Goal: Task Accomplishment & Management: Complete application form

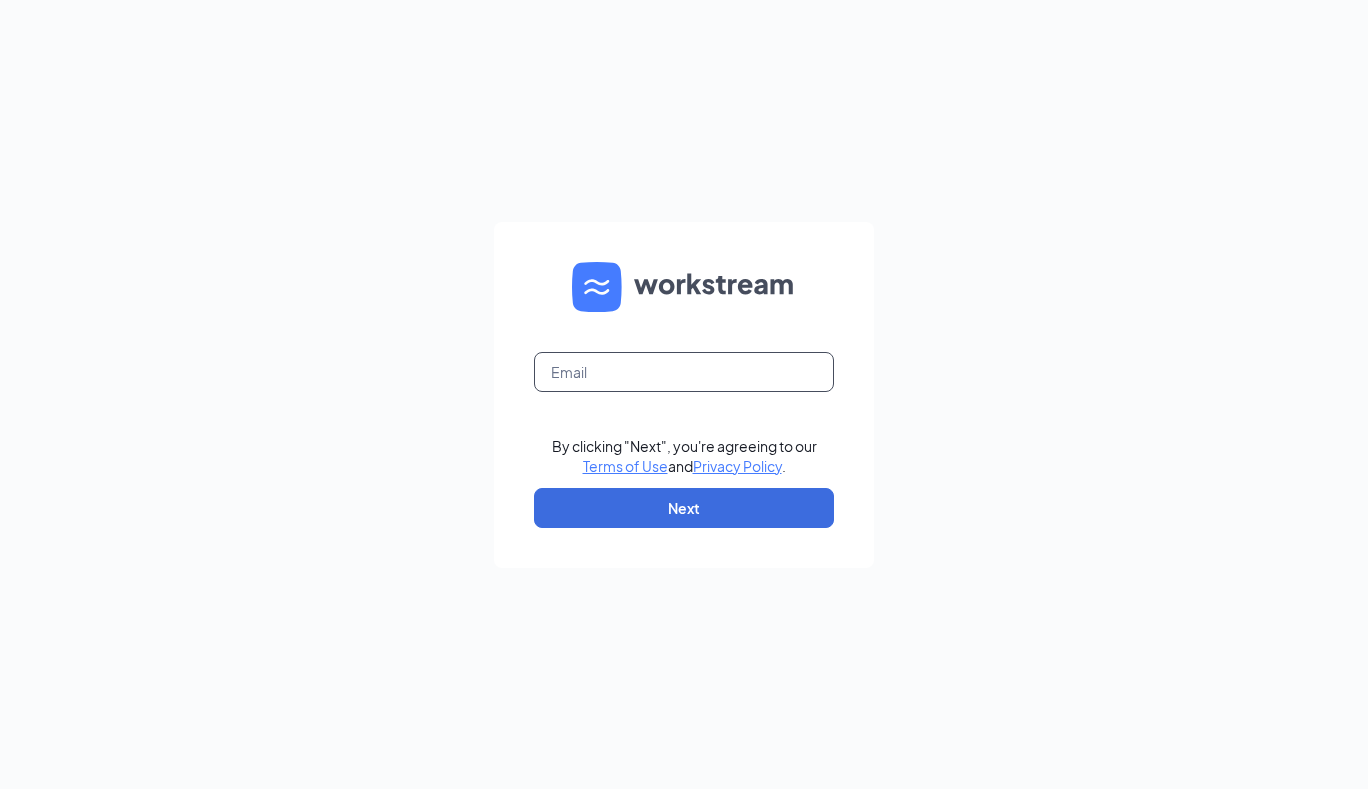
click at [574, 366] on input "text" at bounding box center [684, 372] width 300 height 40
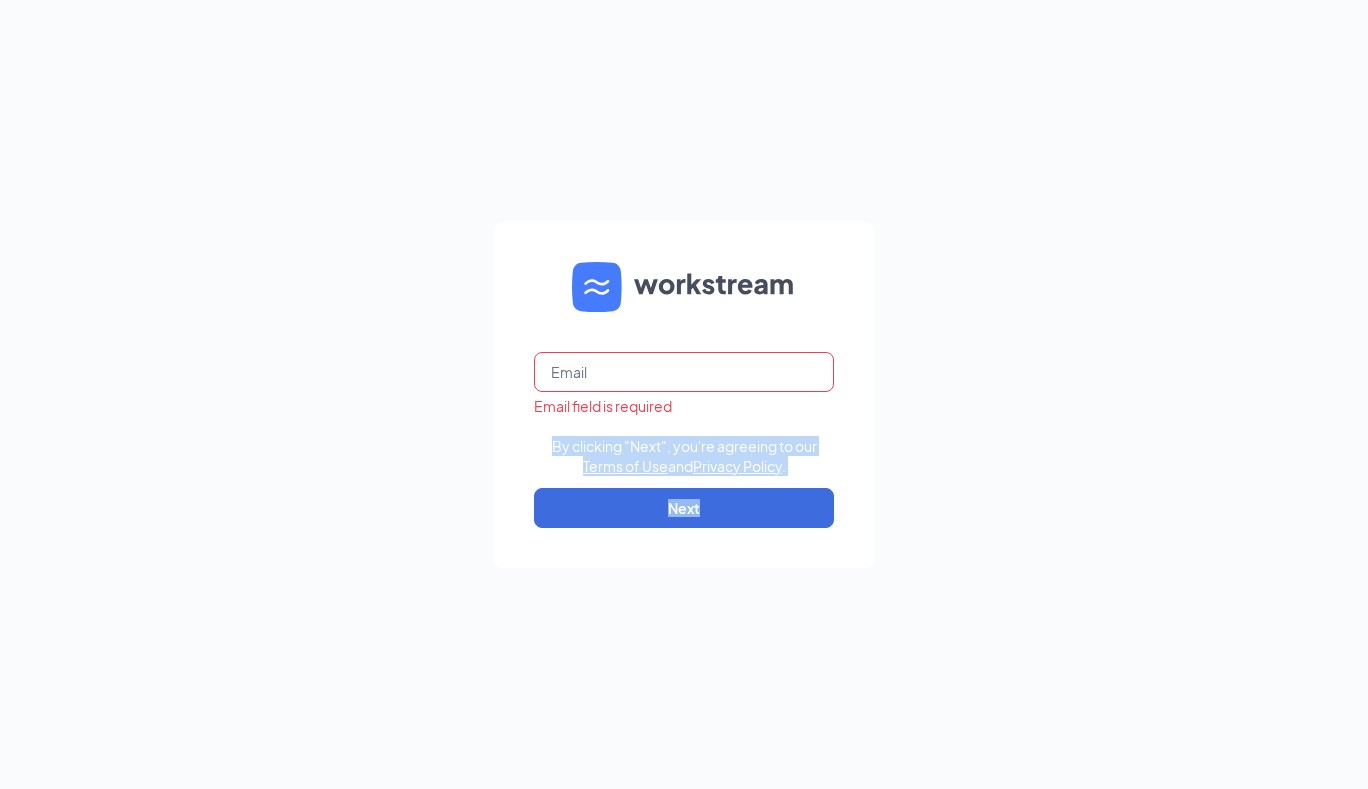
click at [947, 450] on div "Email field is required By clicking "Next", you're agreeing to our Terms of Use…" at bounding box center [684, 394] width 1368 height 789
click at [703, 372] on input "text" at bounding box center [684, 372] width 300 height 40
click at [684, 371] on input "i" at bounding box center [684, 372] width 300 height 40
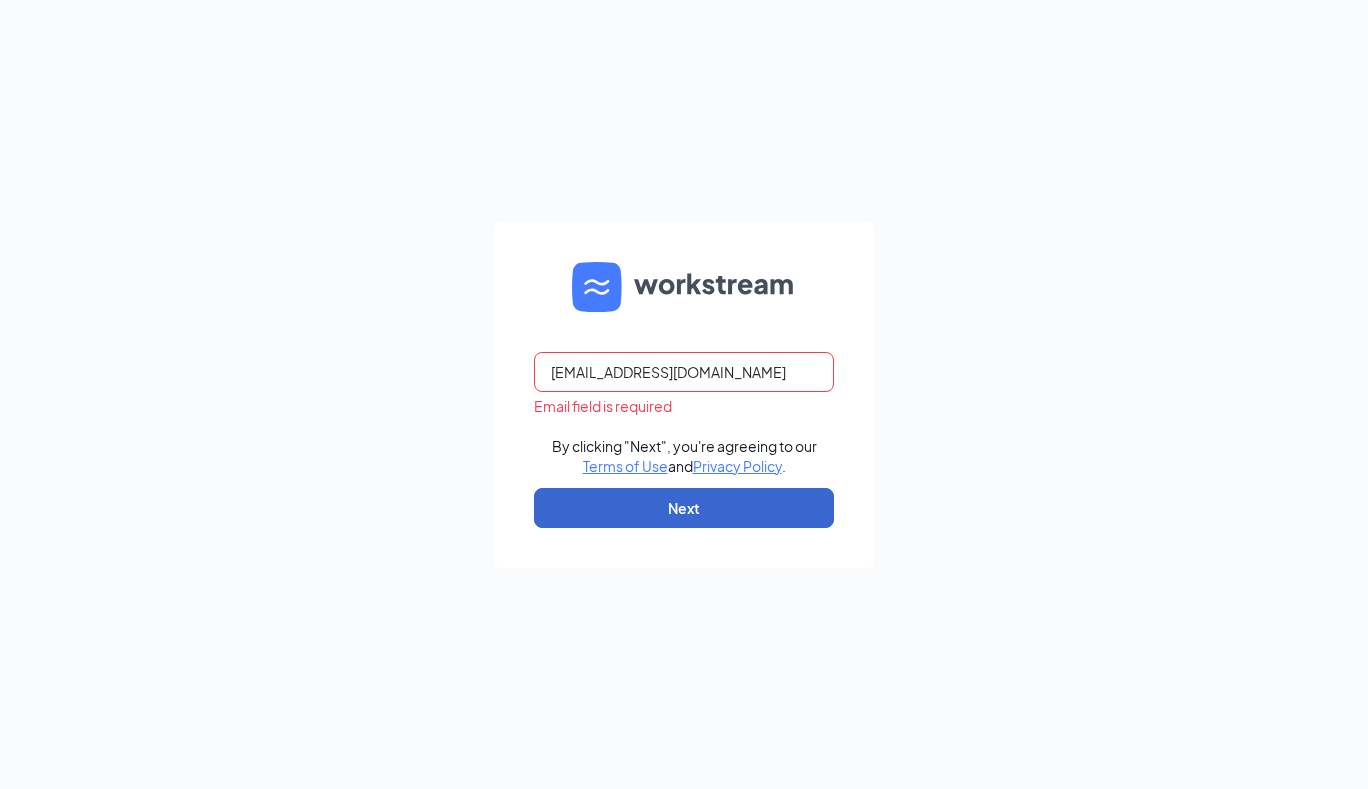
type input "[EMAIL_ADDRESS][DOMAIN_NAME]"
click at [699, 501] on button "Next" at bounding box center [684, 508] width 300 height 40
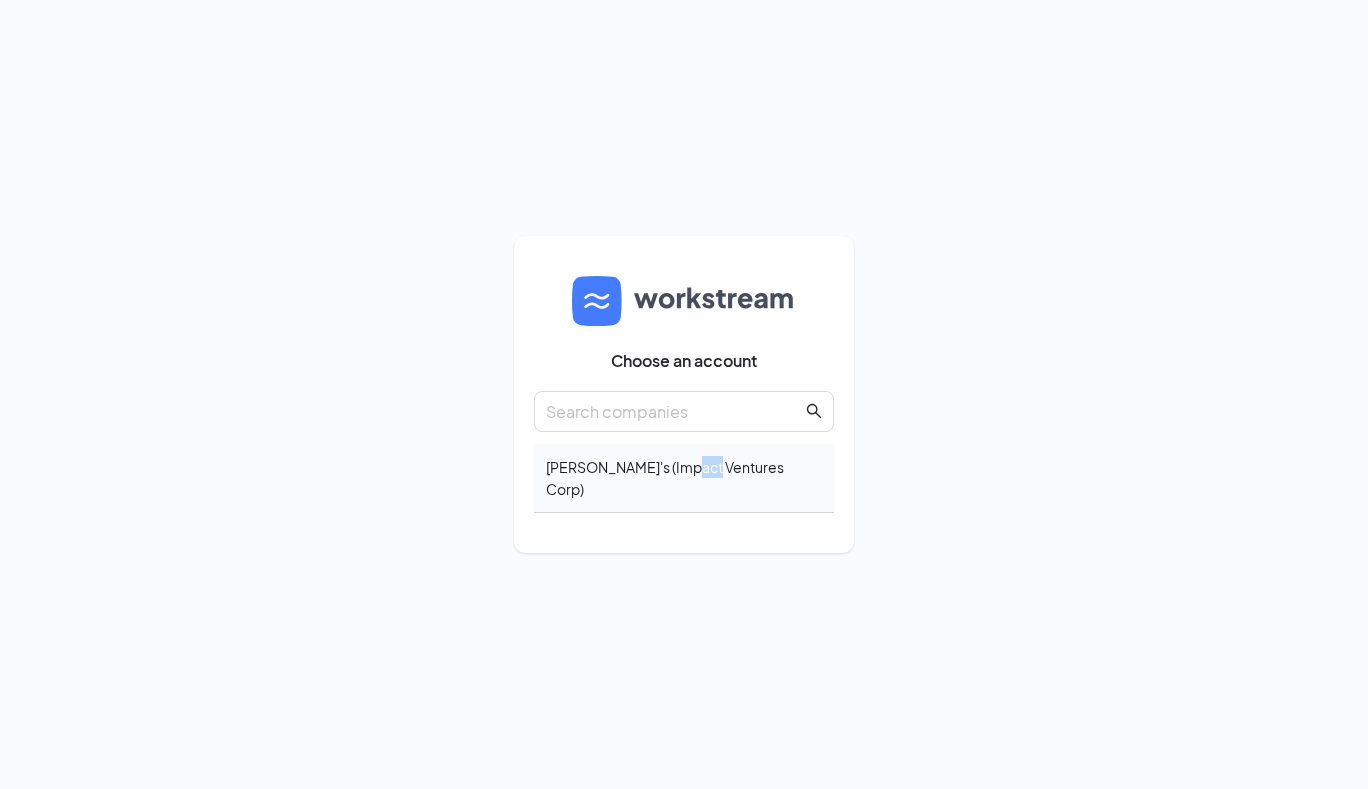
drag, startPoint x: 689, startPoint y: 479, endPoint x: 714, endPoint y: 493, distance: 28.6
click at [714, 493] on div "Wendy's (Impact Ventures Corp)" at bounding box center [684, 478] width 300 height 69
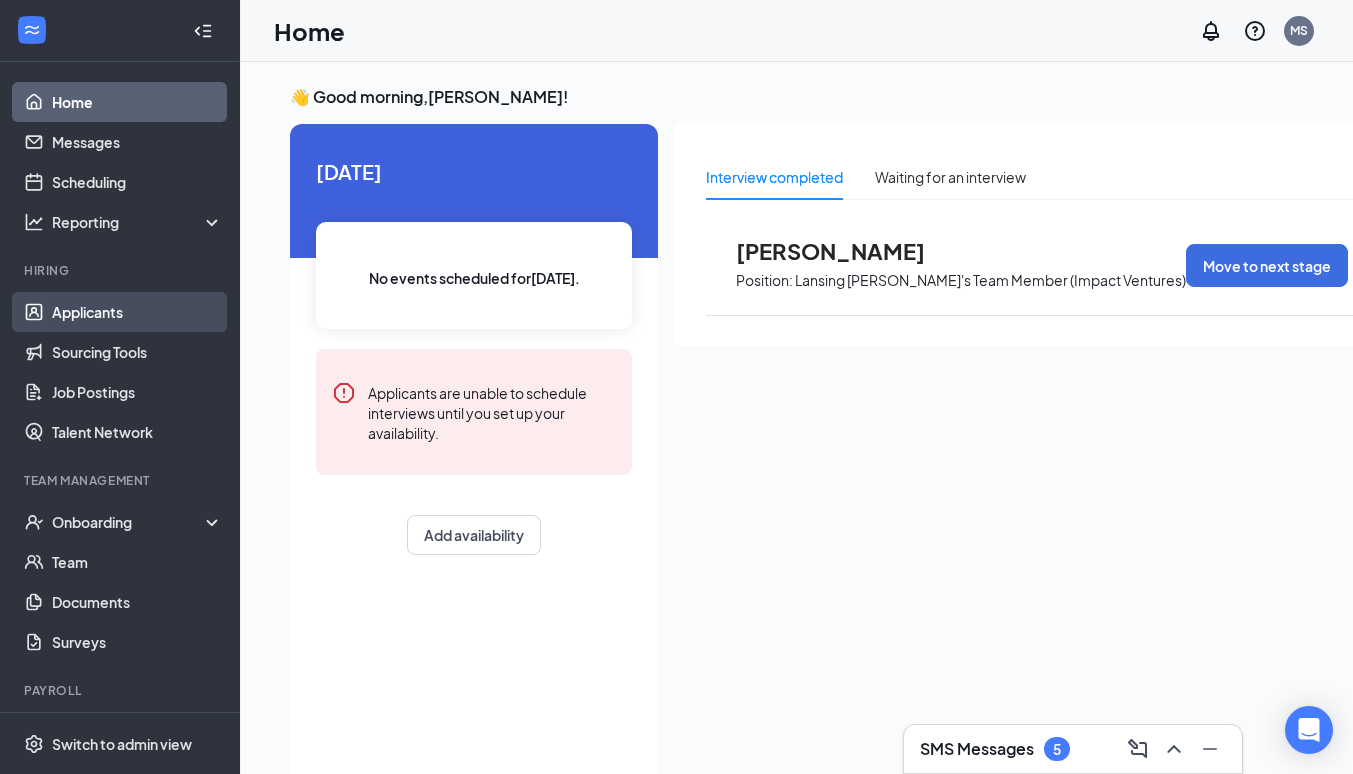
click at [100, 302] on link "Applicants" at bounding box center [137, 312] width 171 height 40
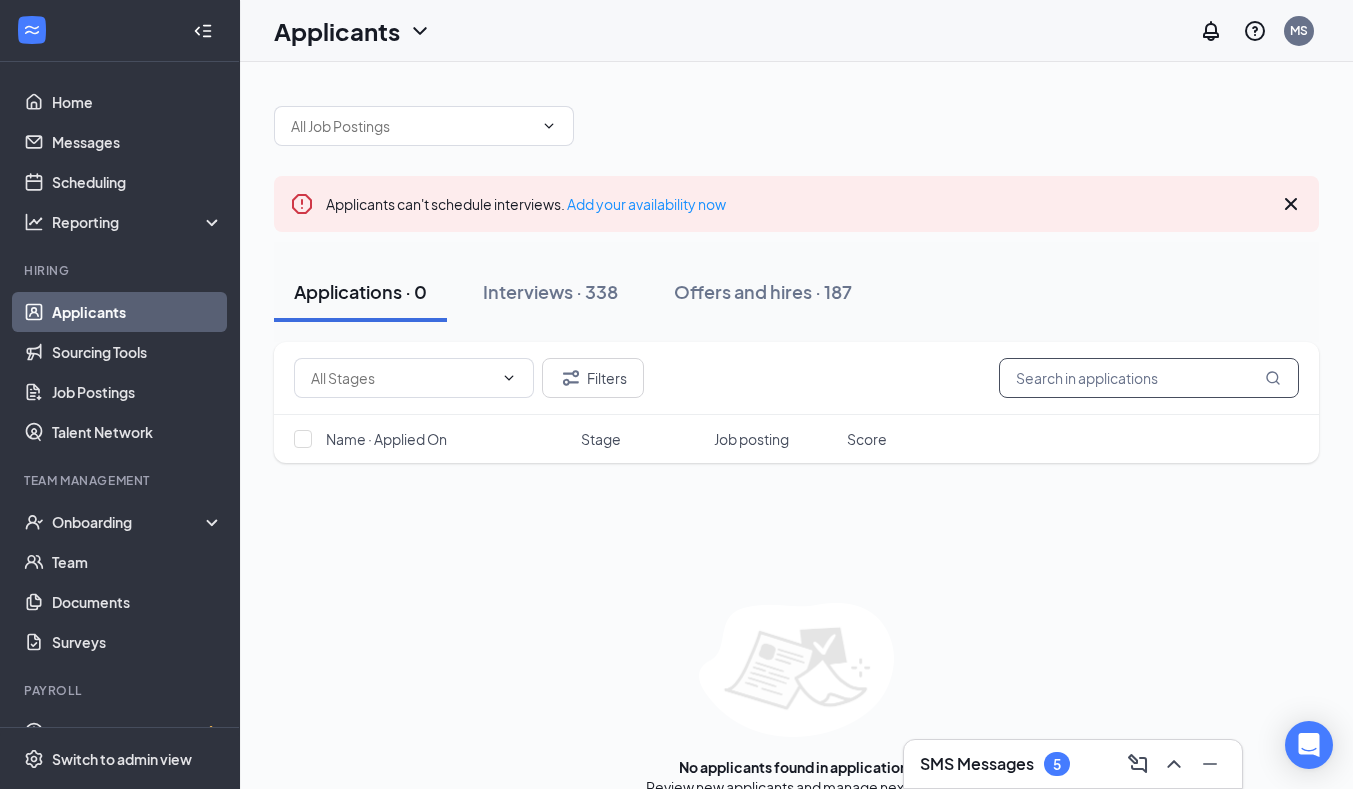
click at [1044, 378] on input "text" at bounding box center [1149, 378] width 300 height 40
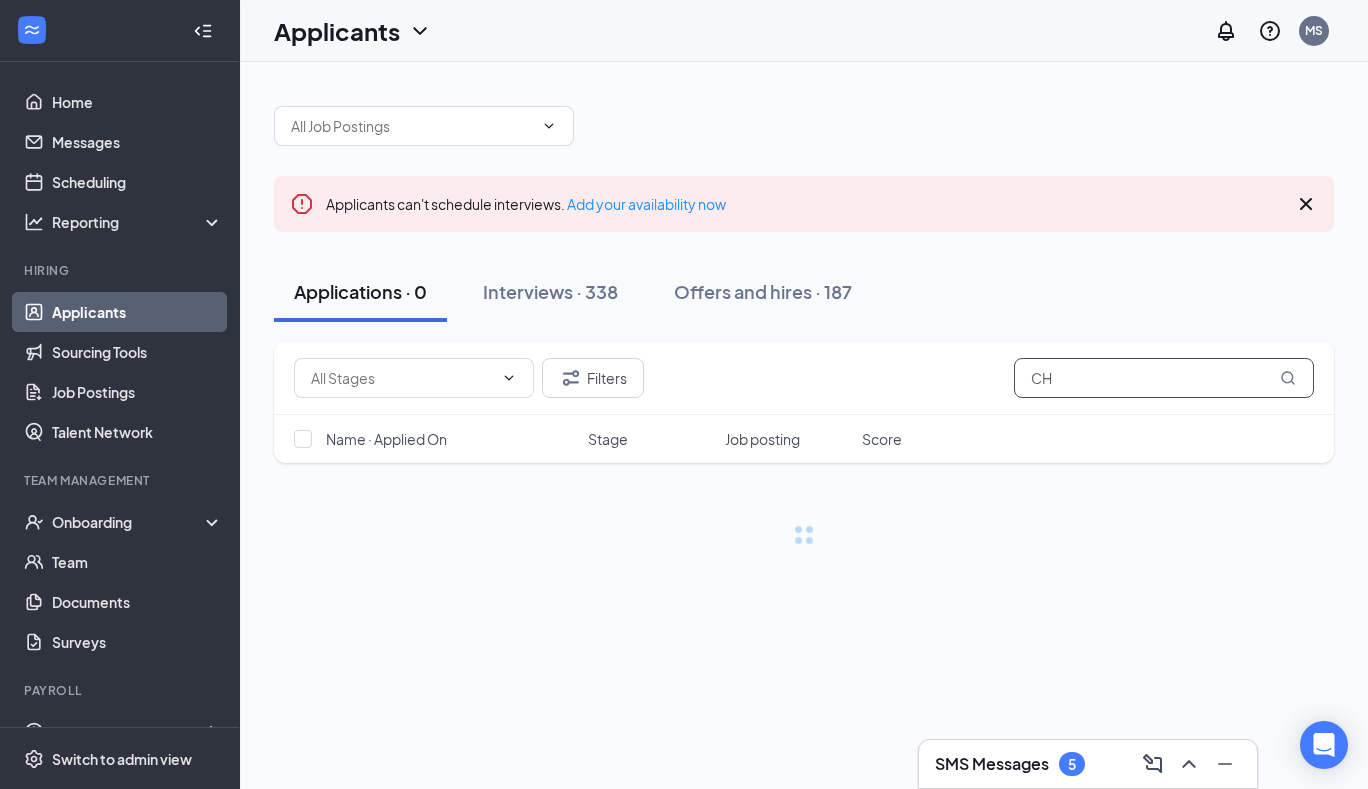
type input "C"
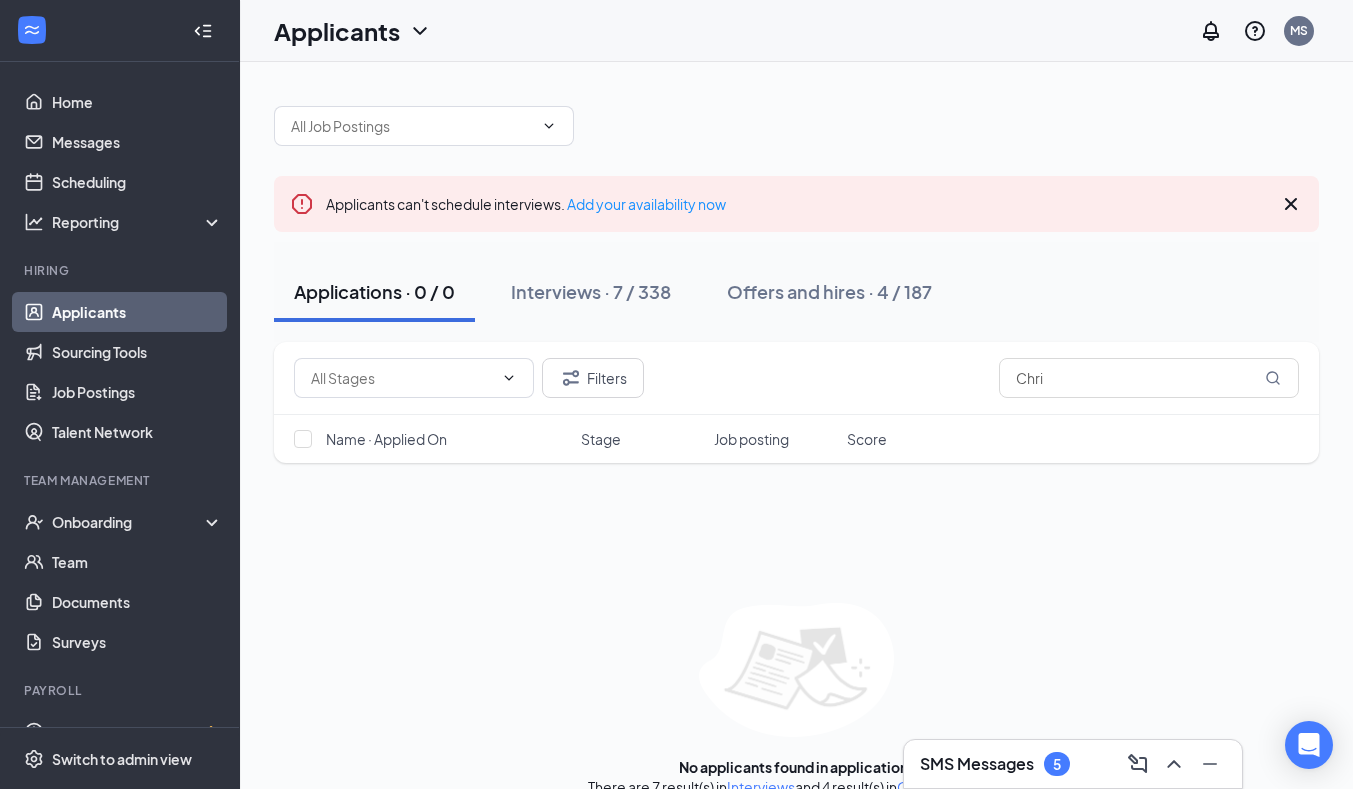
click at [1291, 201] on icon "Cross" at bounding box center [1291, 204] width 24 height 24
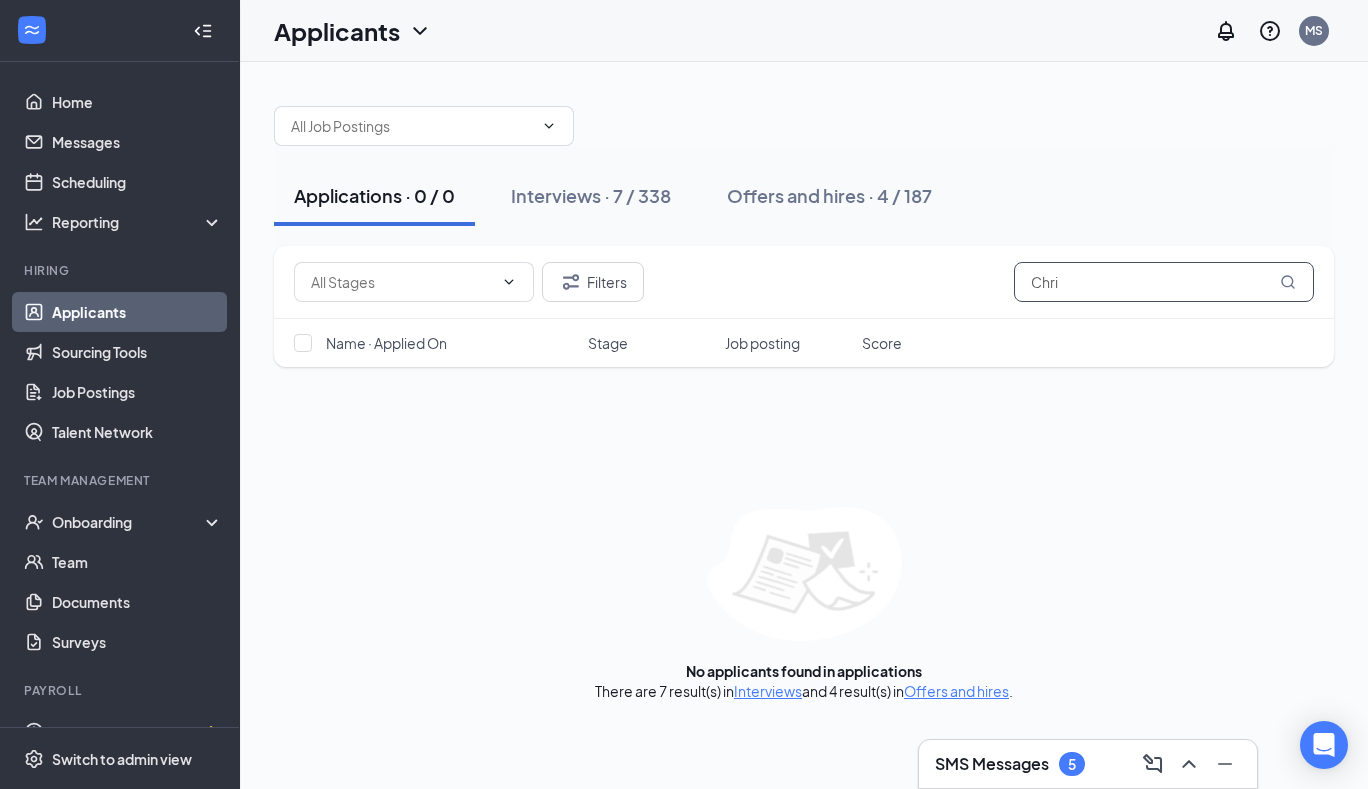
click at [1122, 279] on input "Chri" at bounding box center [1164, 282] width 300 height 40
type input "C"
type input "scott"
click at [584, 182] on button "Interviews · 5 / 338" at bounding box center [591, 196] width 201 height 60
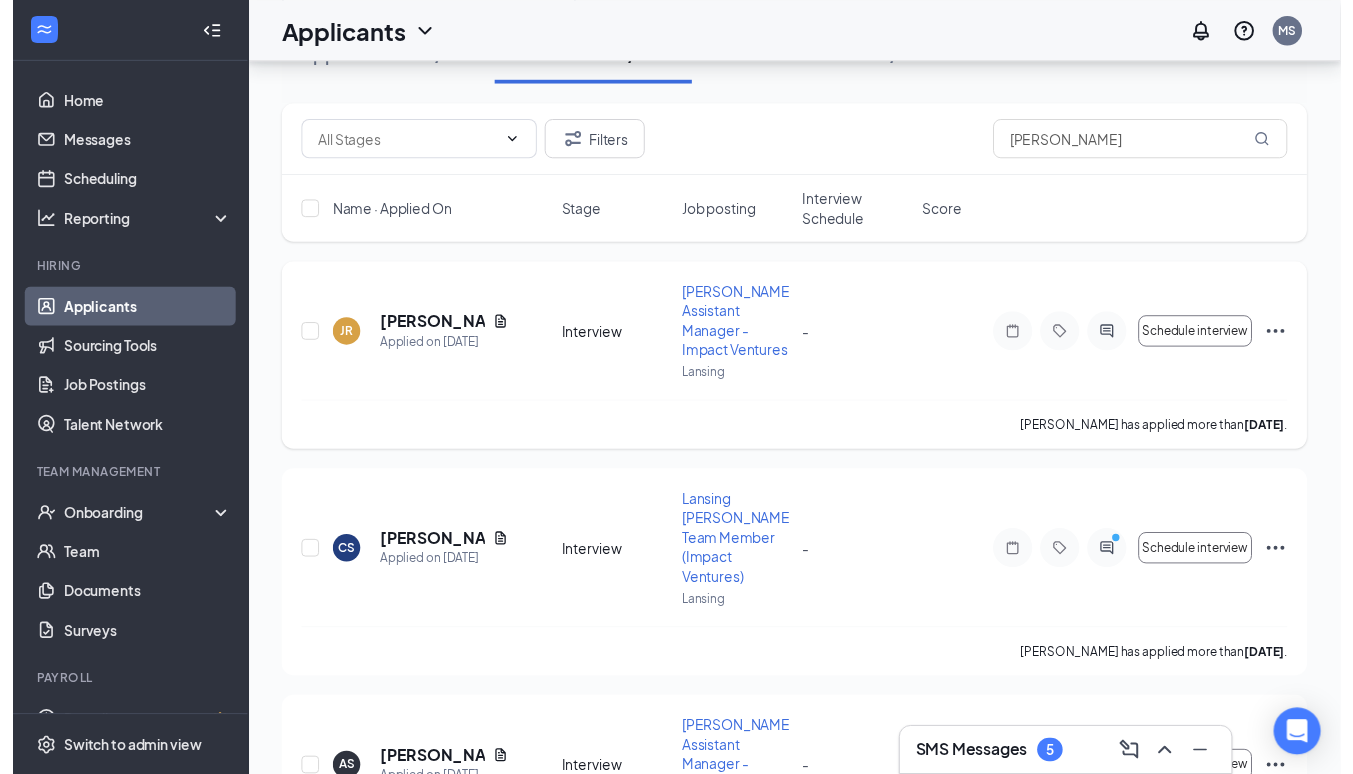
scroll to position [200, 0]
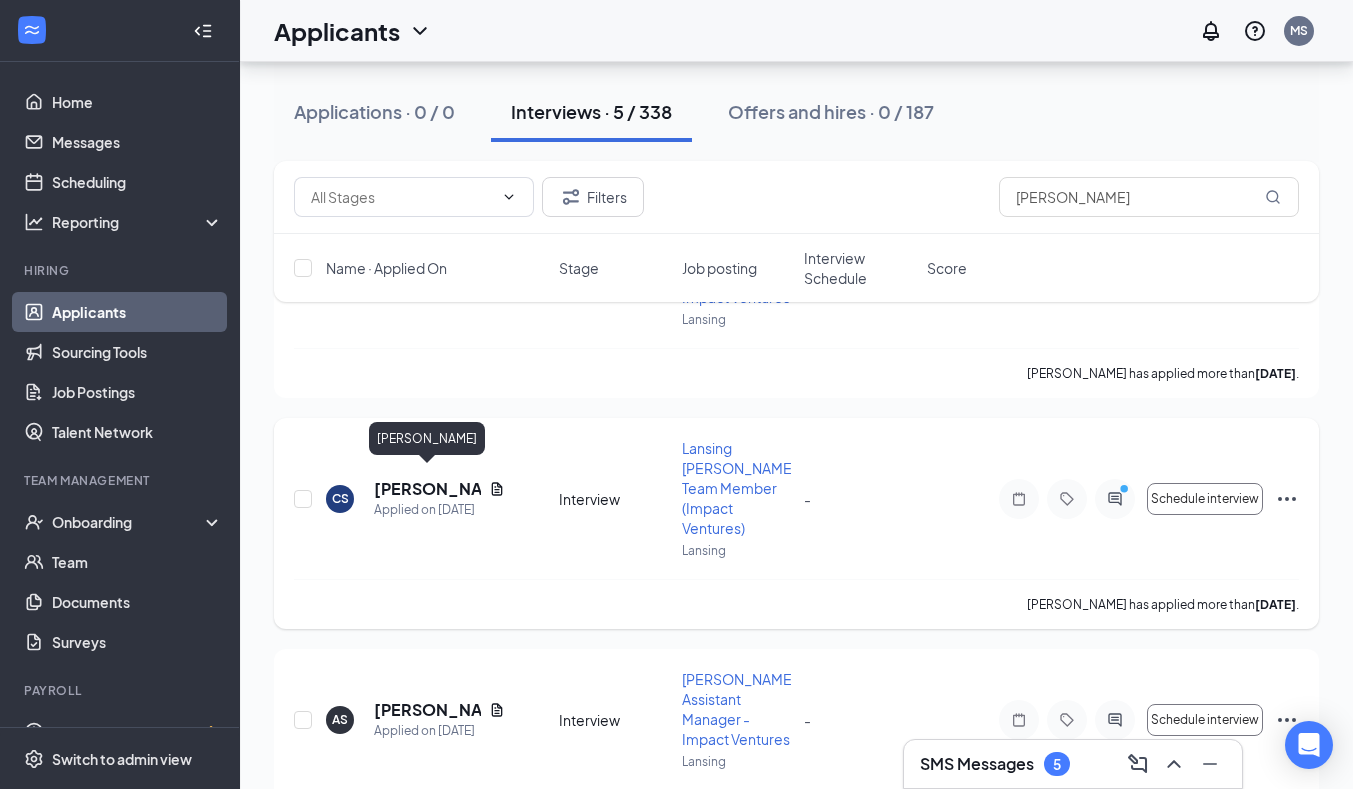
click at [409, 478] on h5 "Christopher Scott" at bounding box center [427, 489] width 107 height 22
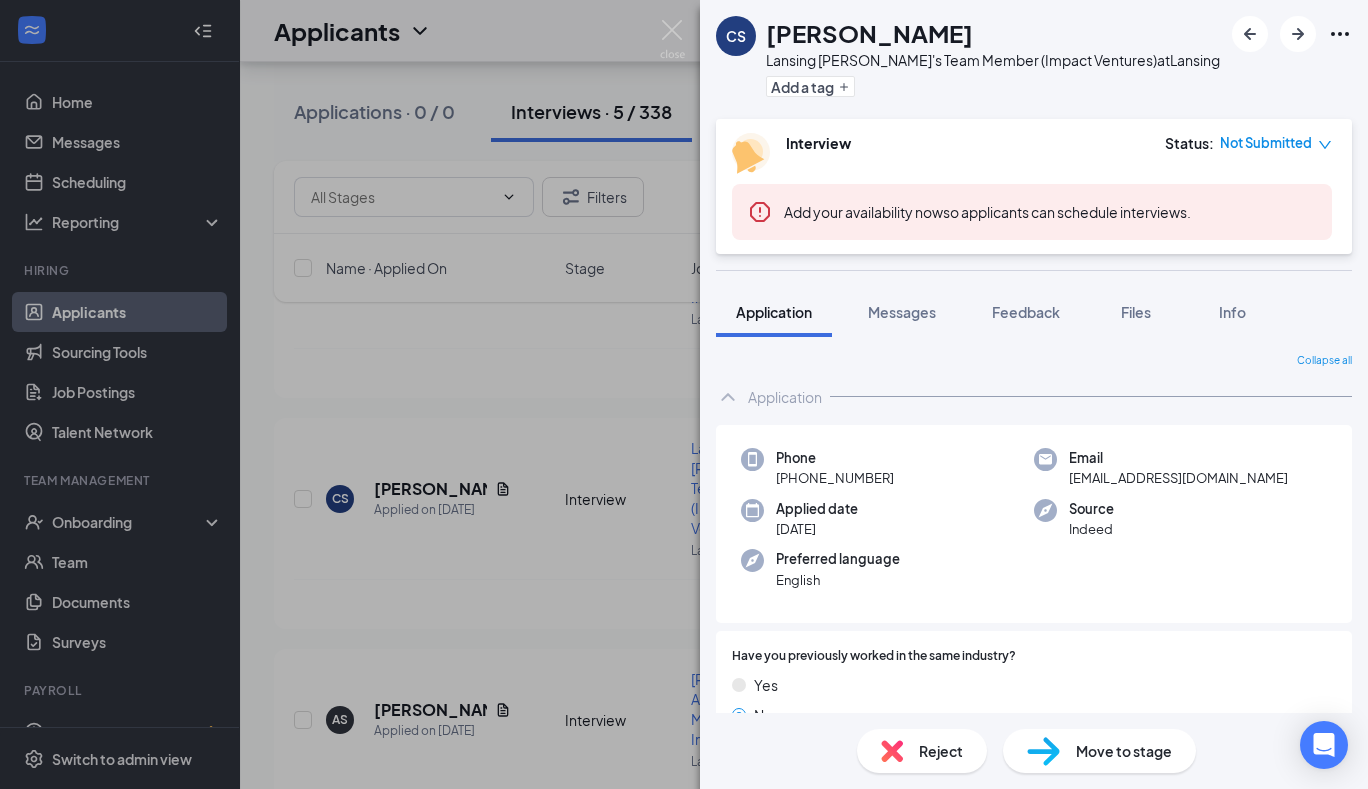
click at [1078, 756] on span "Move to stage" at bounding box center [1124, 751] width 96 height 22
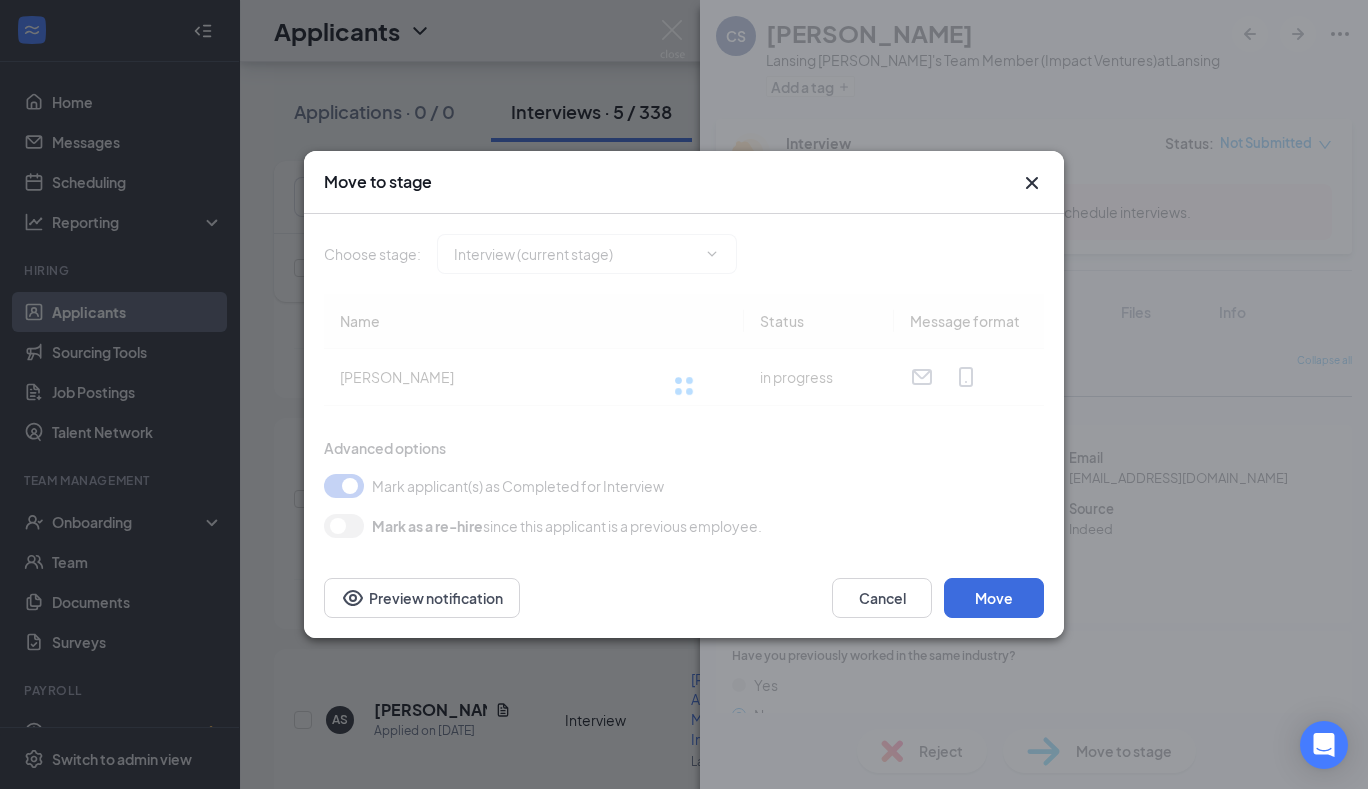
type input "Hiring Complete (final stage)"
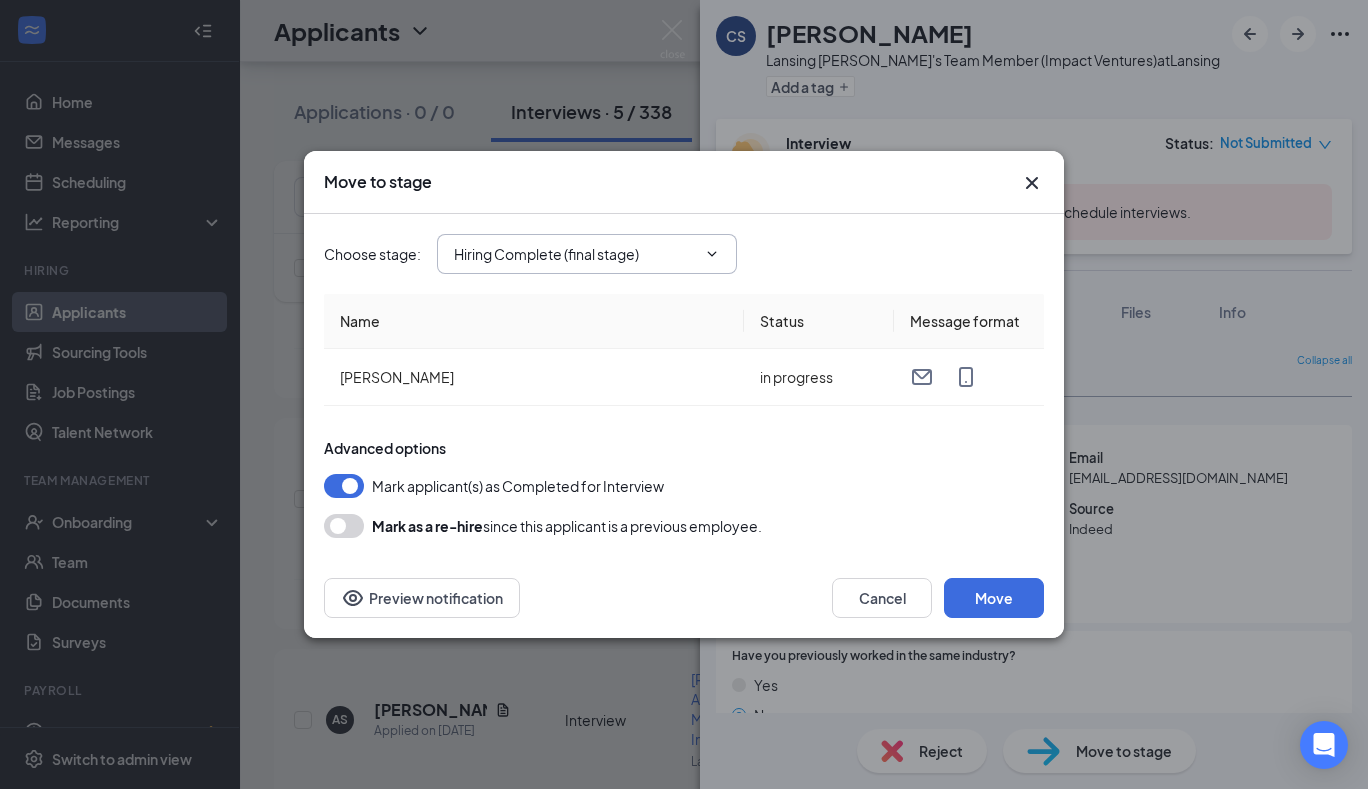
click at [692, 248] on input "Hiring Complete (final stage)" at bounding box center [575, 254] width 242 height 22
click at [554, 390] on div "Hiring Complete (final stage)" at bounding box center [562, 384] width 185 height 22
click at [1017, 605] on button "Move" at bounding box center [994, 598] width 100 height 40
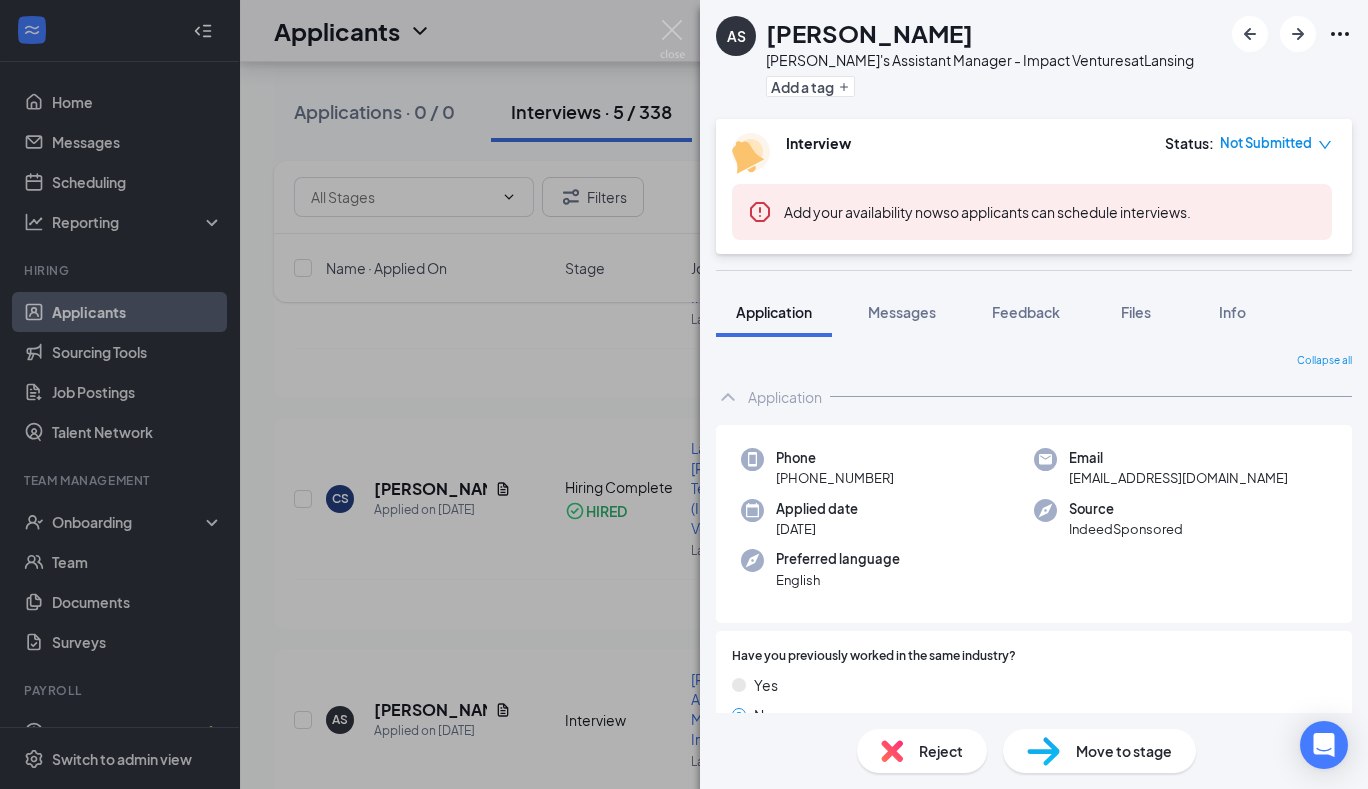
click at [677, 39] on img at bounding box center [672, 39] width 25 height 39
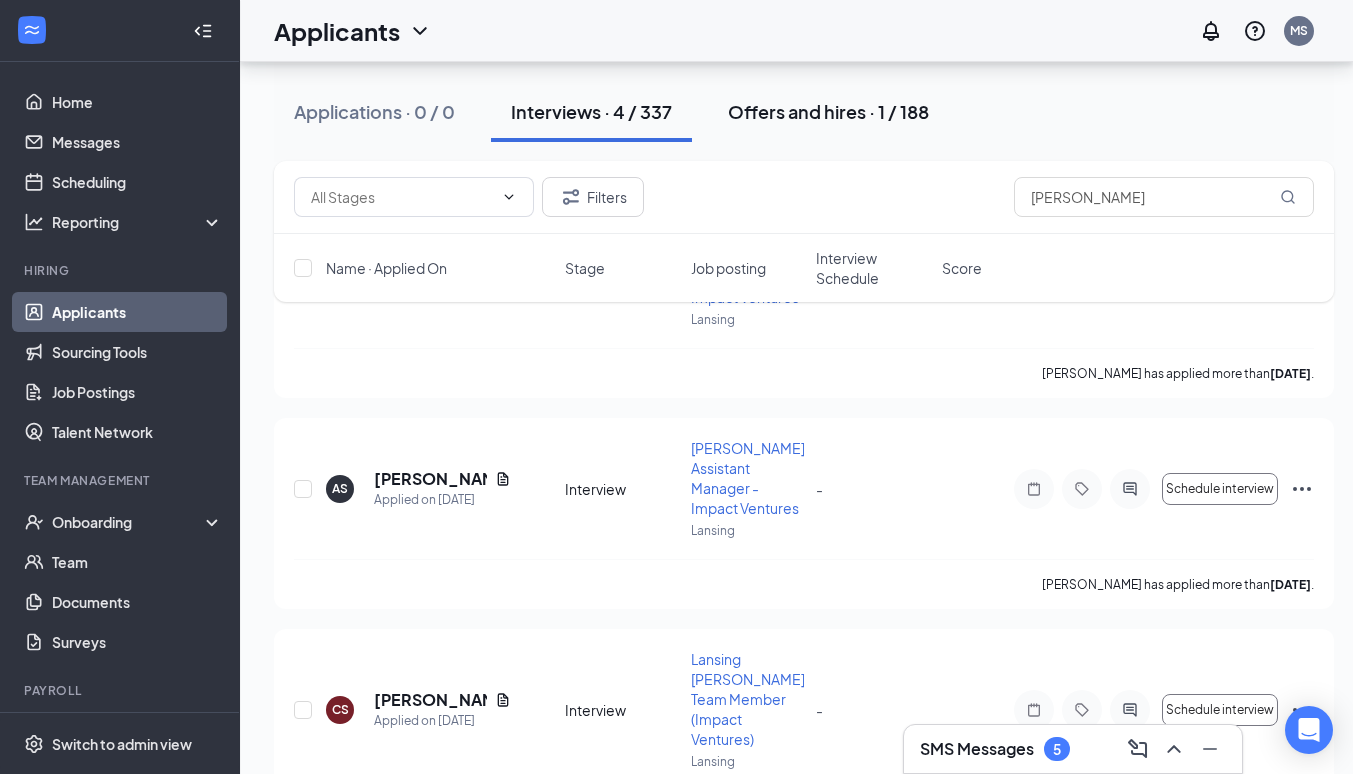
click at [780, 110] on div "Offers and hires · 1 / 188" at bounding box center [828, 111] width 201 height 25
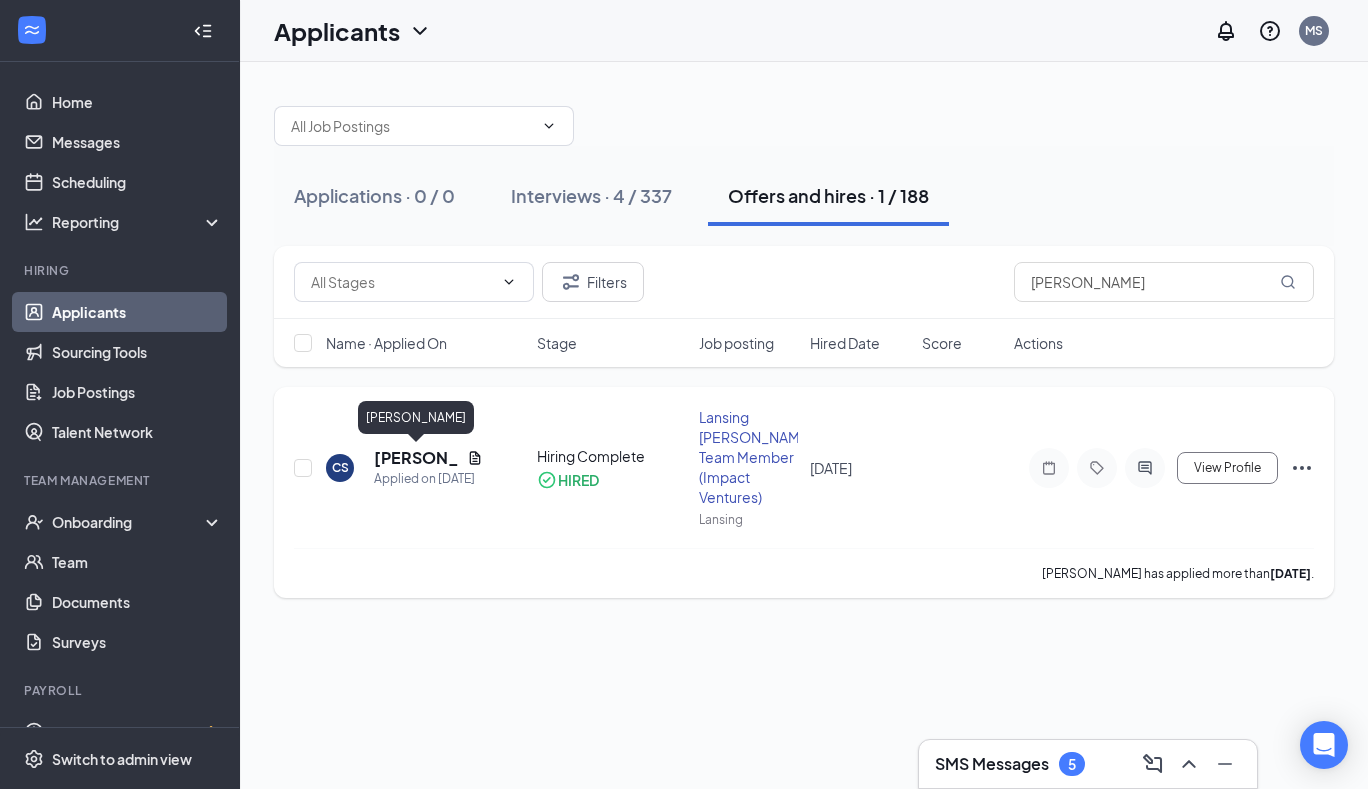
click at [378, 453] on h5 "Christopher Scott" at bounding box center [416, 458] width 85 height 22
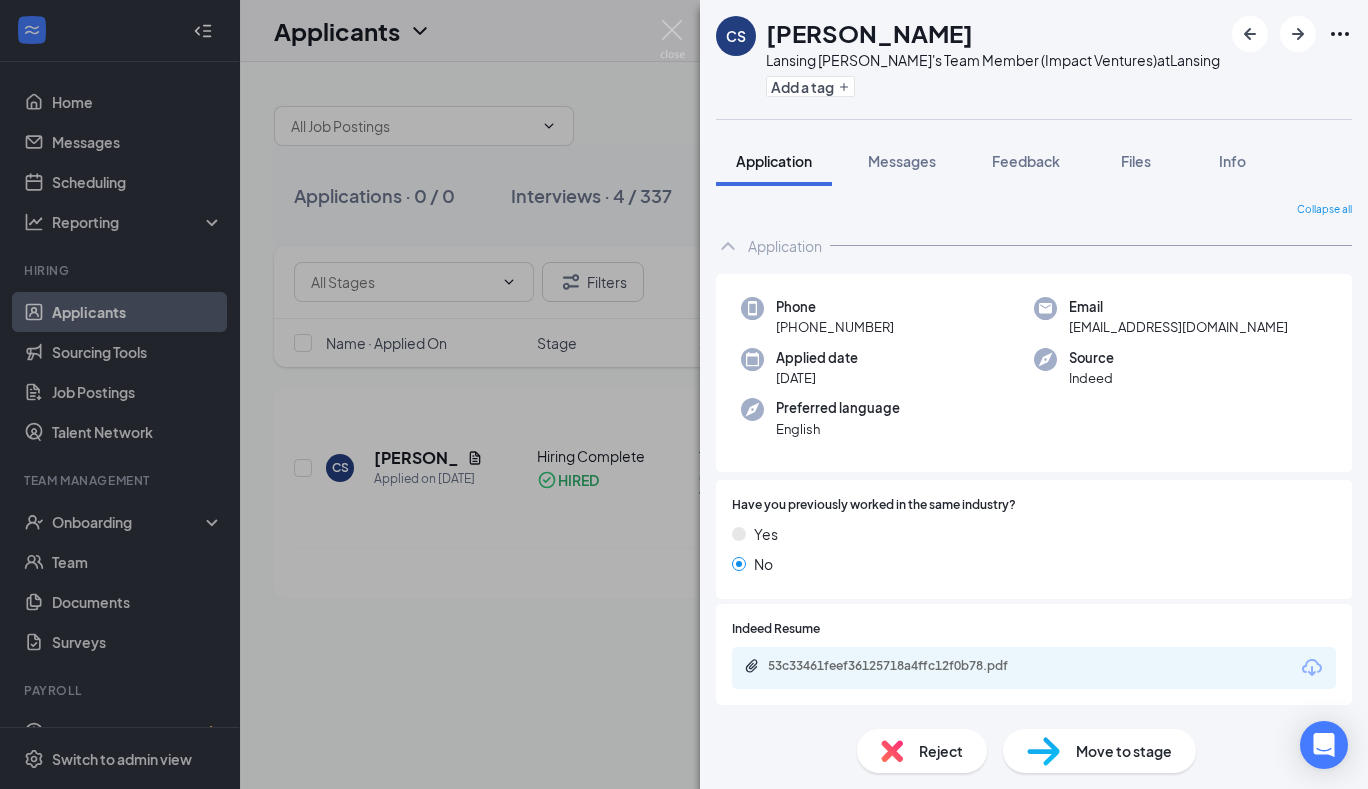
click at [1096, 752] on span "Move to stage" at bounding box center [1124, 751] width 96 height 22
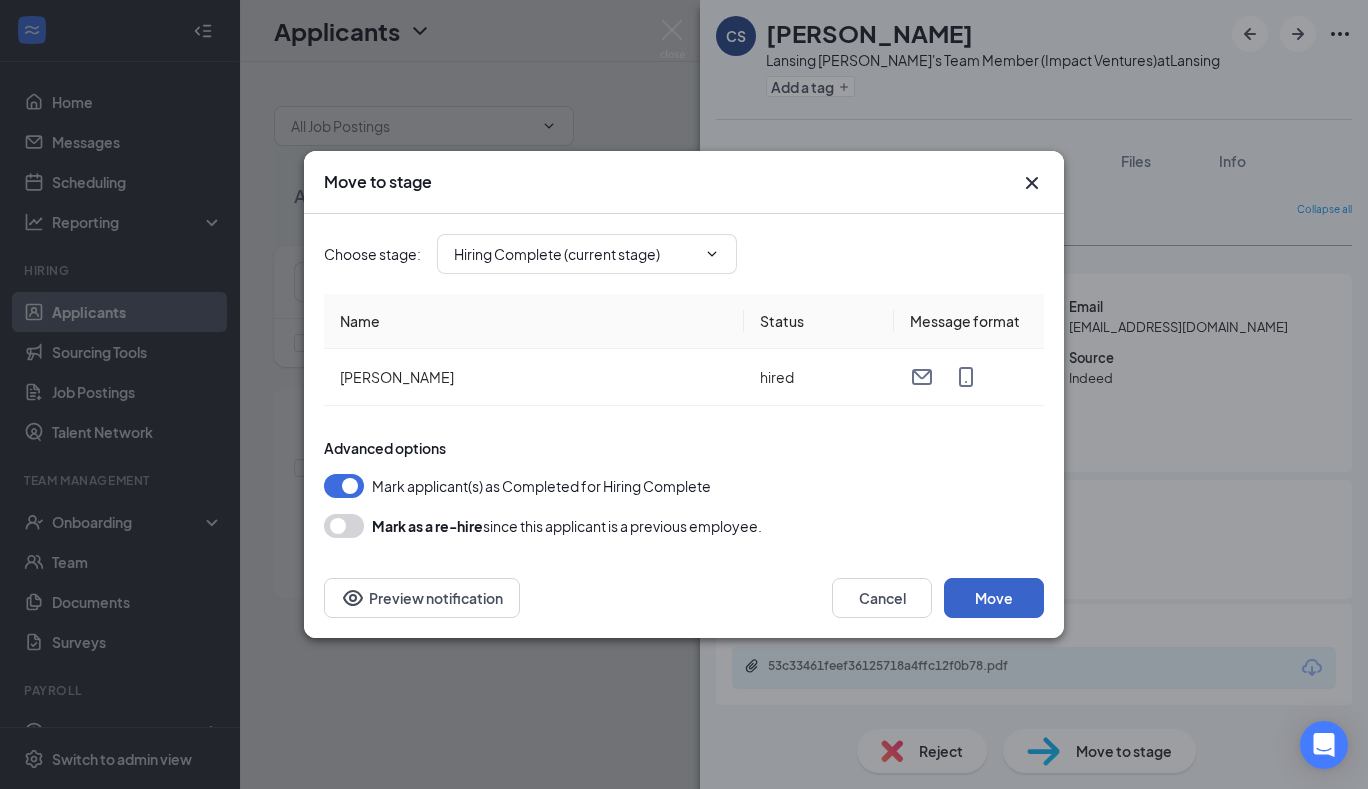
click at [967, 591] on button "Move" at bounding box center [994, 598] width 100 height 40
click at [695, 259] on input "Hiring Complete (current stage)" at bounding box center [575, 254] width 242 height 22
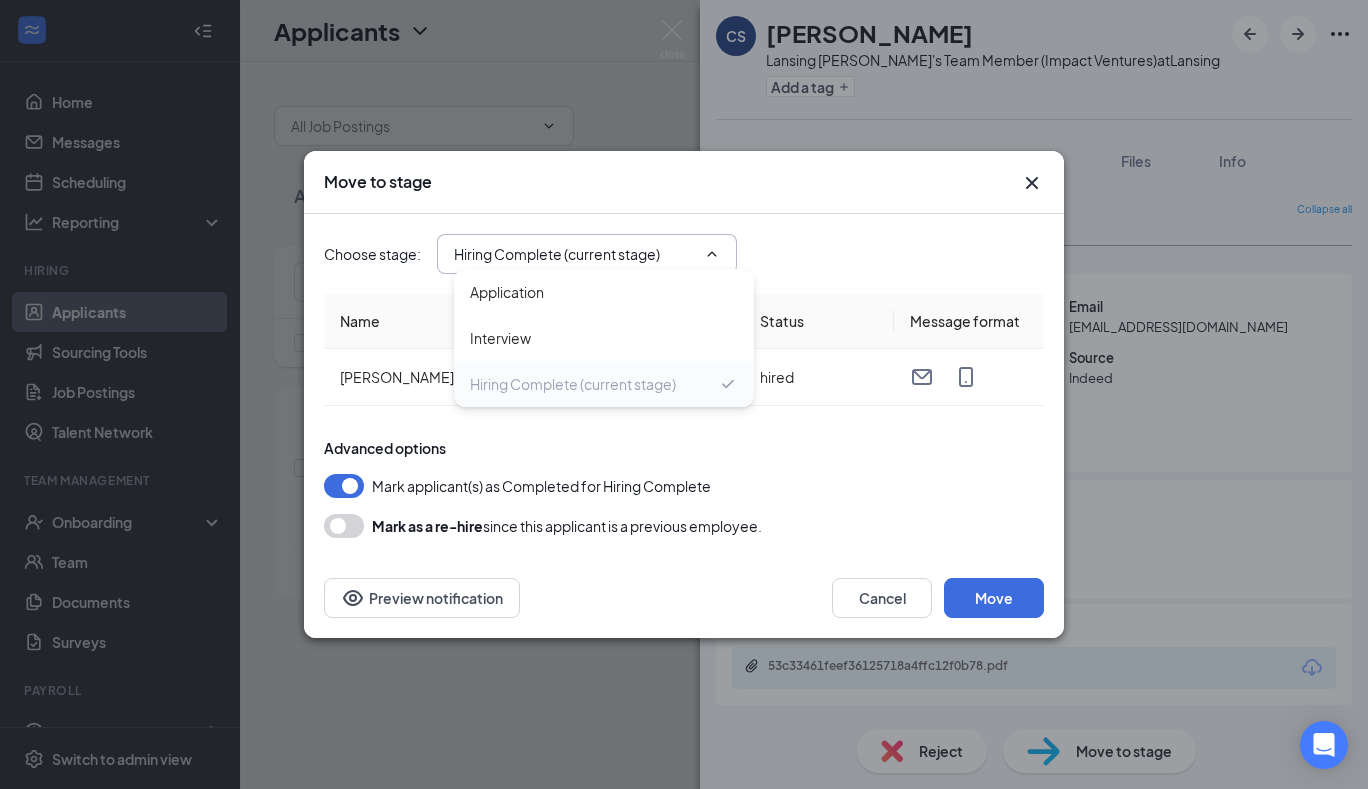
click at [656, 394] on div "Hiring Complete (current stage)" at bounding box center [573, 384] width 206 height 22
click at [649, 85] on div "Move to stage Choose stage : Hiring Complete (current stage) Application Interv…" at bounding box center [684, 394] width 1368 height 789
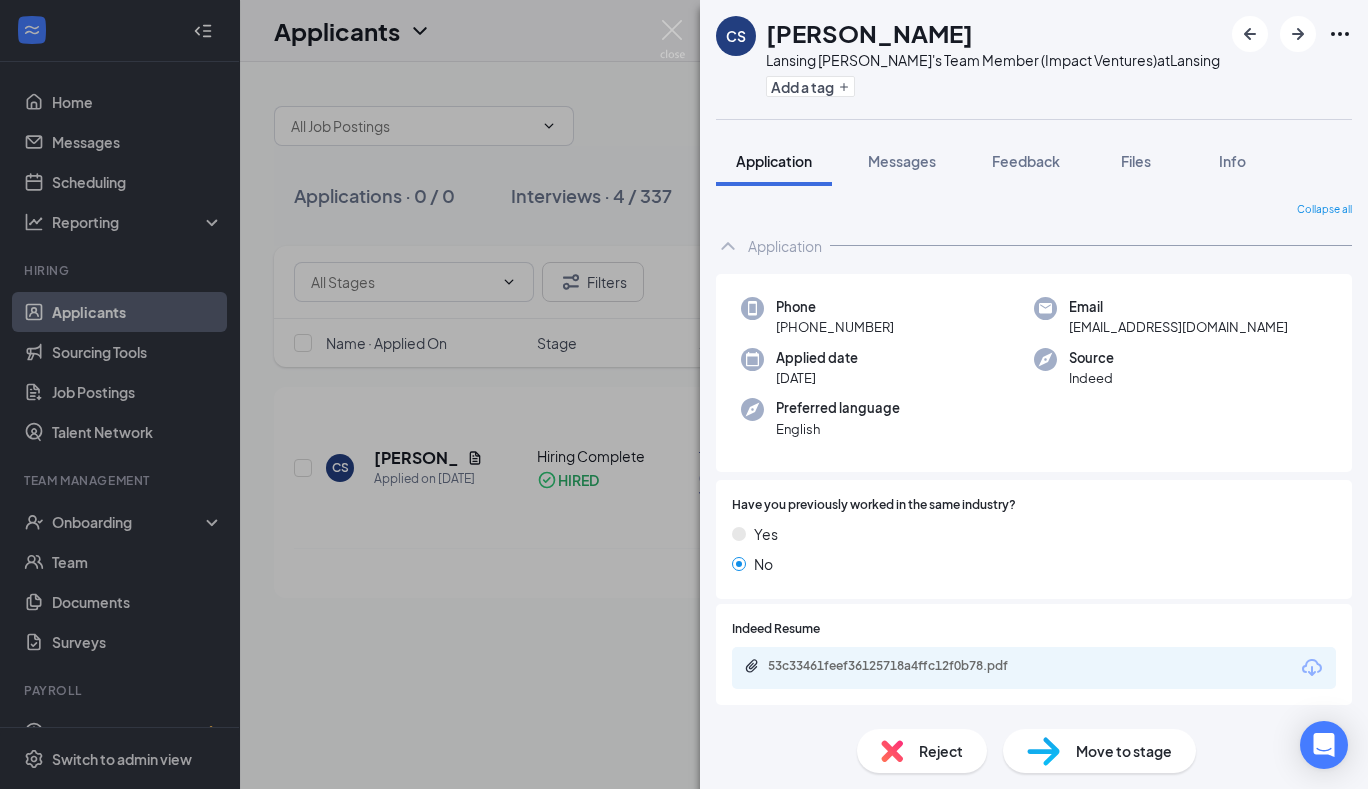
click at [649, 85] on div "CS Christopher Scott Lansing Wendy's Team Member (Impact Ventures) at Lansing A…" at bounding box center [684, 394] width 1368 height 789
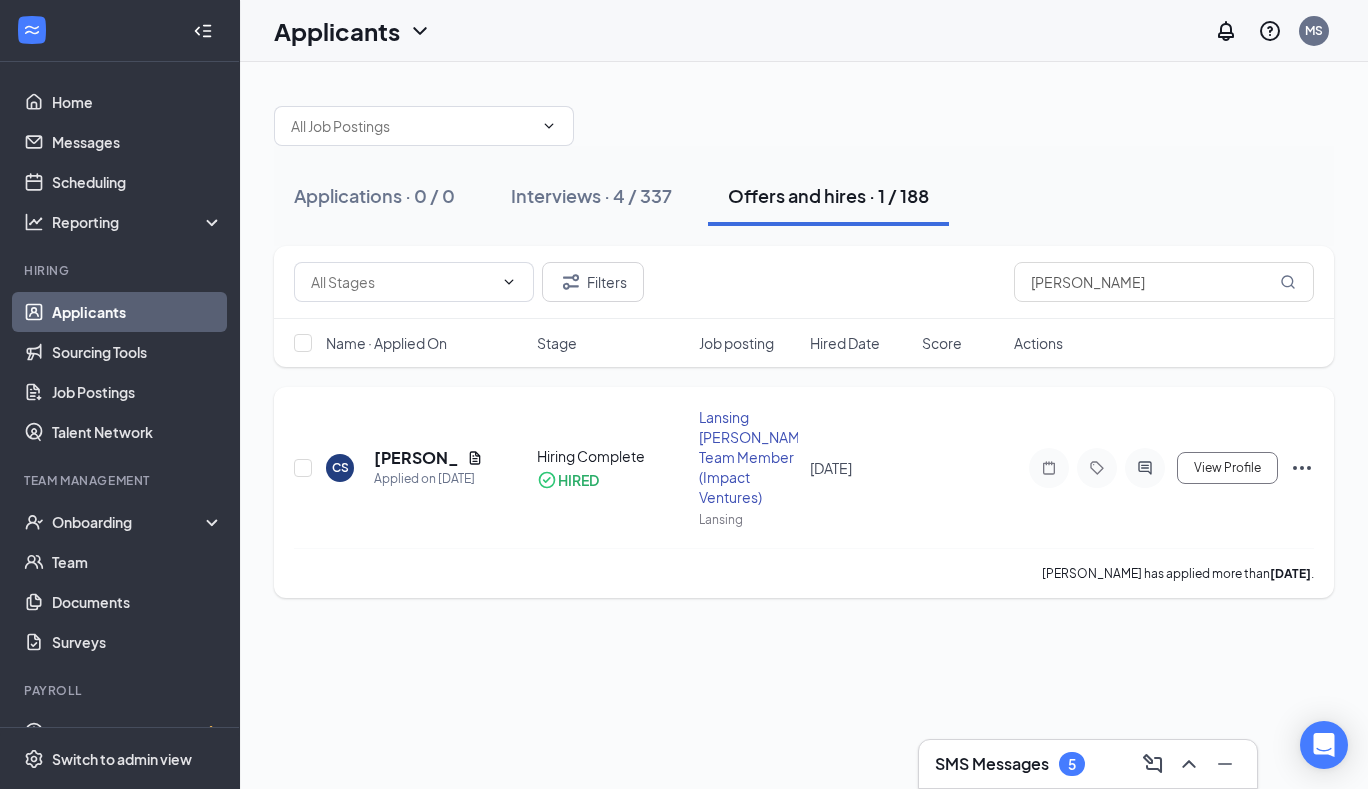
click at [321, 505] on div "CS Christopher Scott Applied on Sep 6 Hiring Complete HIRED Lansing Wendy's Tea…" at bounding box center [804, 477] width 1020 height 141
click at [302, 472] on input "checkbox" at bounding box center [303, 468] width 18 height 18
checkbox input "true"
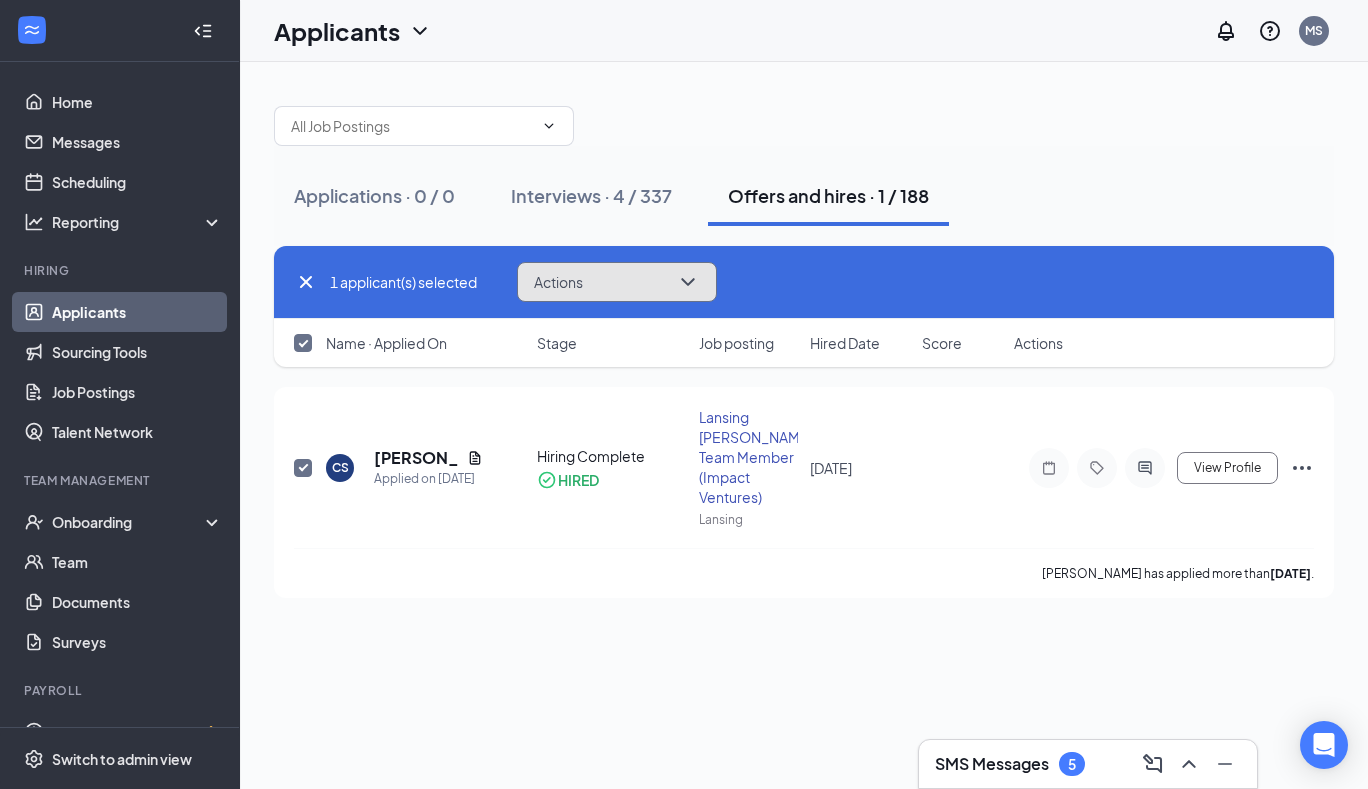
click at [691, 282] on icon "ChevronDown" at bounding box center [688, 282] width 24 height 24
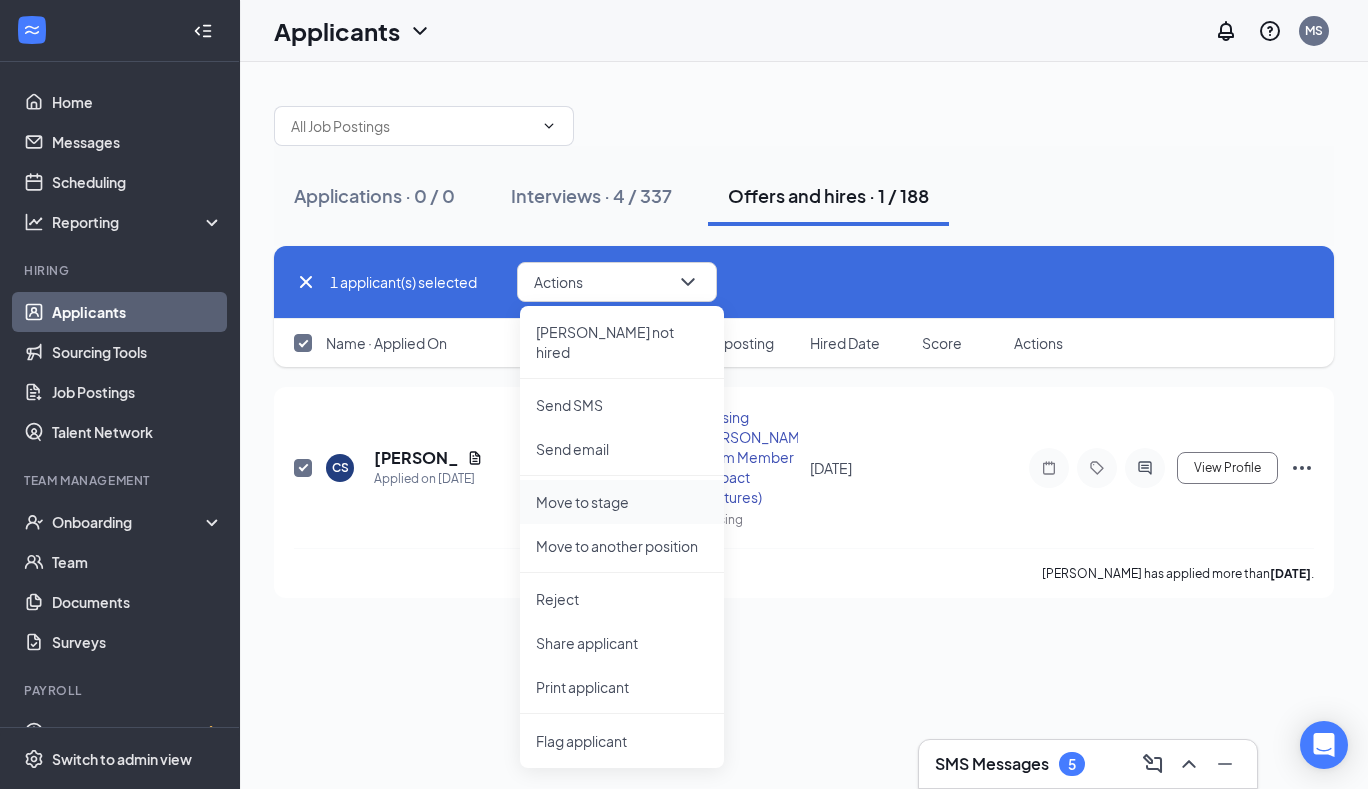
click at [612, 494] on li "Move to stage" at bounding box center [622, 502] width 204 height 44
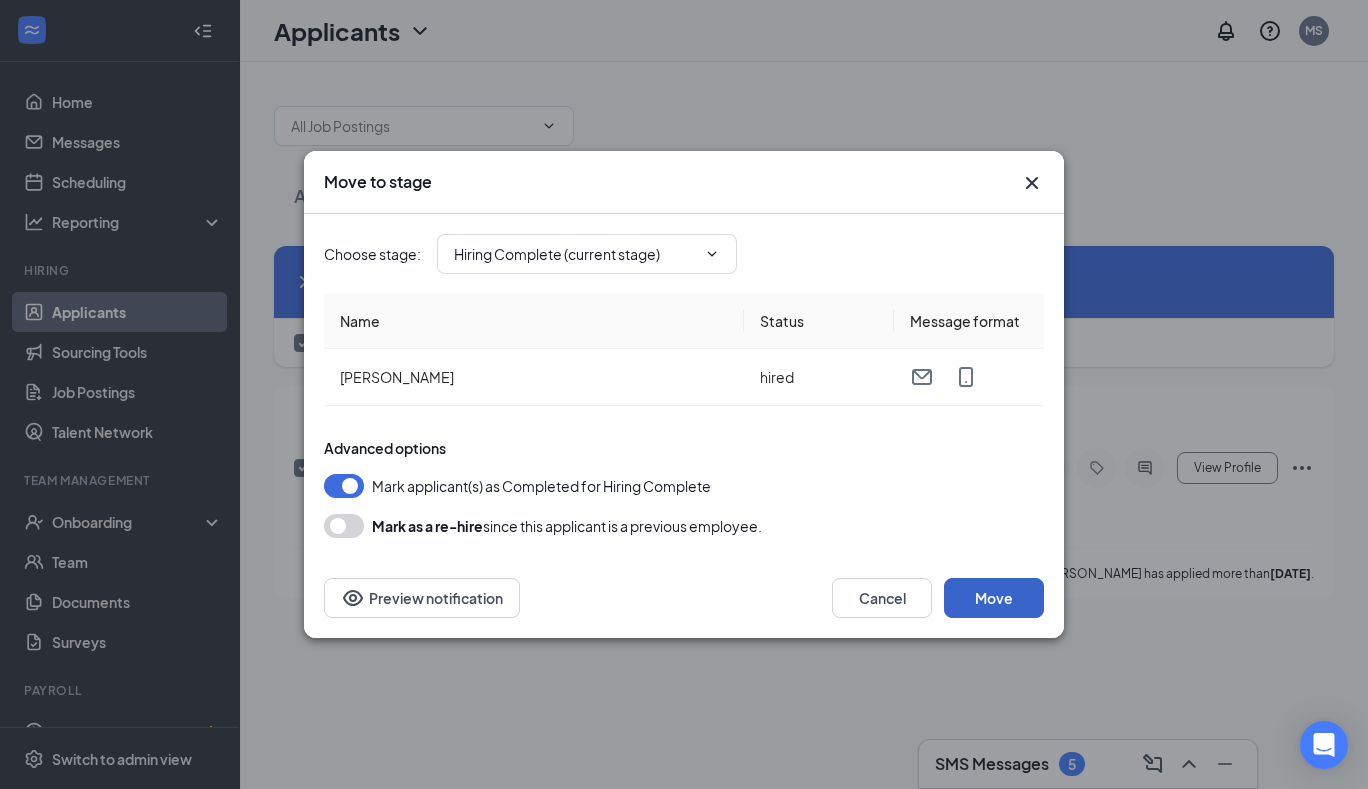
click at [1012, 607] on button "Move" at bounding box center [994, 598] width 100 height 40
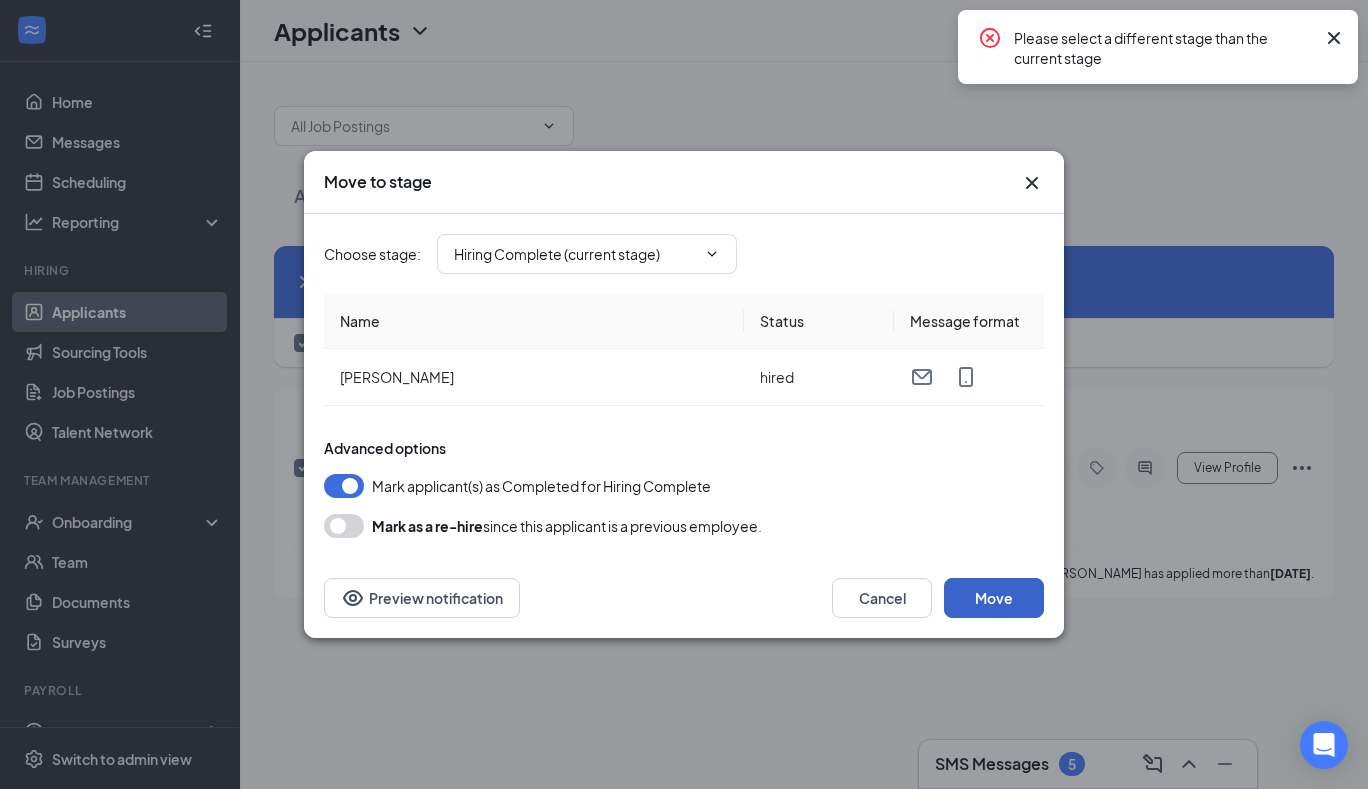
click at [1003, 614] on button "Move" at bounding box center [994, 598] width 100 height 40
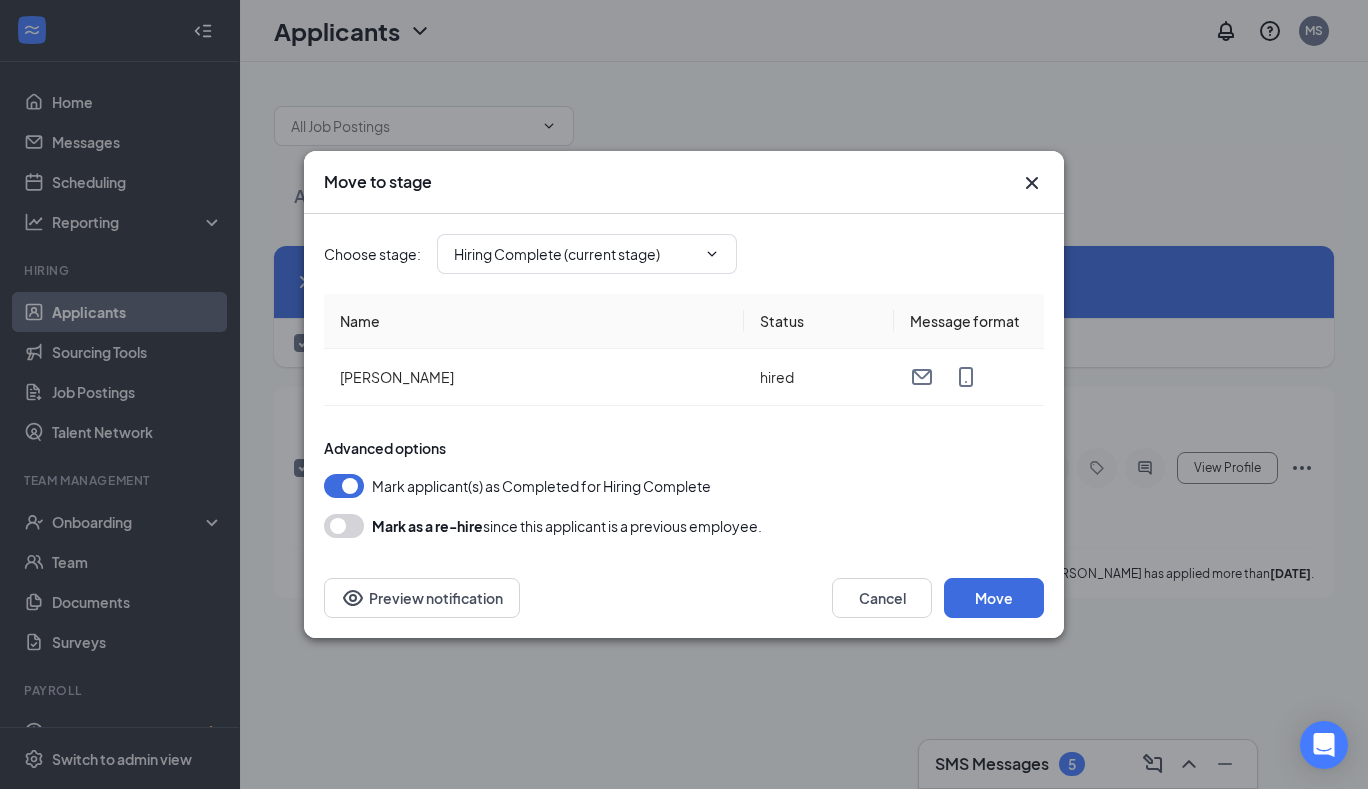
click at [1038, 184] on icon "Cross" at bounding box center [1032, 183] width 24 height 24
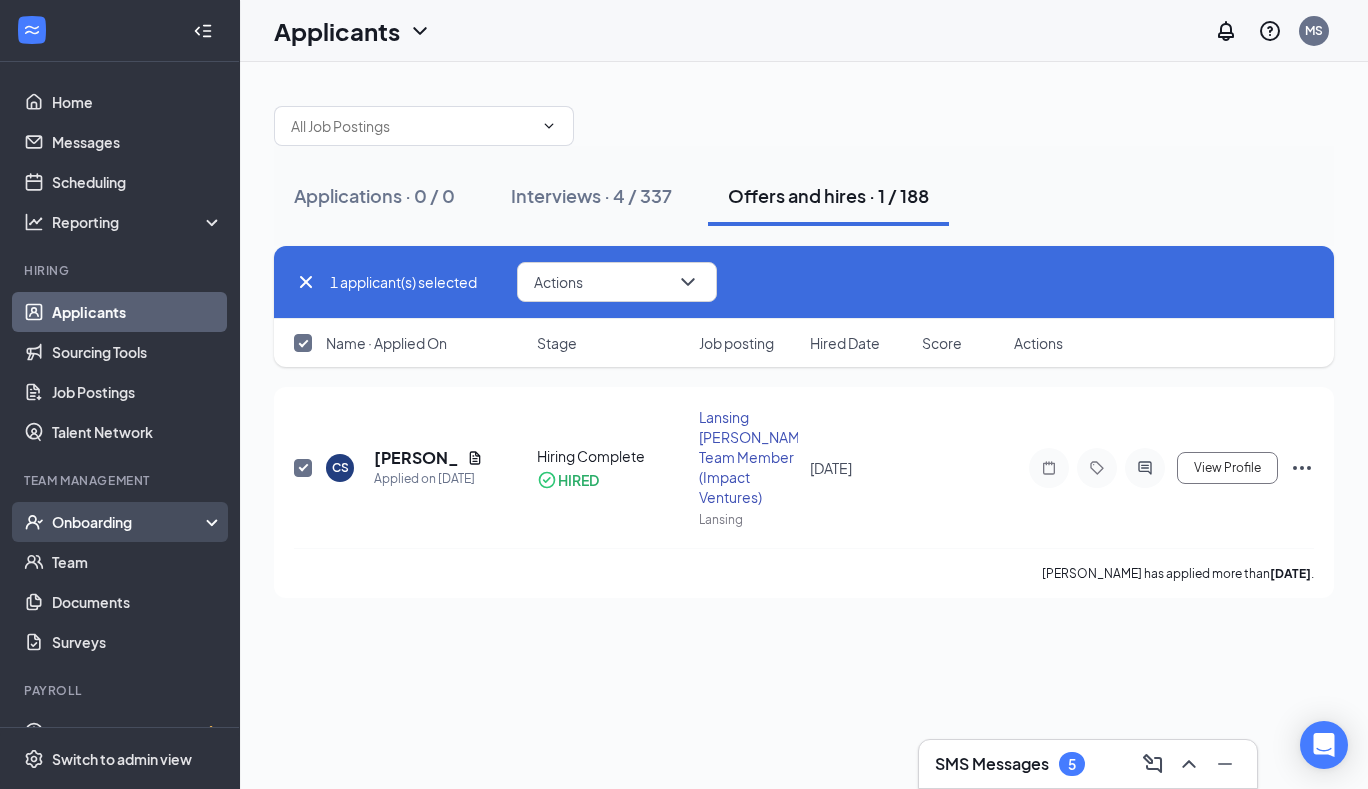
click at [112, 524] on div "Onboarding" at bounding box center [129, 522] width 154 height 20
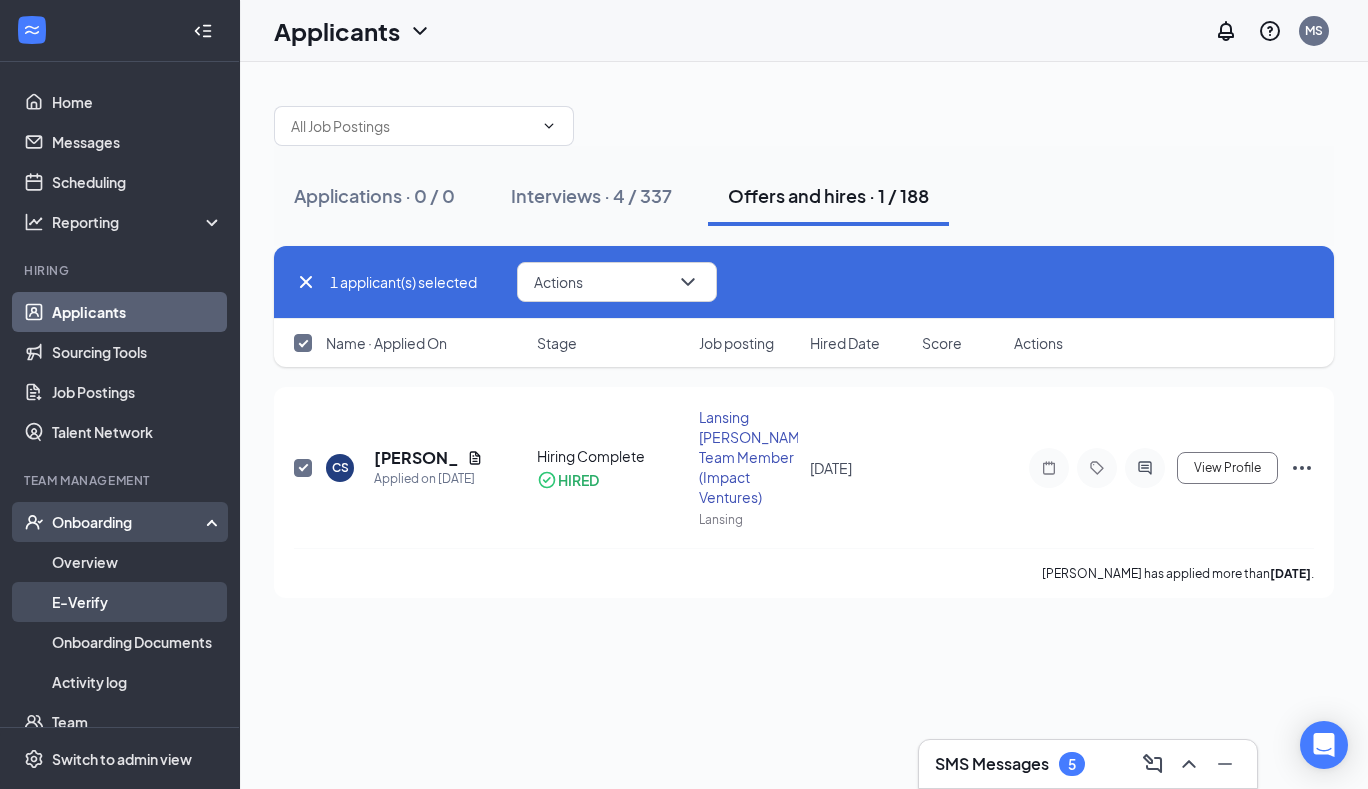
click at [86, 596] on link "E-Verify" at bounding box center [137, 602] width 171 height 40
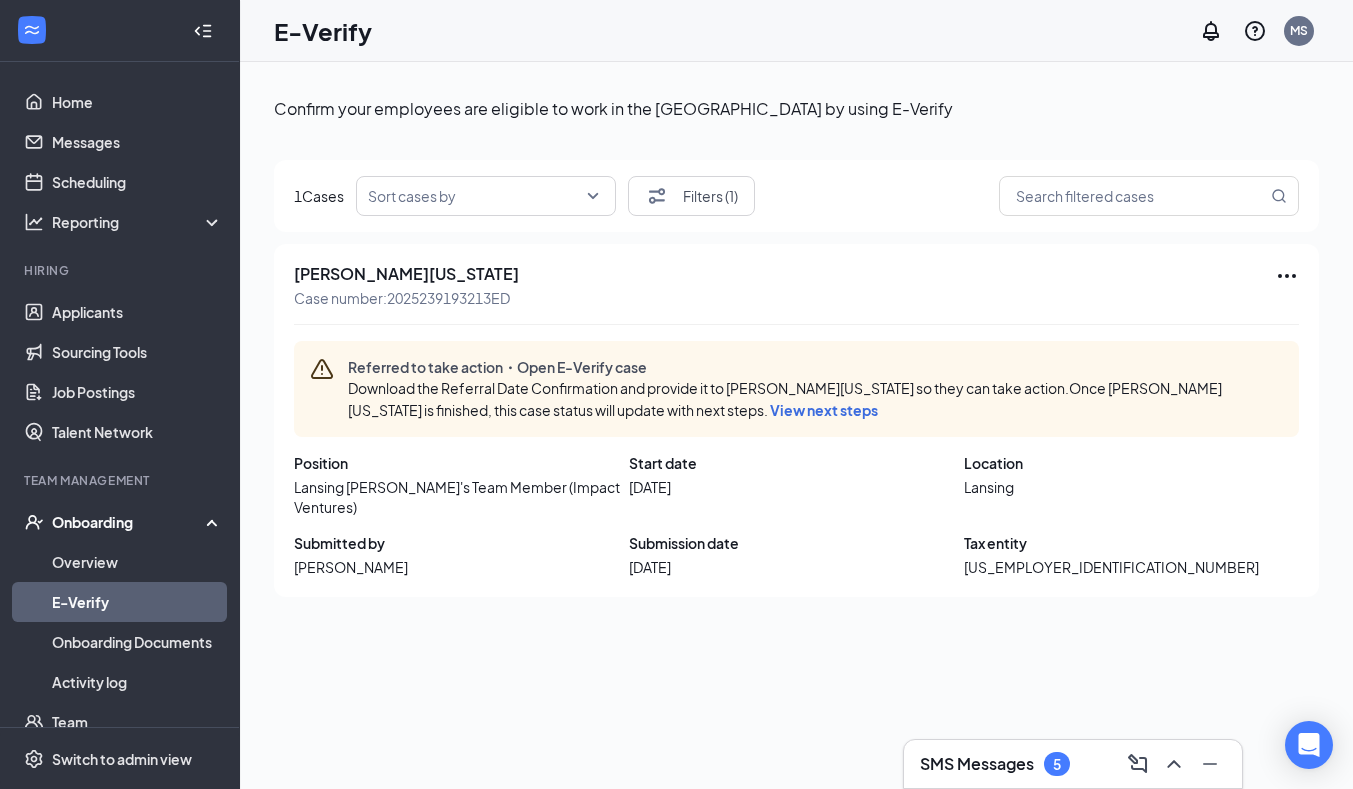
click at [193, 28] on icon "Collapse" at bounding box center [203, 31] width 20 height 20
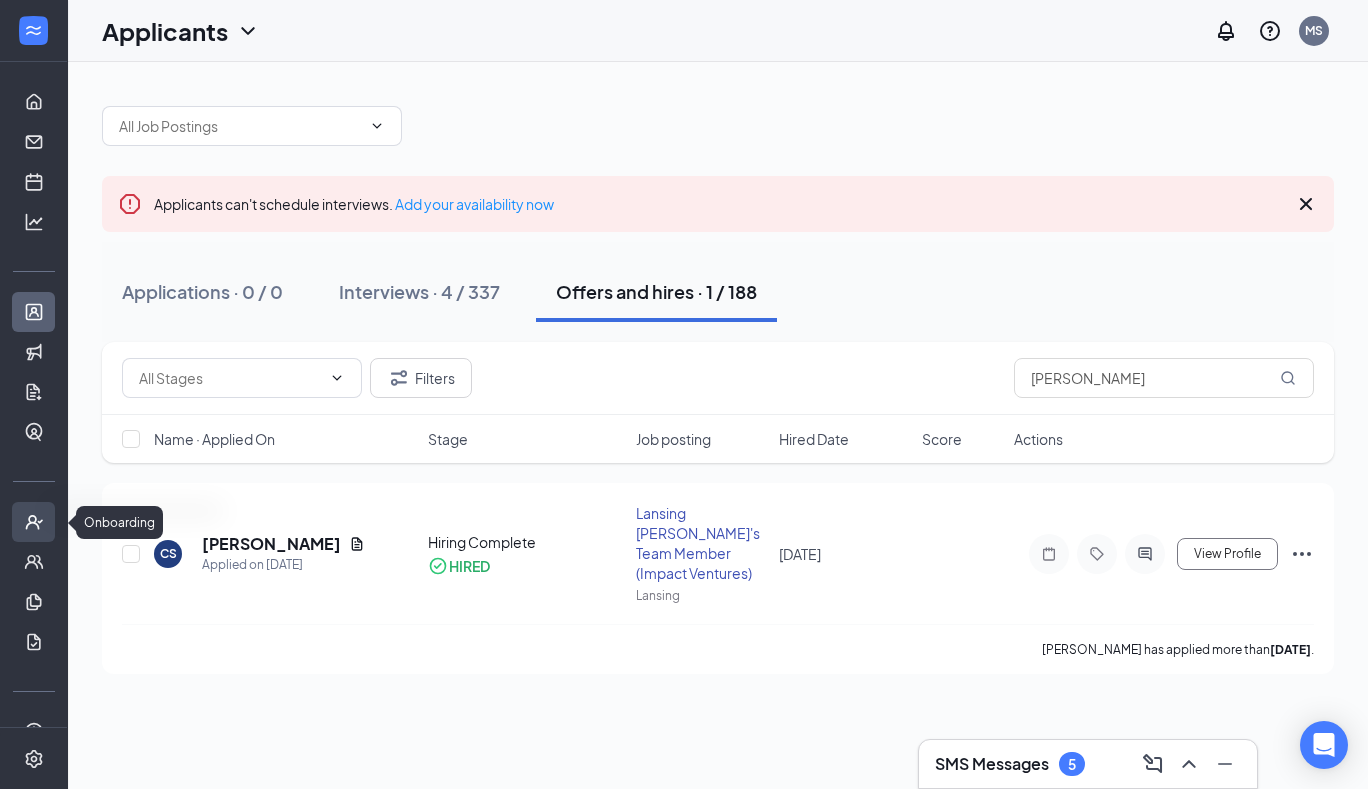
click at [31, 520] on icon "UserCheck" at bounding box center [34, 522] width 20 height 20
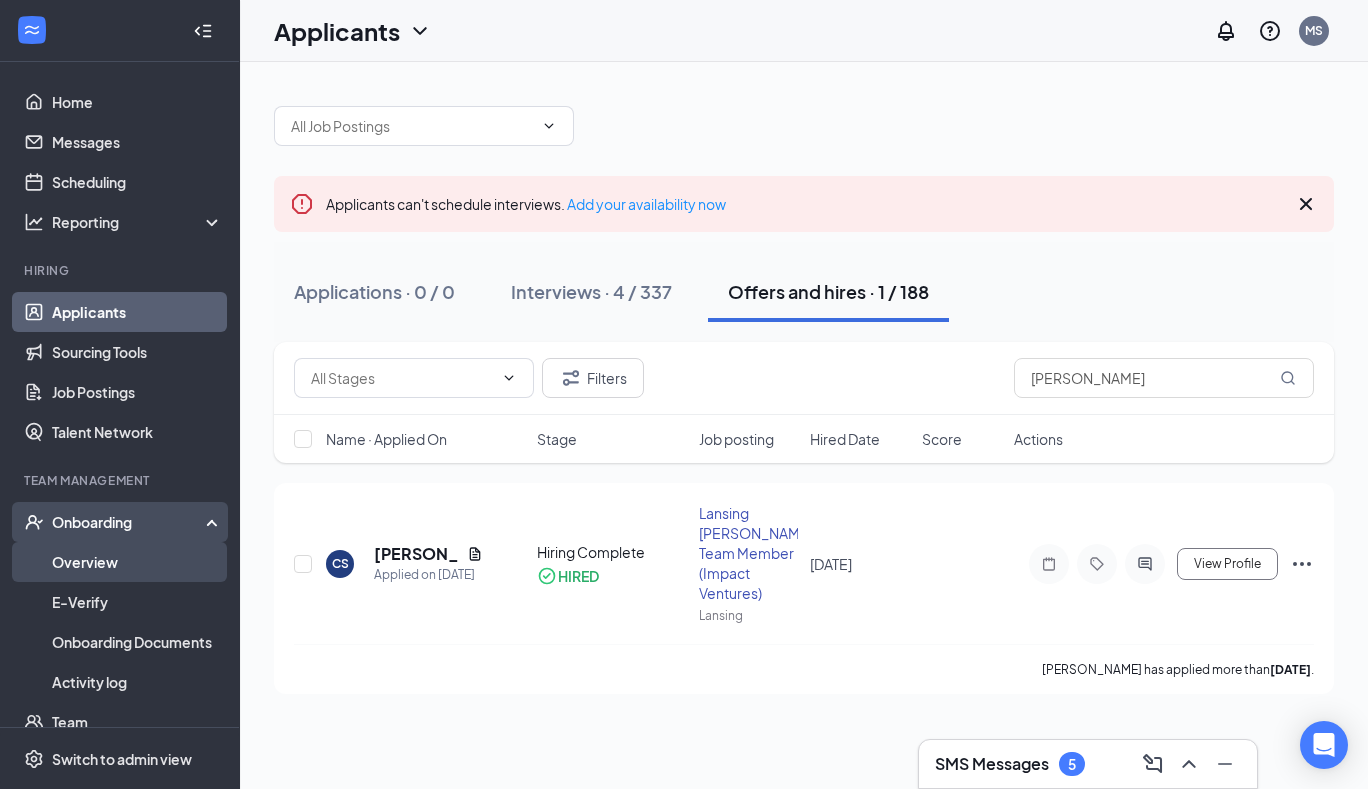
click at [82, 557] on link "Overview" at bounding box center [137, 562] width 171 height 40
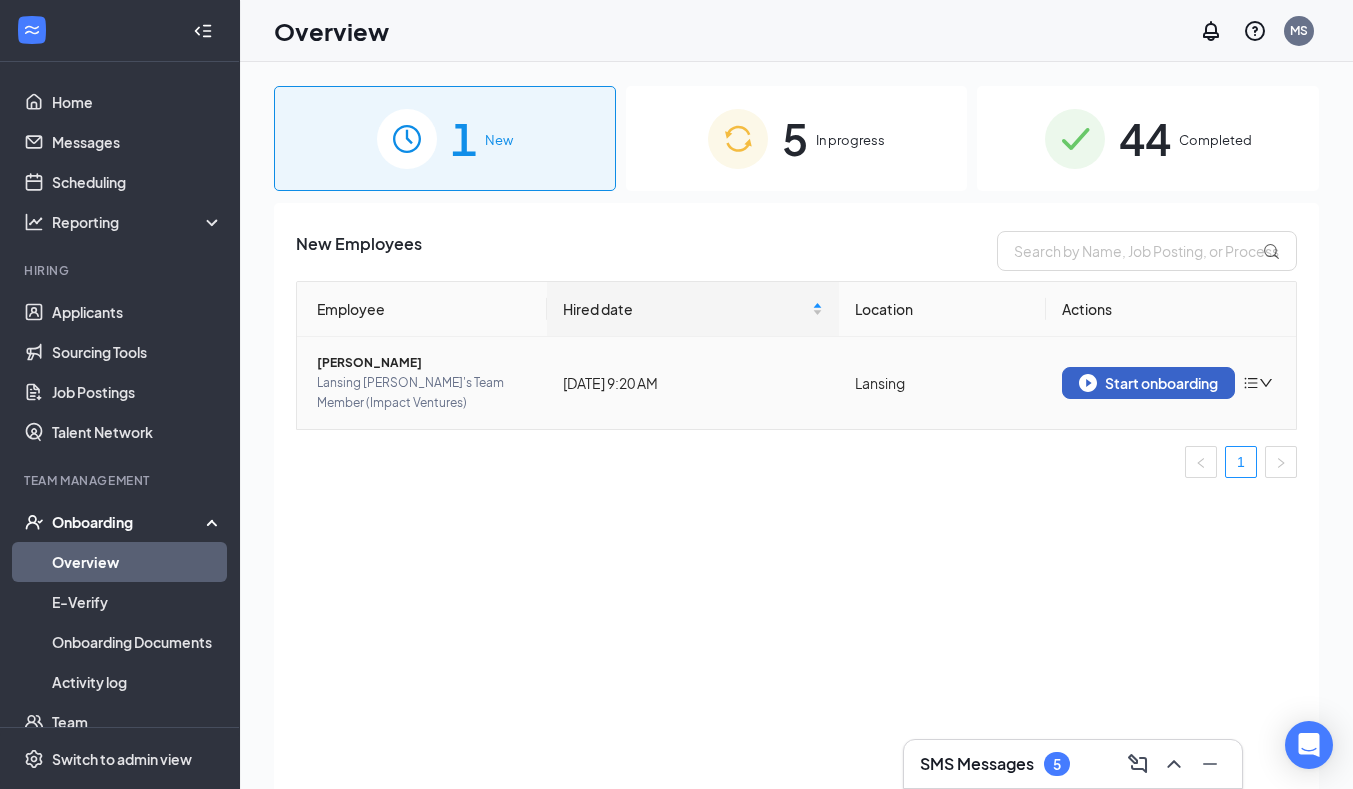
click at [1120, 384] on div "Start onboarding" at bounding box center [1148, 383] width 139 height 18
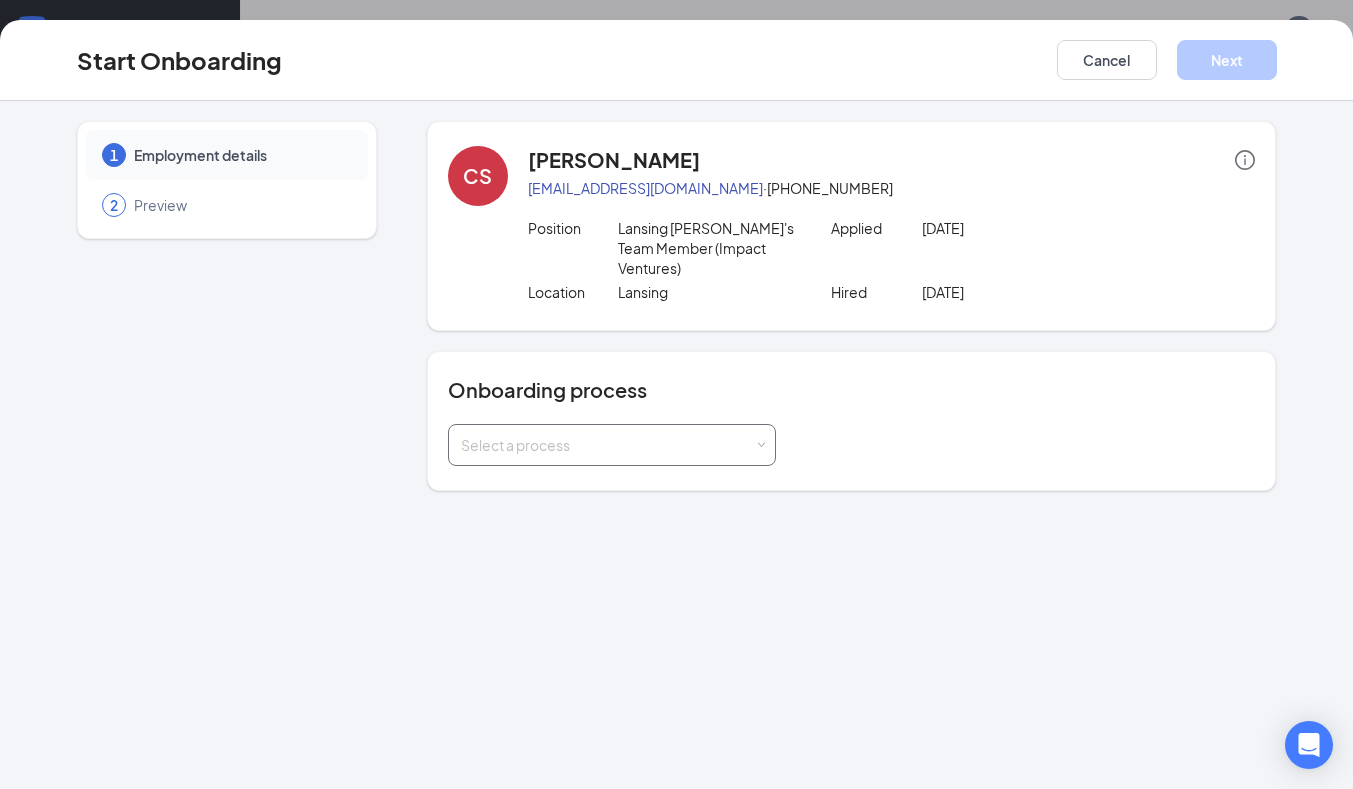
click at [760, 441] on span at bounding box center [760, 445] width 9 height 9
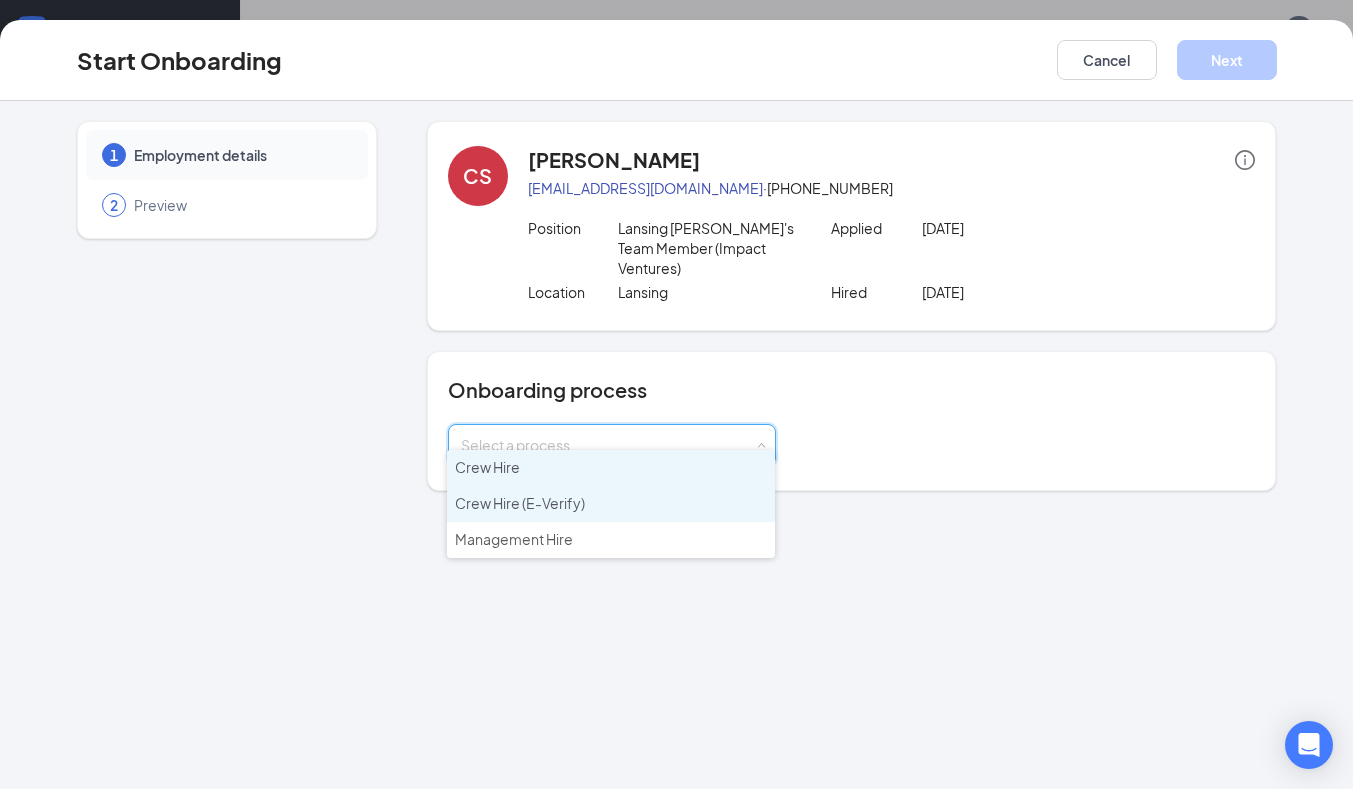
click at [576, 510] on li "Crew Hire (E-Verify)" at bounding box center [611, 504] width 328 height 36
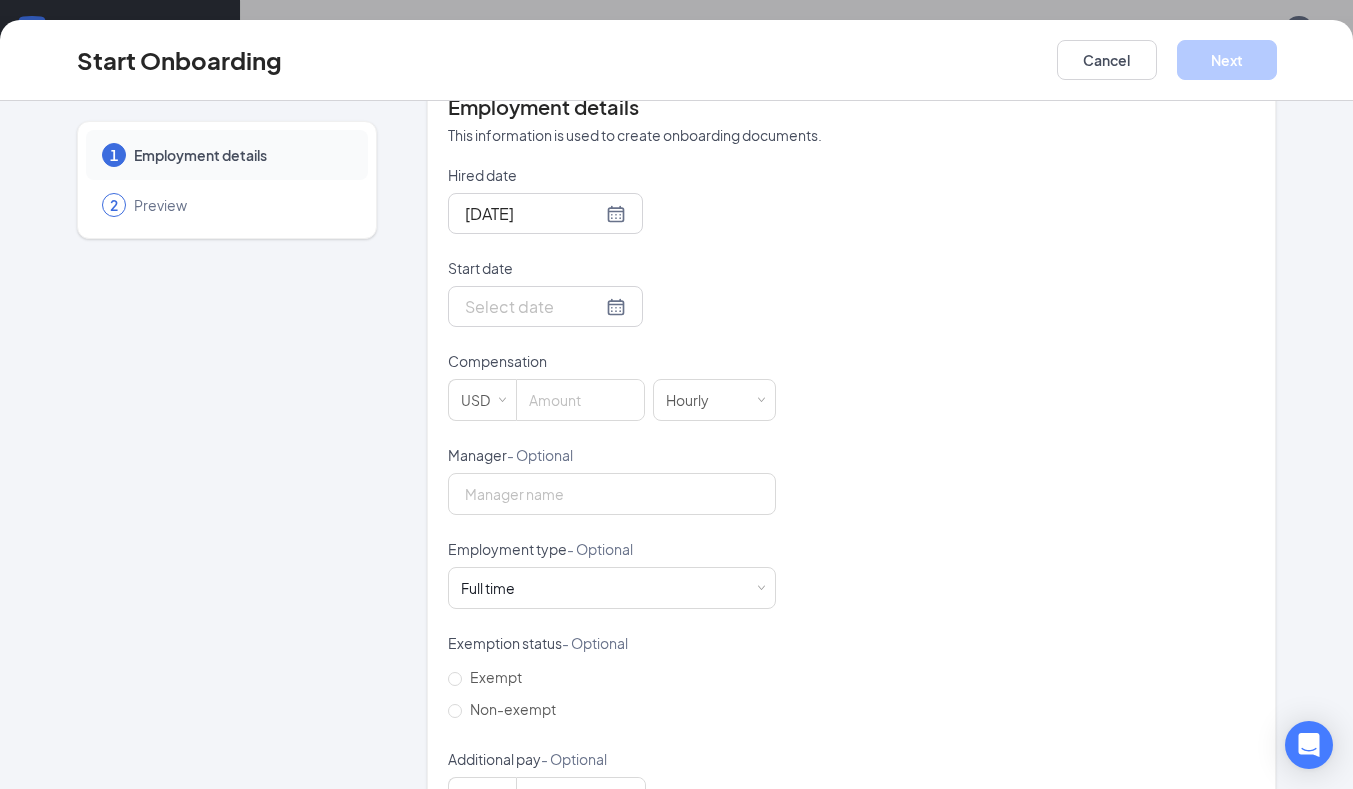
scroll to position [498, 0]
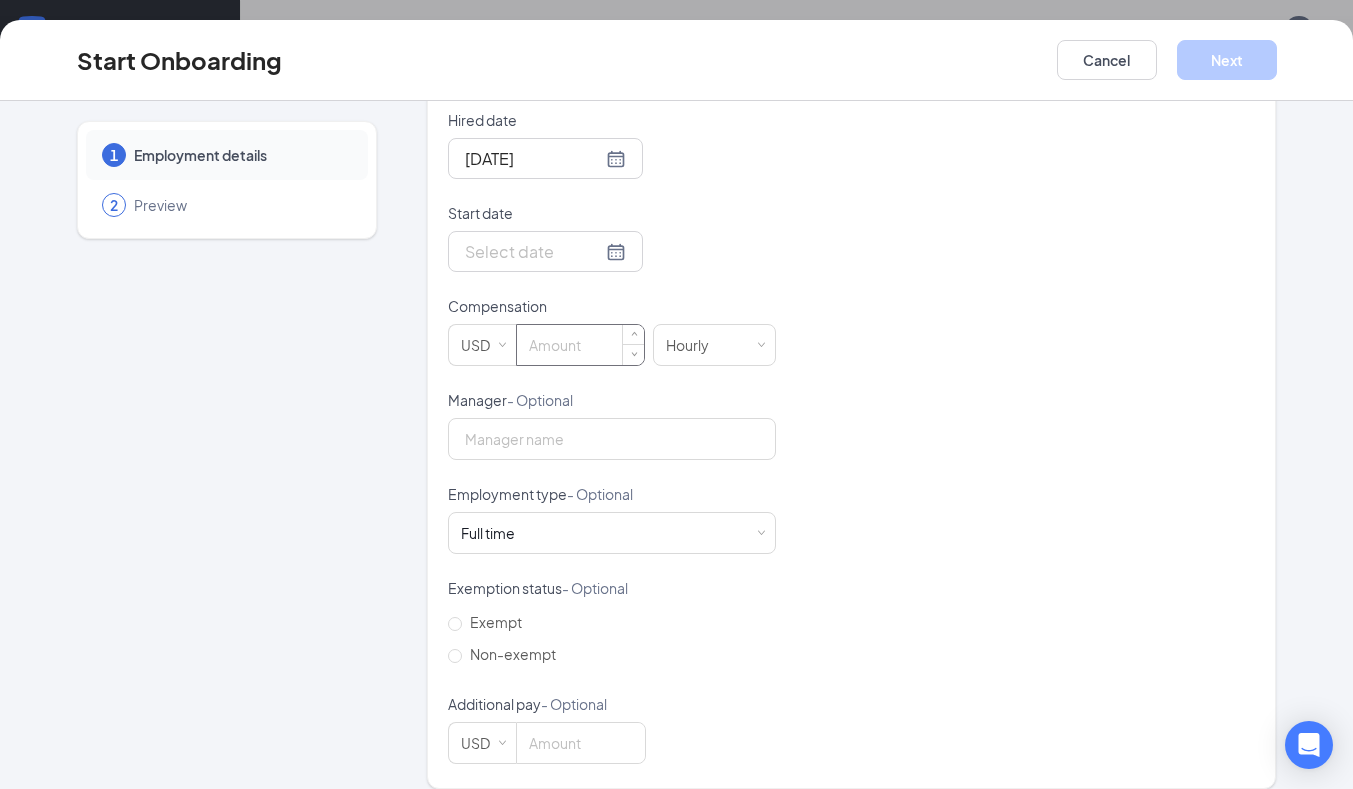
click at [580, 337] on input at bounding box center [580, 345] width 127 height 40
click at [594, 422] on input "Manager - Optional" at bounding box center [612, 439] width 328 height 42
type input "13.5"
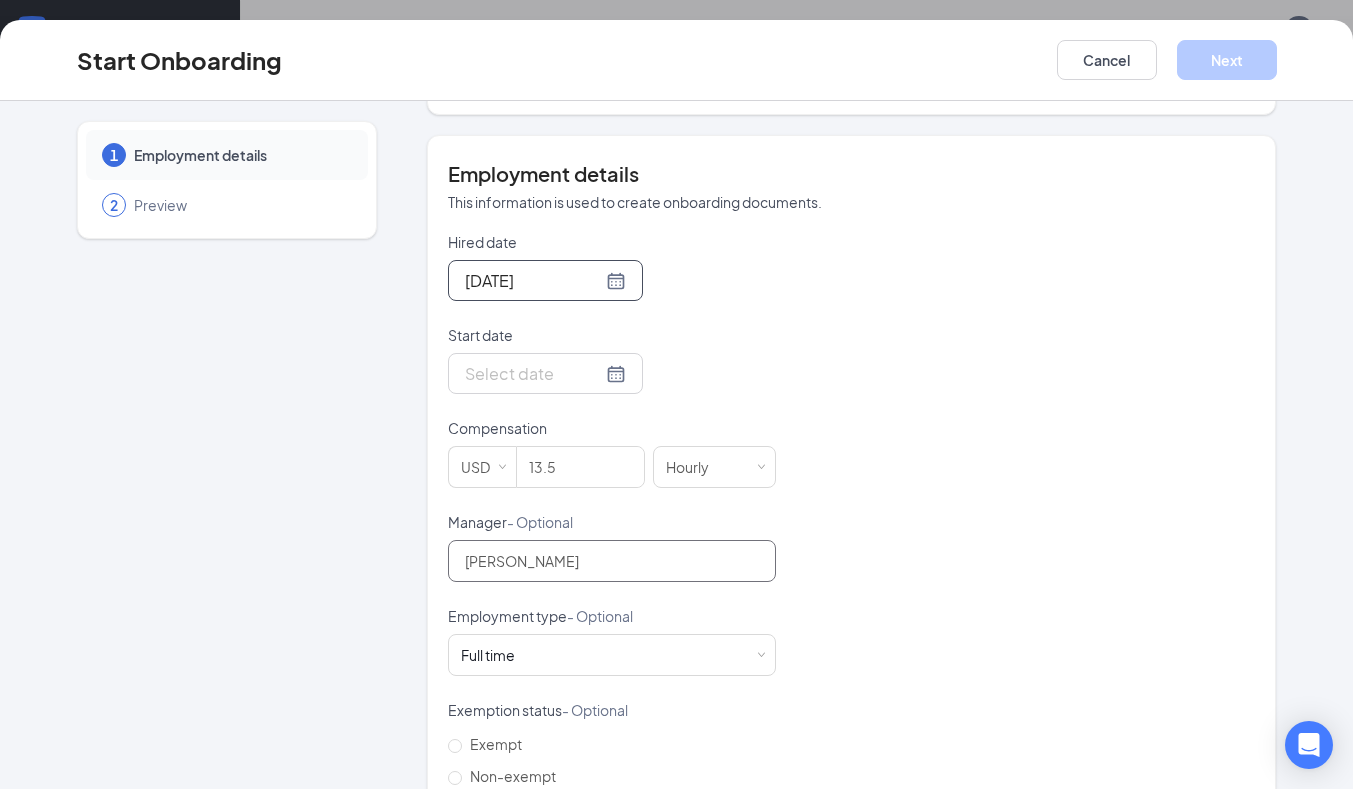
scroll to position [398, 0]
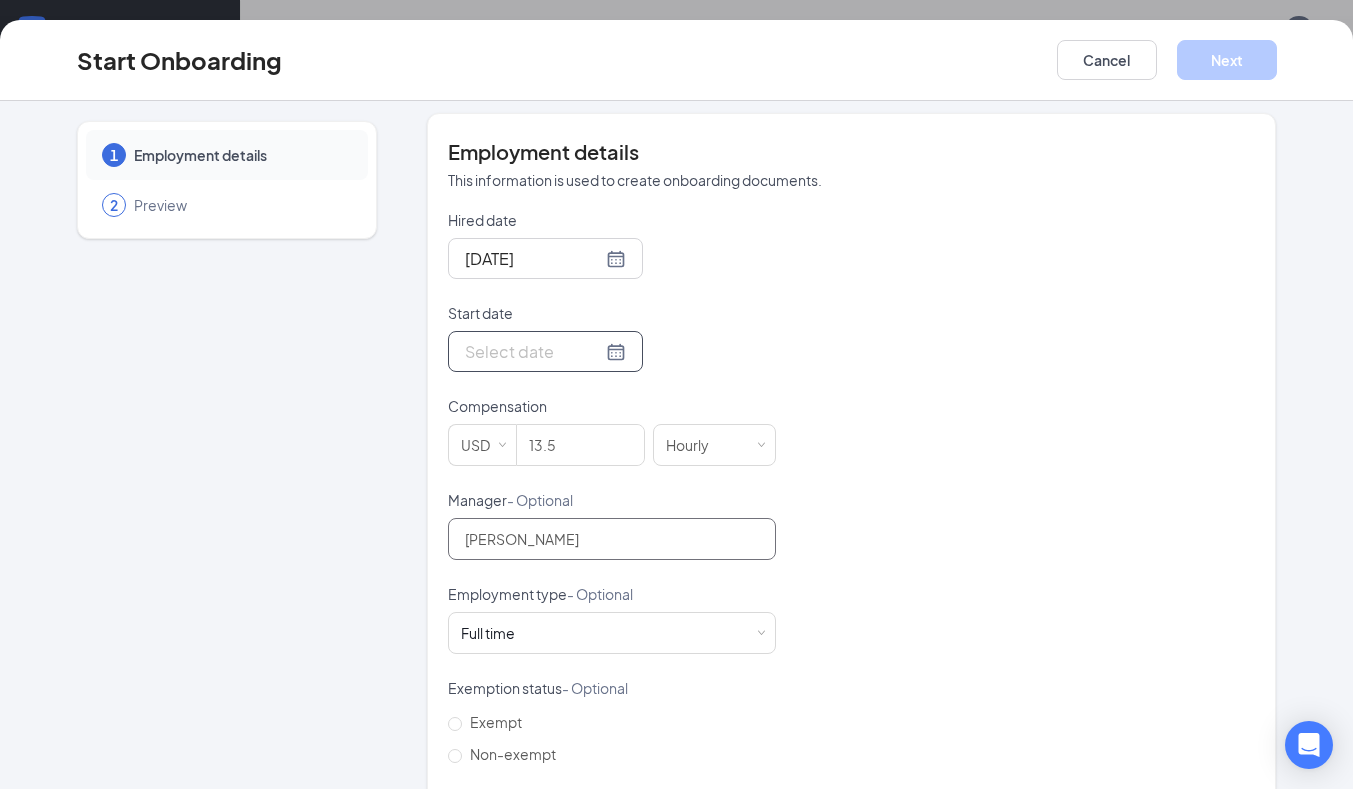
type input "Michael Smith"
click at [606, 343] on div at bounding box center [545, 351] width 195 height 41
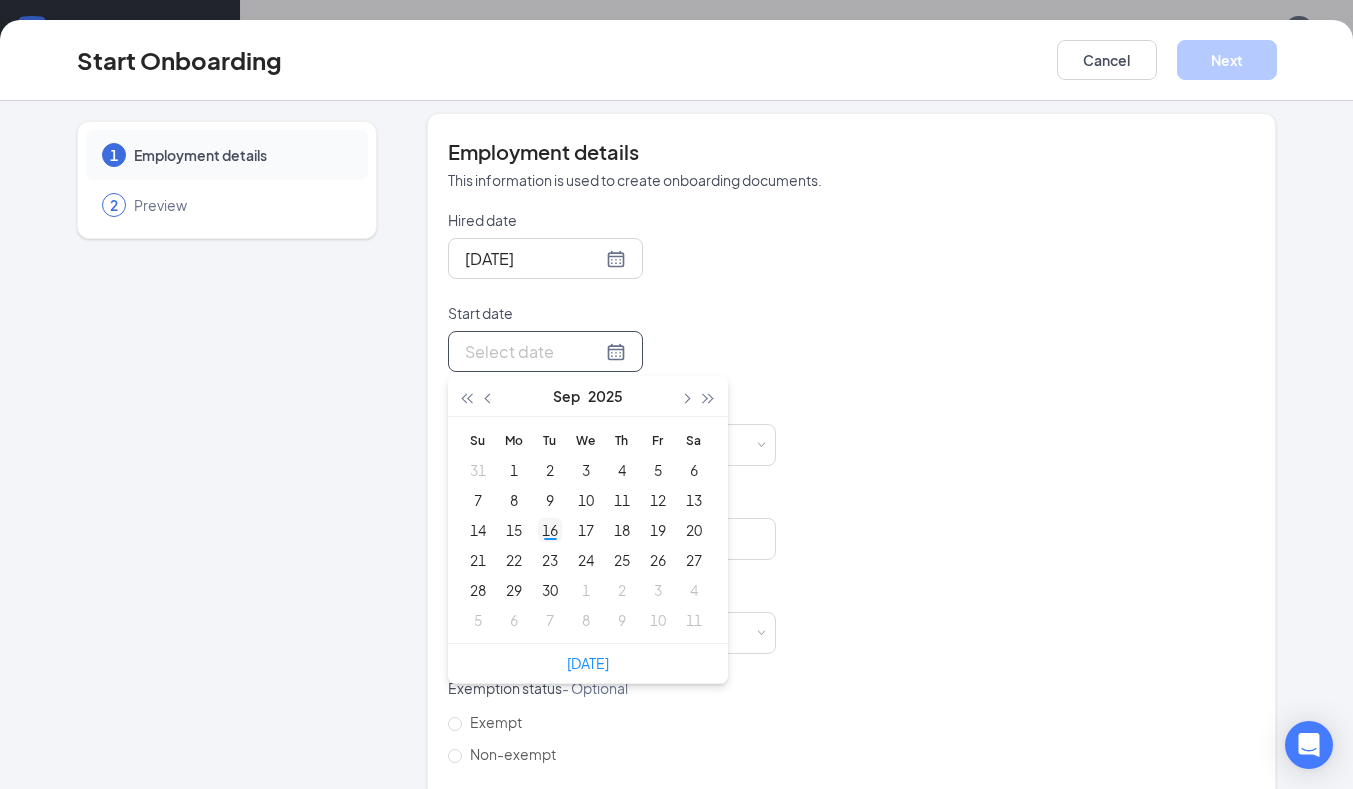
click at [552, 518] on div "16" at bounding box center [550, 530] width 24 height 24
type input "Sep 16, 2025"
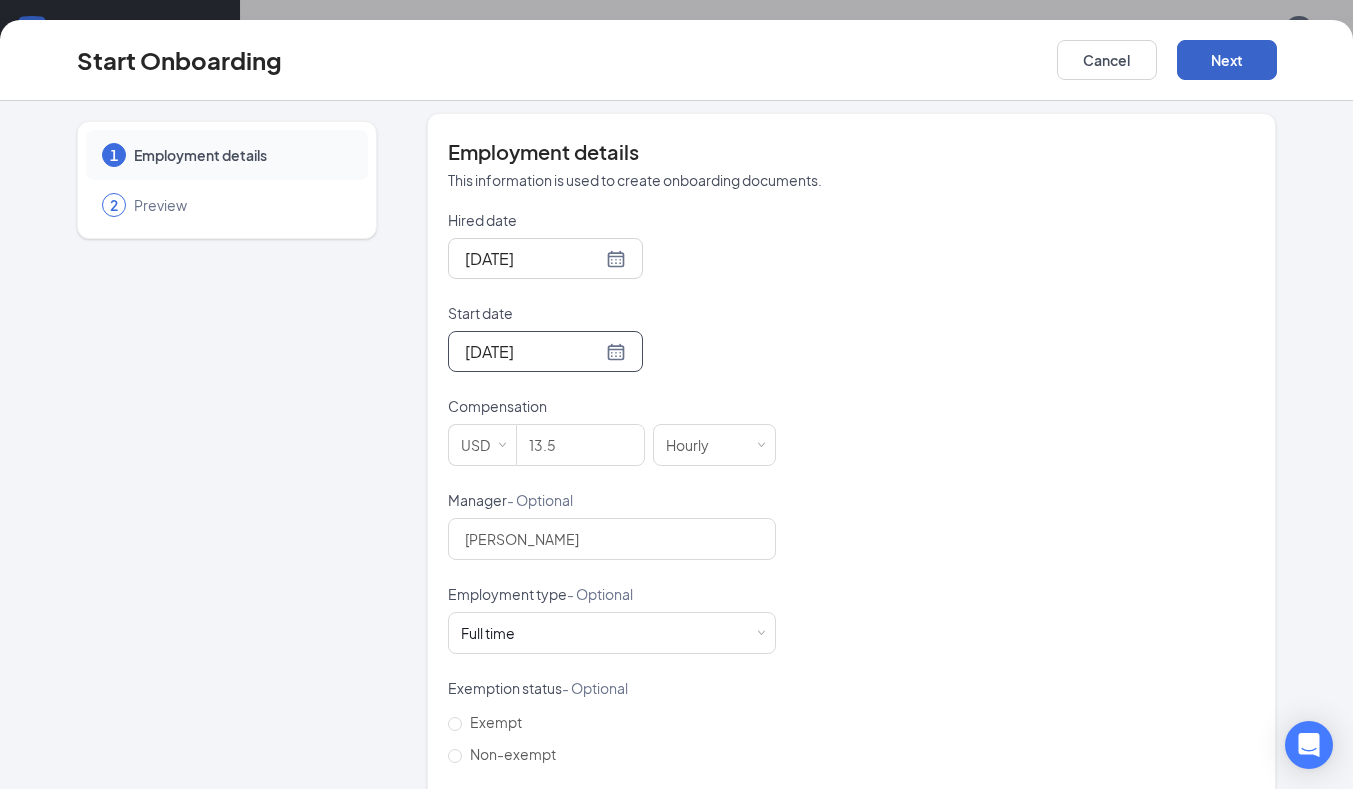
click at [1232, 74] on button "Next" at bounding box center [1227, 60] width 100 height 40
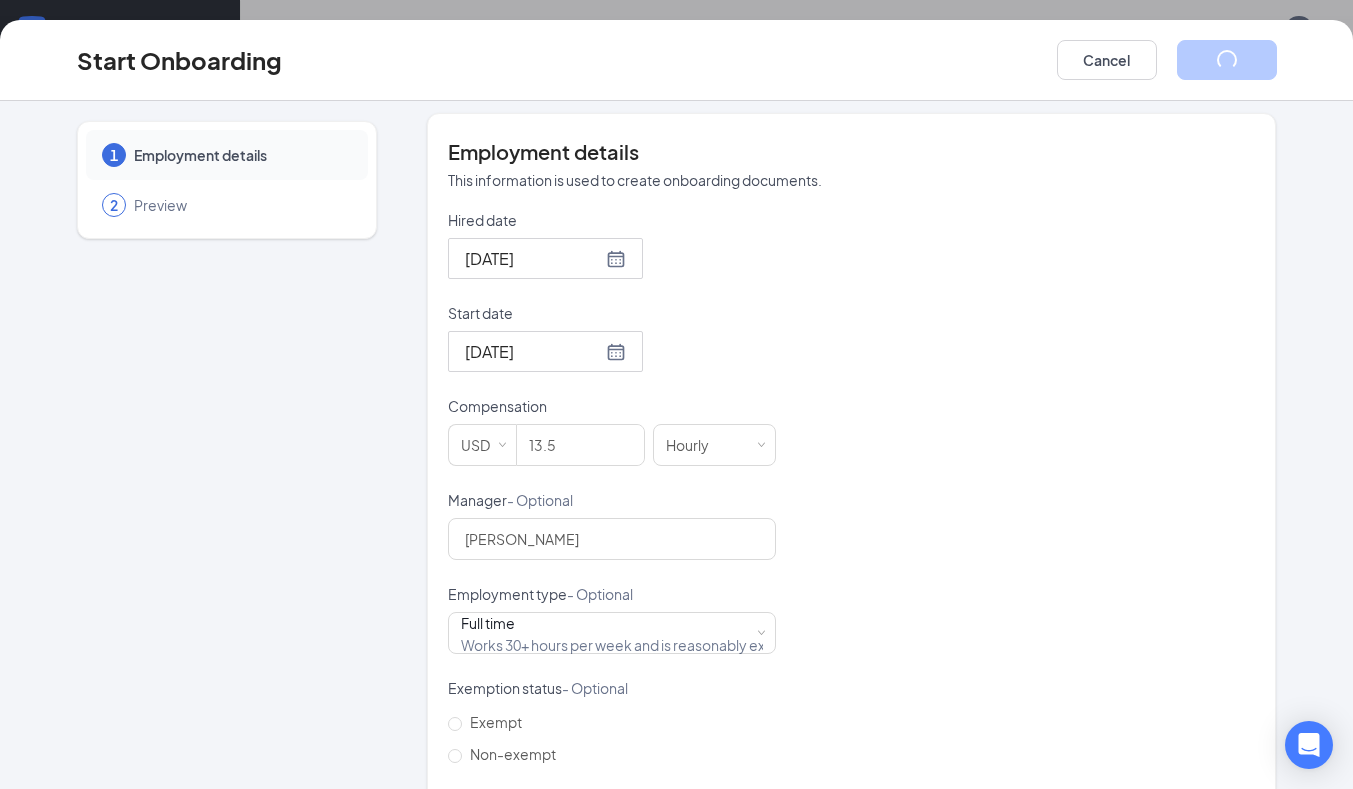
scroll to position [0, 0]
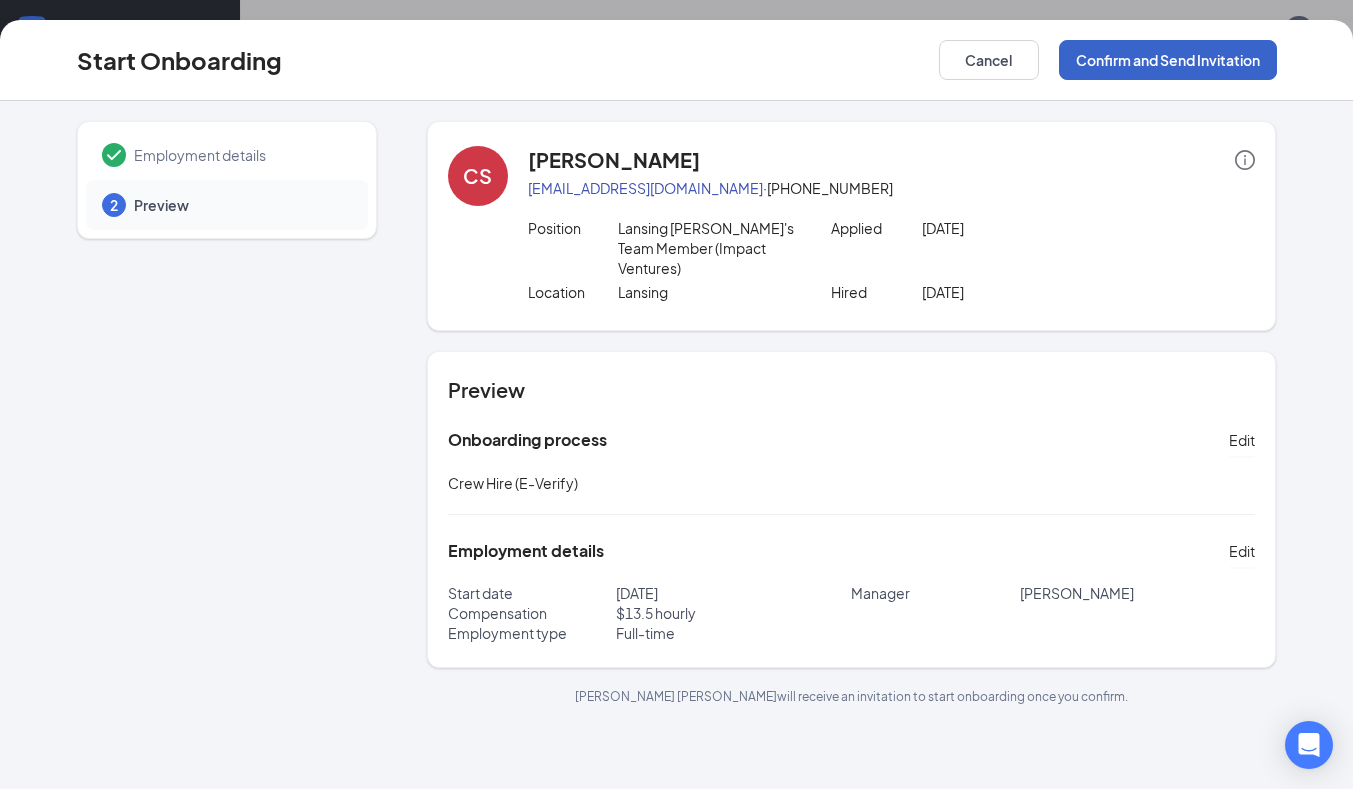
click at [1178, 58] on button "Confirm and Send Invitation" at bounding box center [1168, 60] width 218 height 40
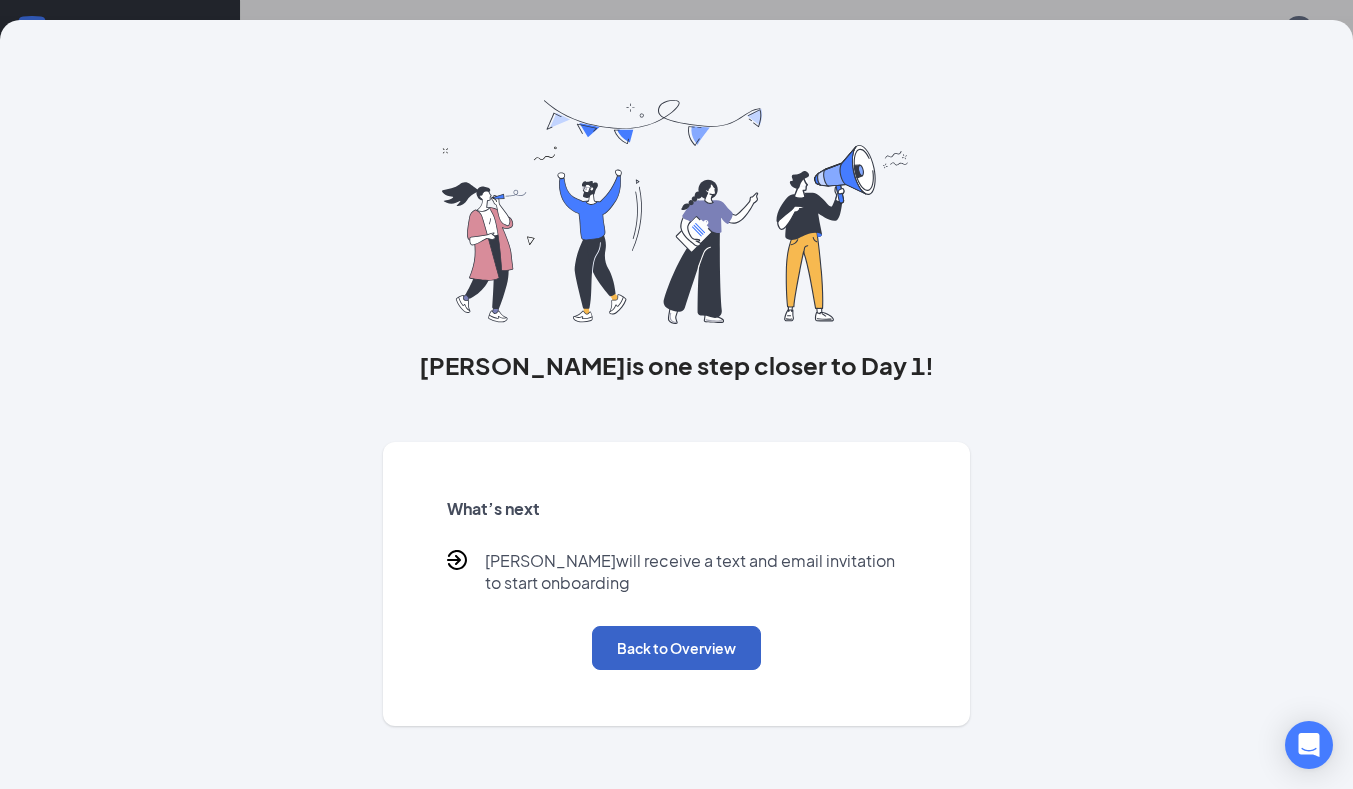
click at [667, 659] on button "Back to Overview" at bounding box center [676, 648] width 169 height 44
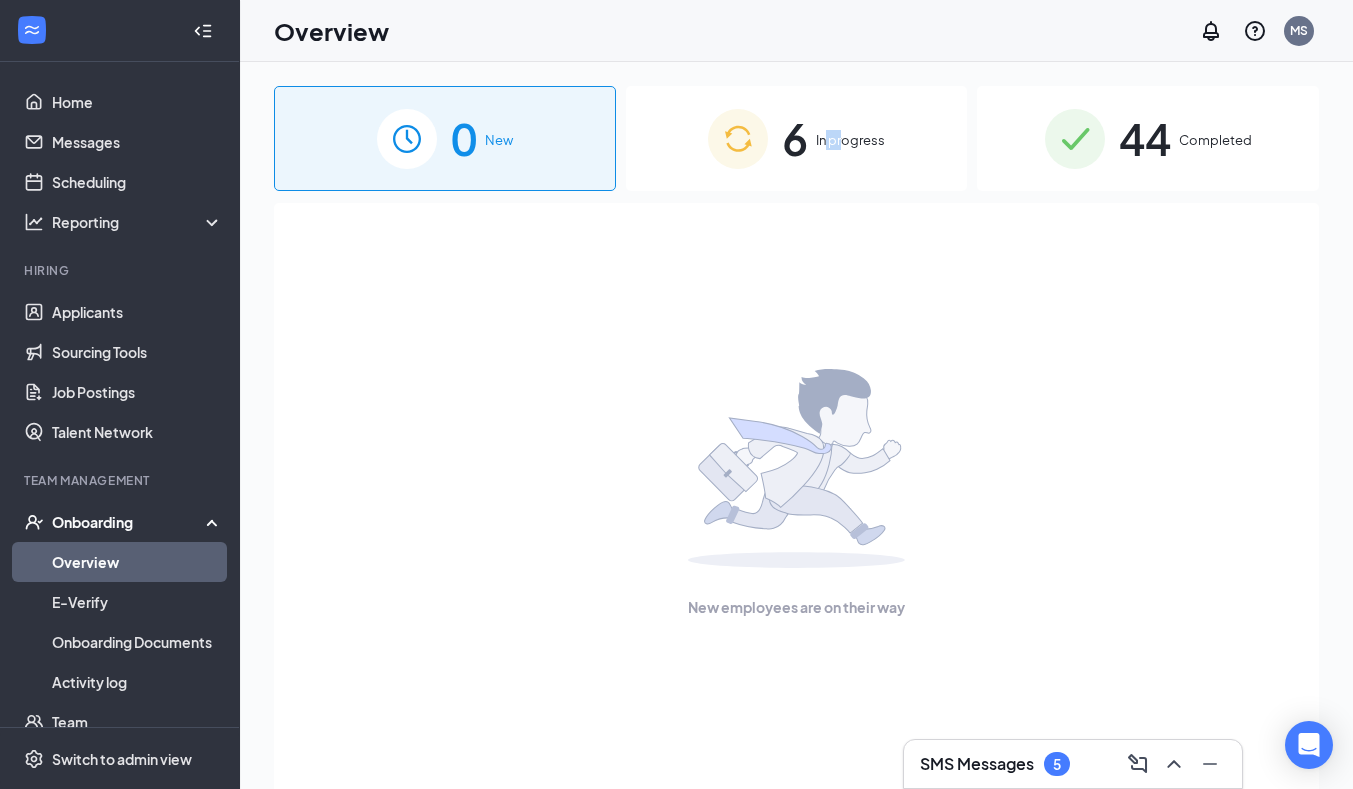
click at [847, 153] on div "6 In progress" at bounding box center [797, 138] width 342 height 105
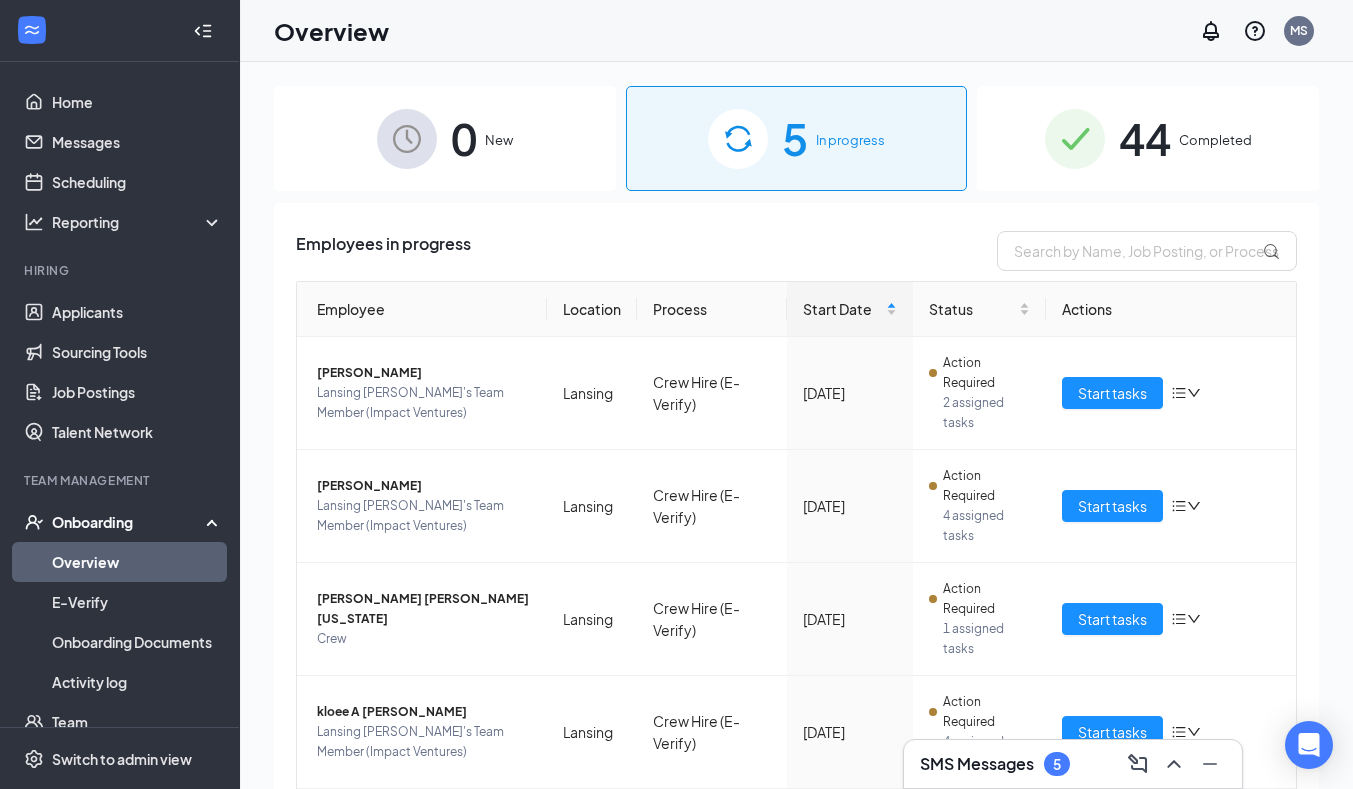
drag, startPoint x: 849, startPoint y: 154, endPoint x: 726, endPoint y: 218, distance: 138.6
click at [730, 217] on div "Employees in progress Employee Location Process Start Date Status Actions Dameo…" at bounding box center [796, 612] width 1045 height 818
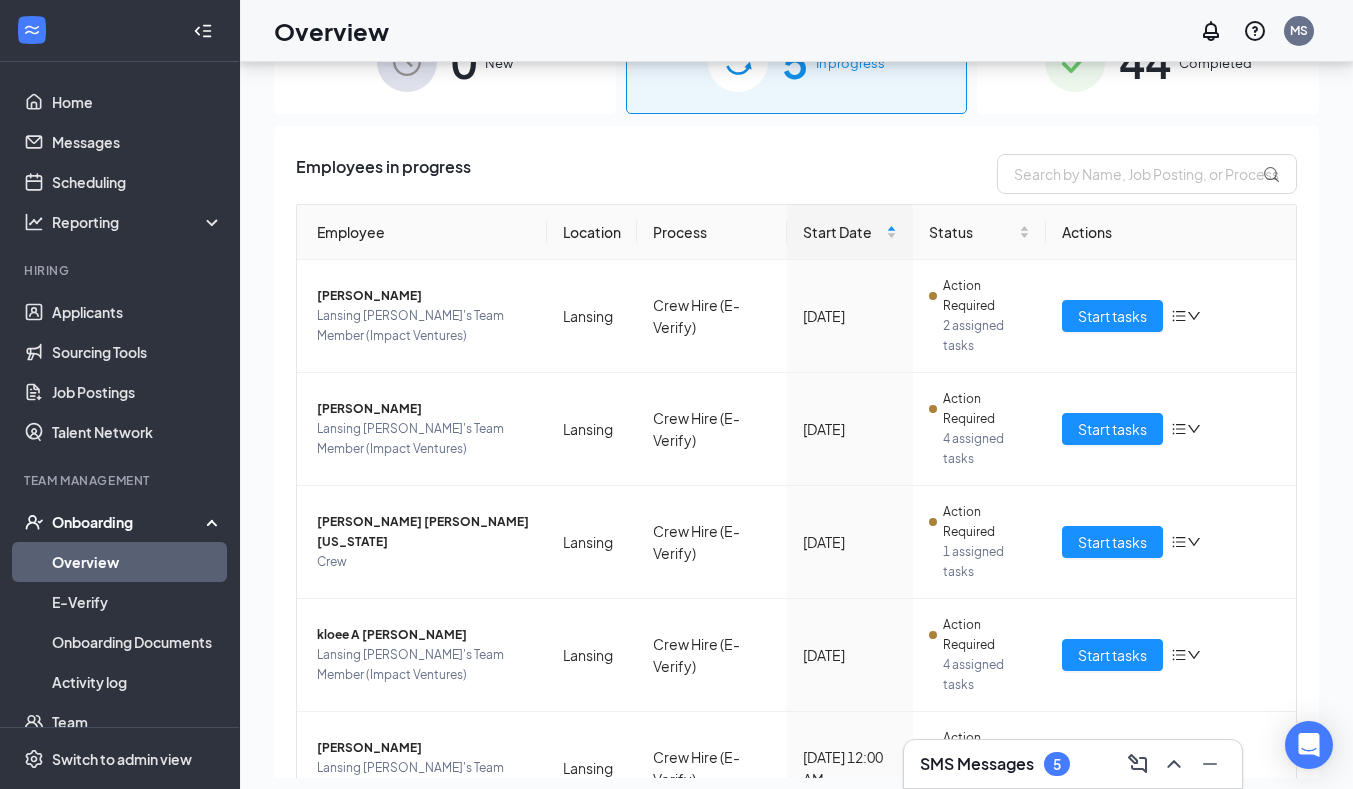
scroll to position [90, 0]
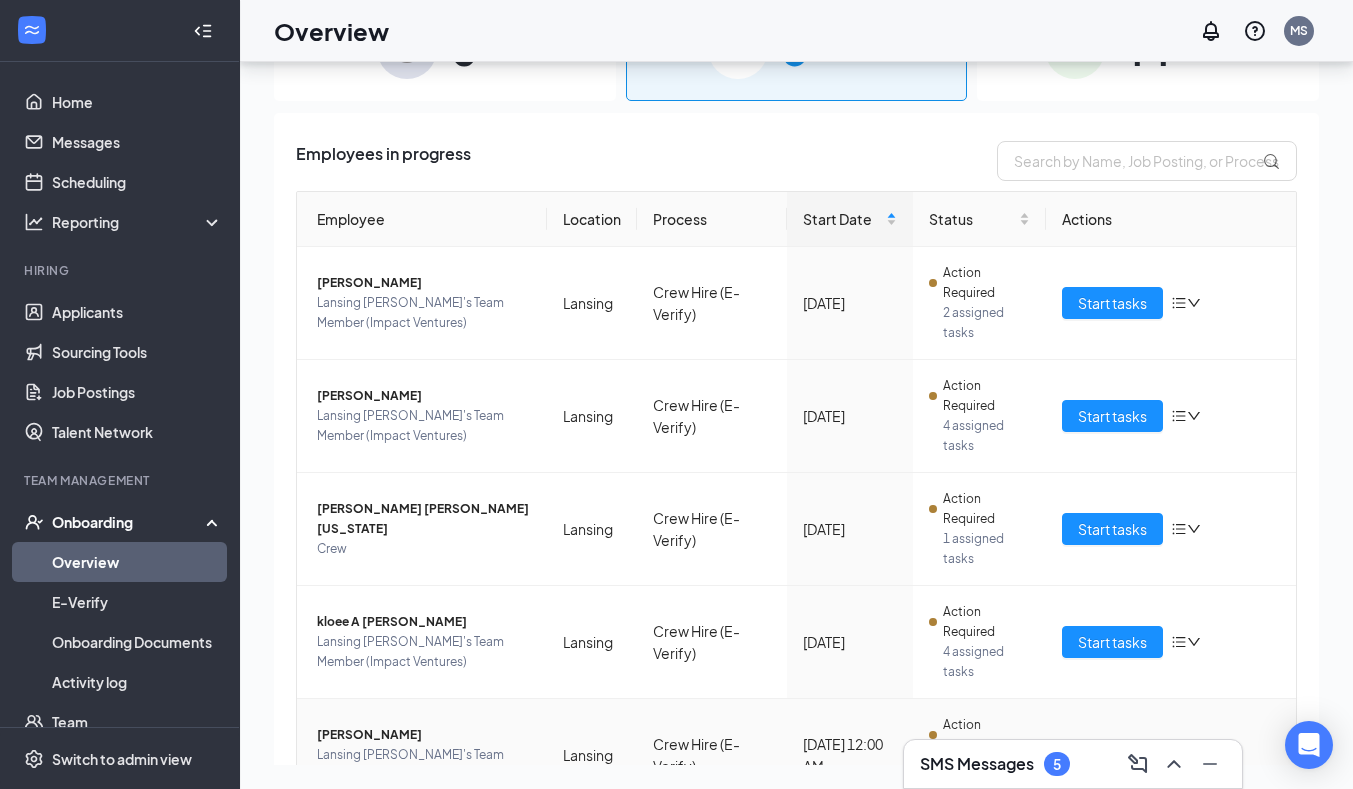
click at [418, 732] on span "Christopher L Scott" at bounding box center [424, 735] width 214 height 20
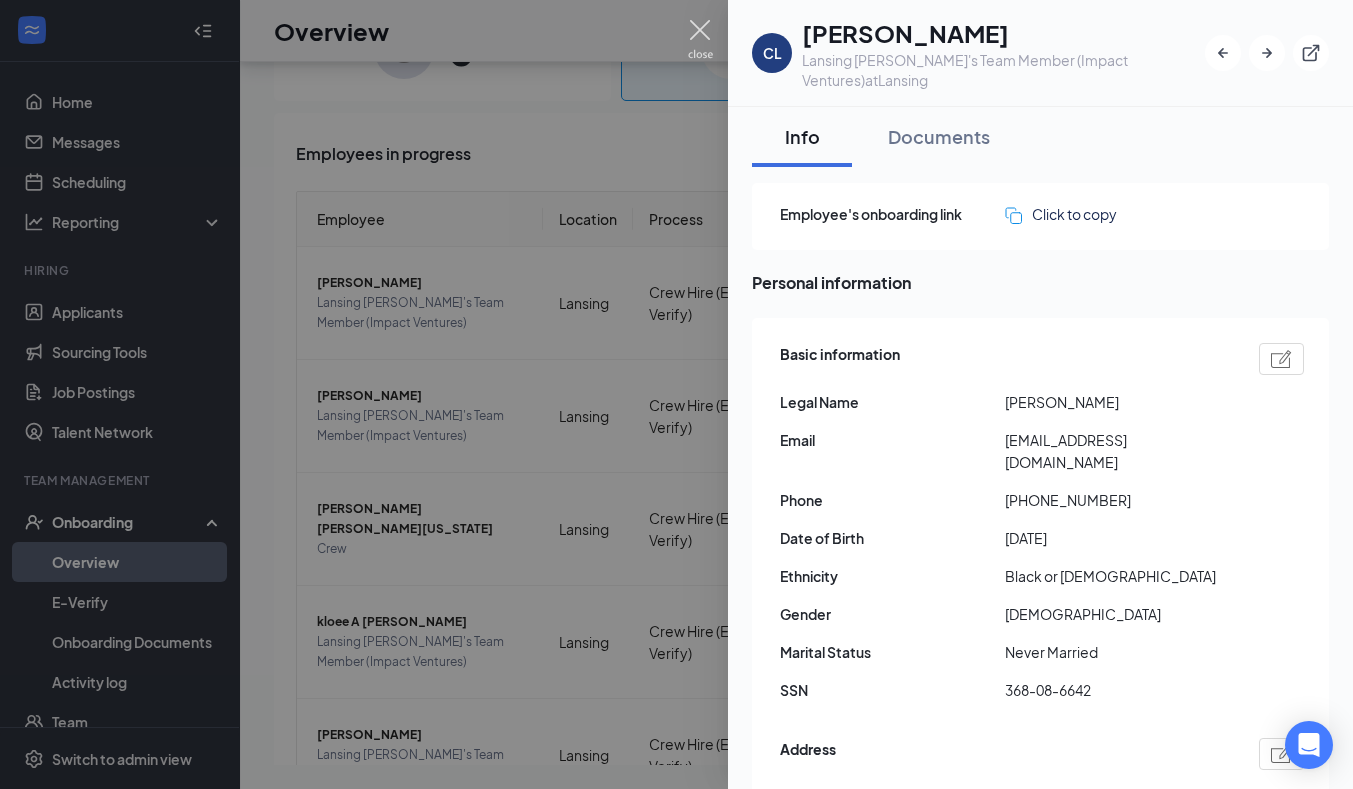
click at [697, 32] on img at bounding box center [700, 39] width 25 height 39
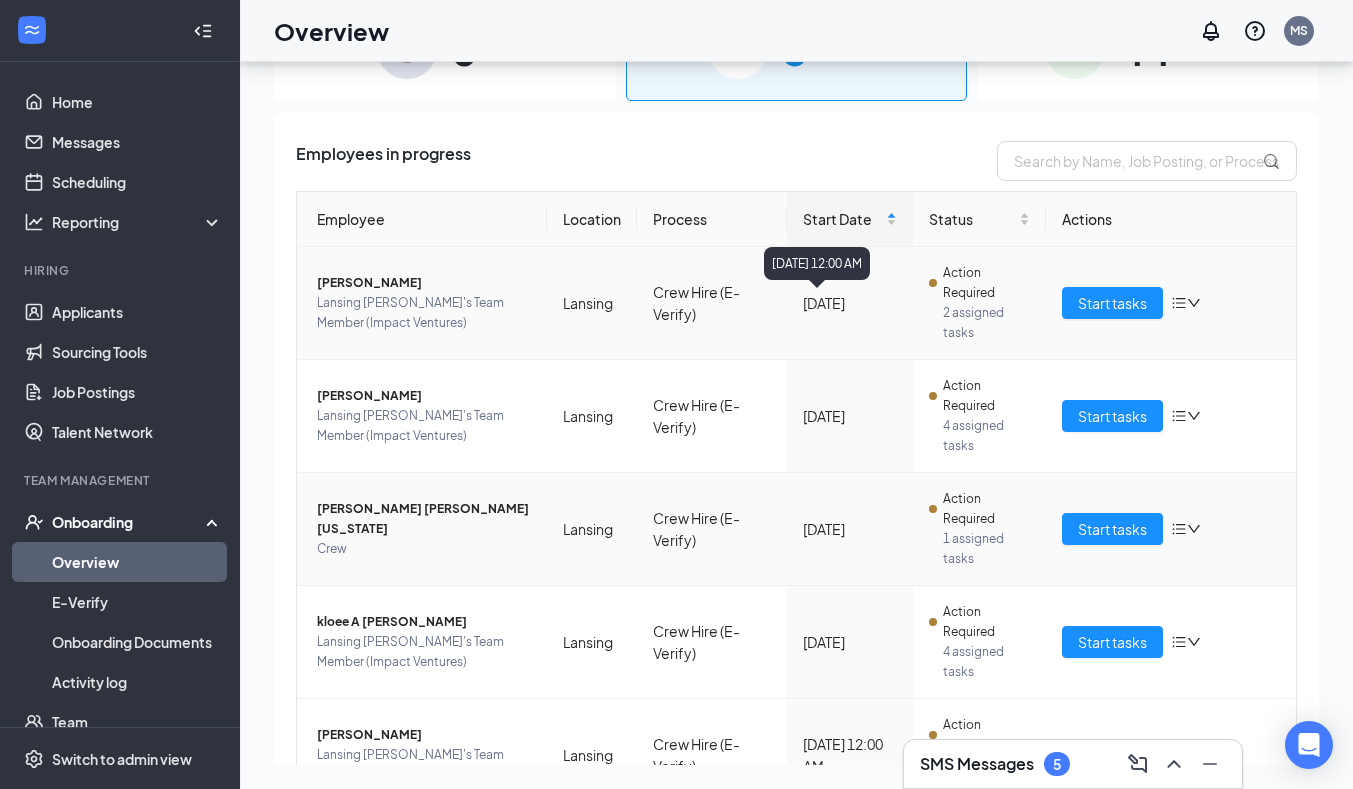
scroll to position [182, 0]
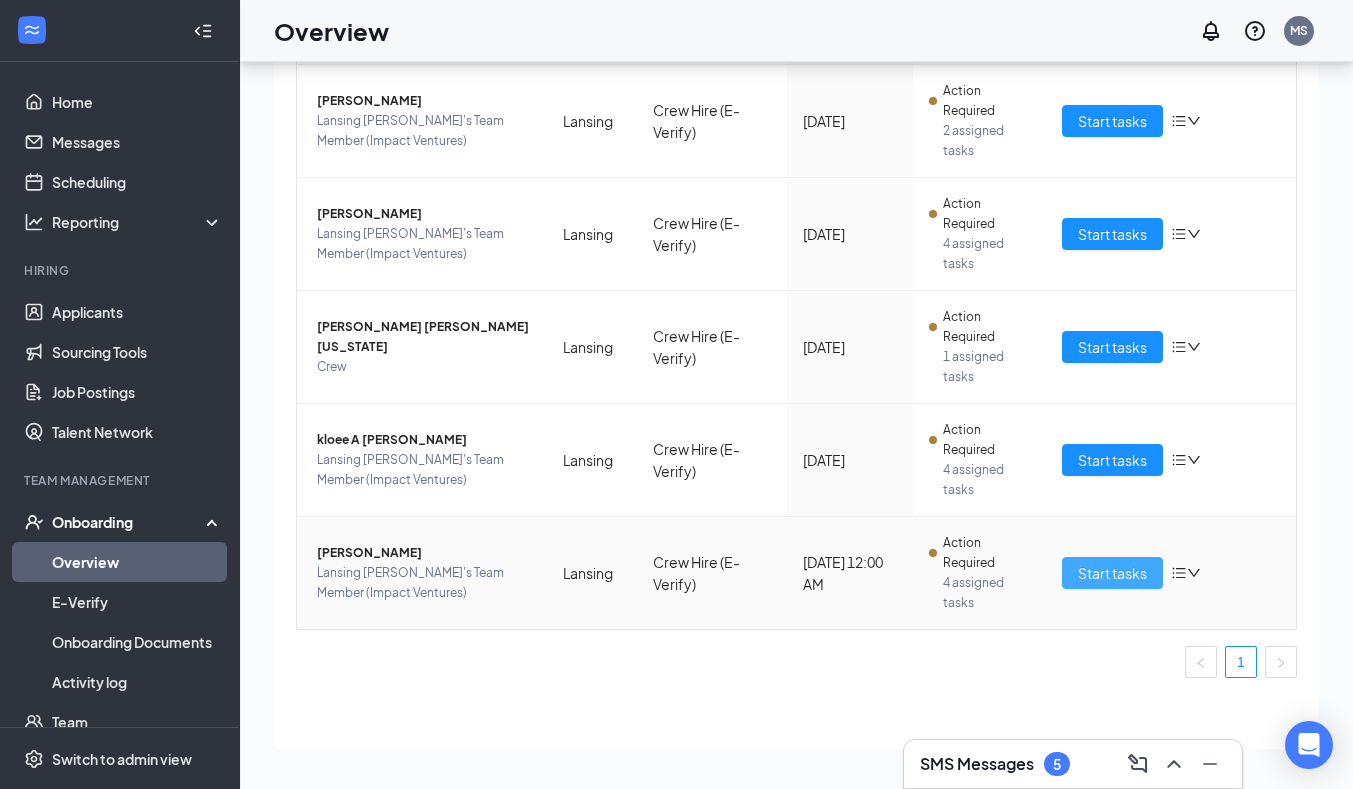
click at [1085, 568] on span "Start tasks" at bounding box center [1112, 573] width 69 height 22
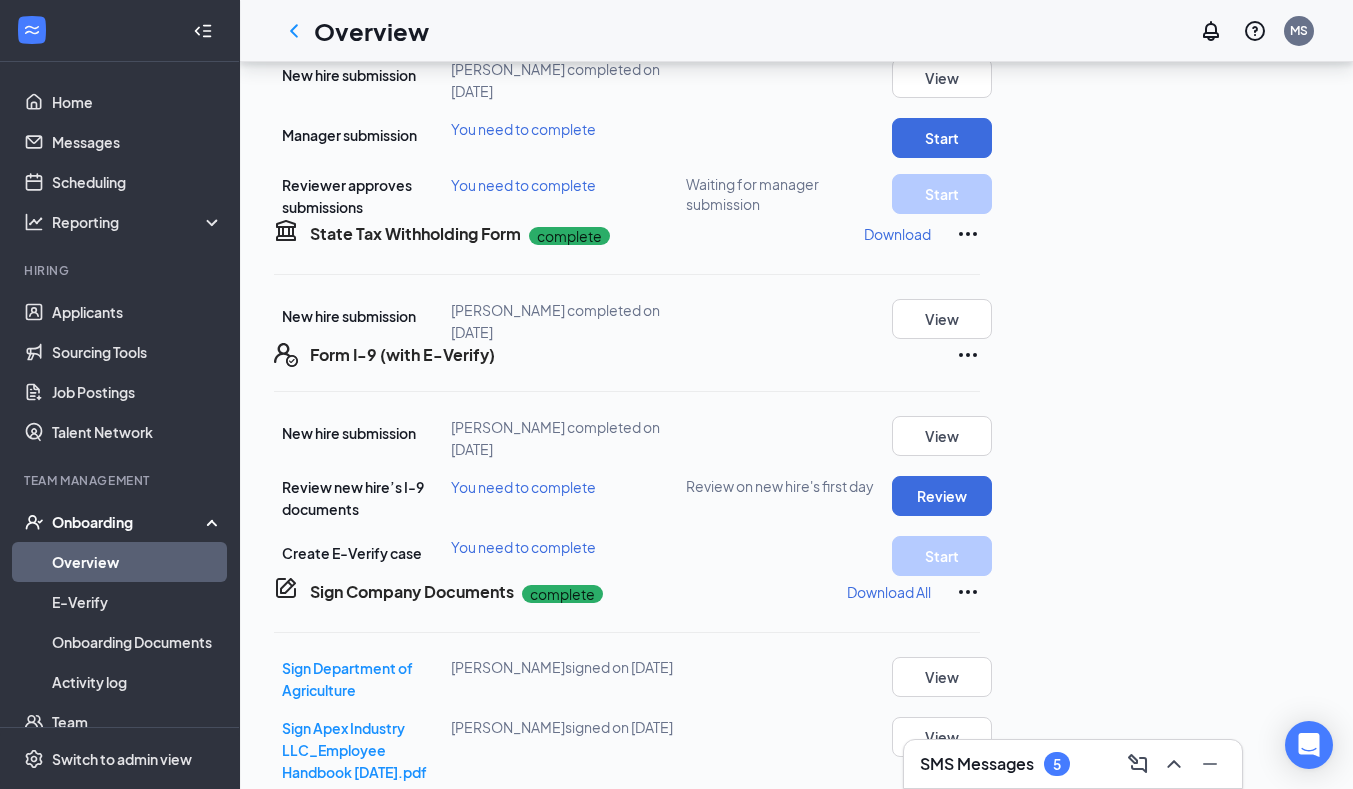
scroll to position [900, 0]
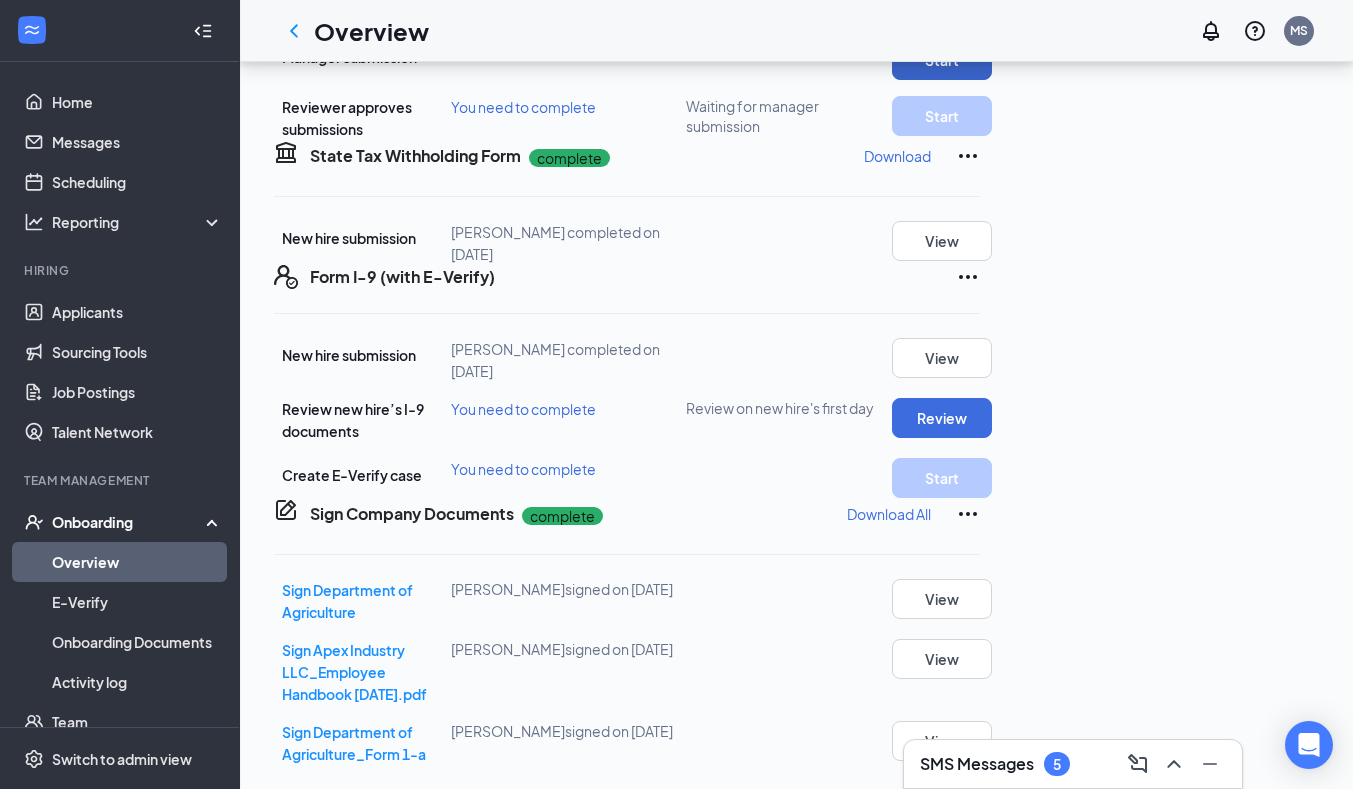
click at [992, 80] on button "Start" at bounding box center [942, 60] width 100 height 40
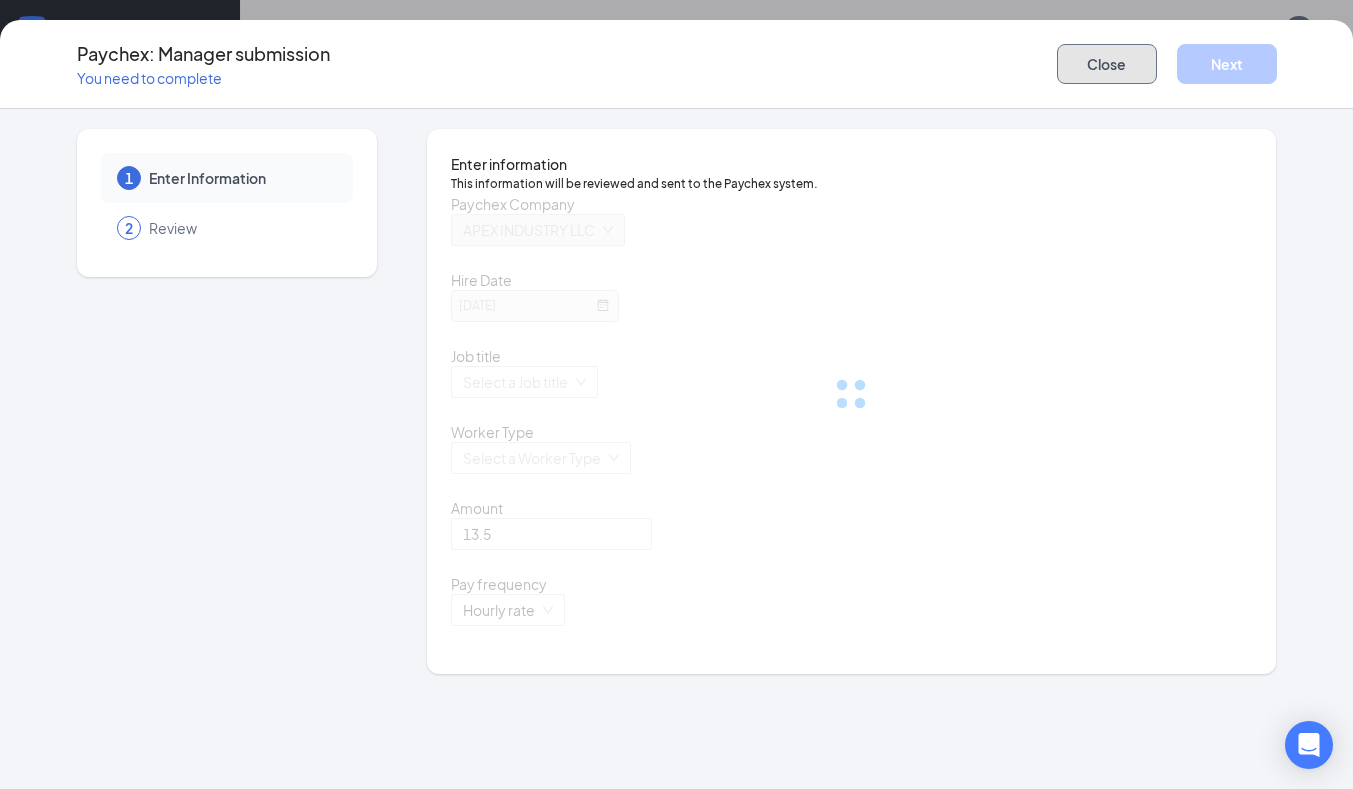
click at [1091, 53] on button "Close" at bounding box center [1107, 64] width 100 height 40
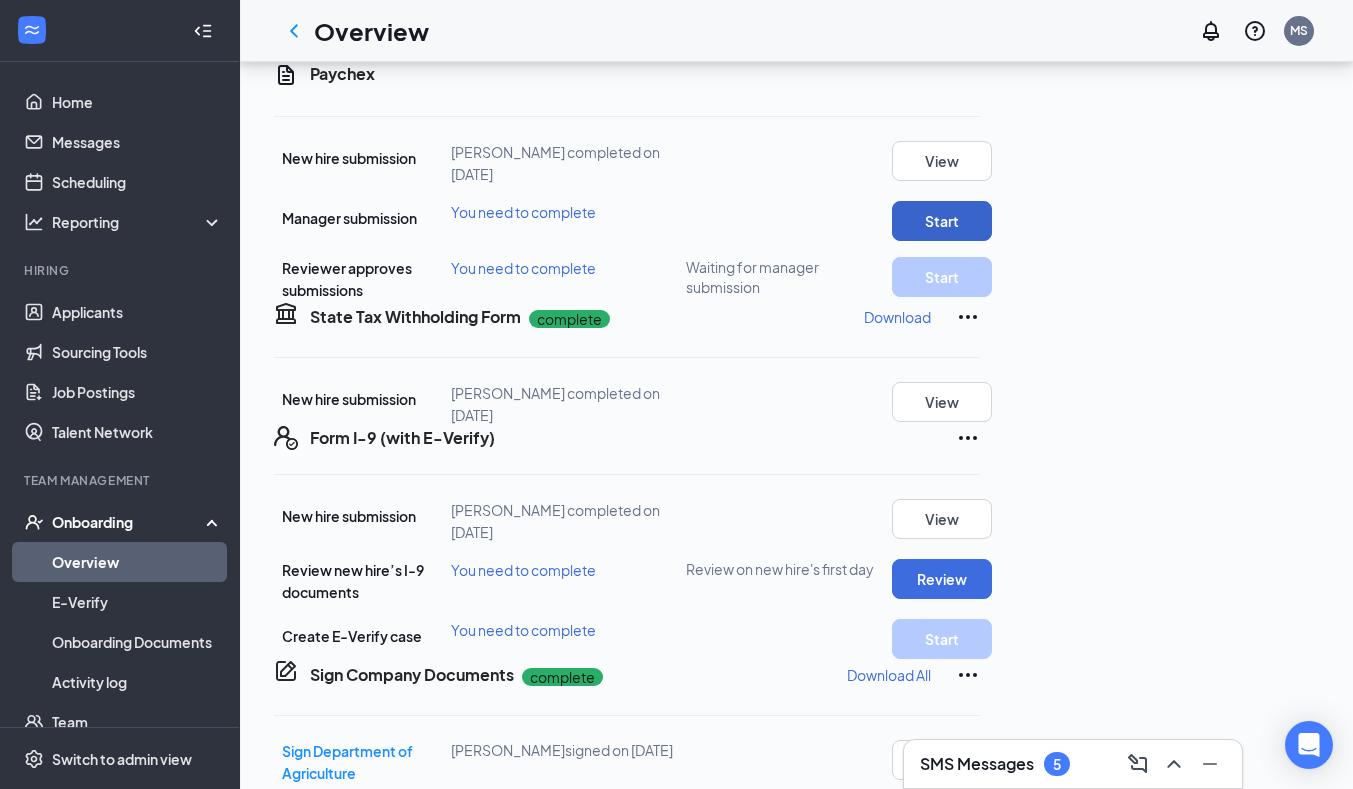
scroll to position [1100, 0]
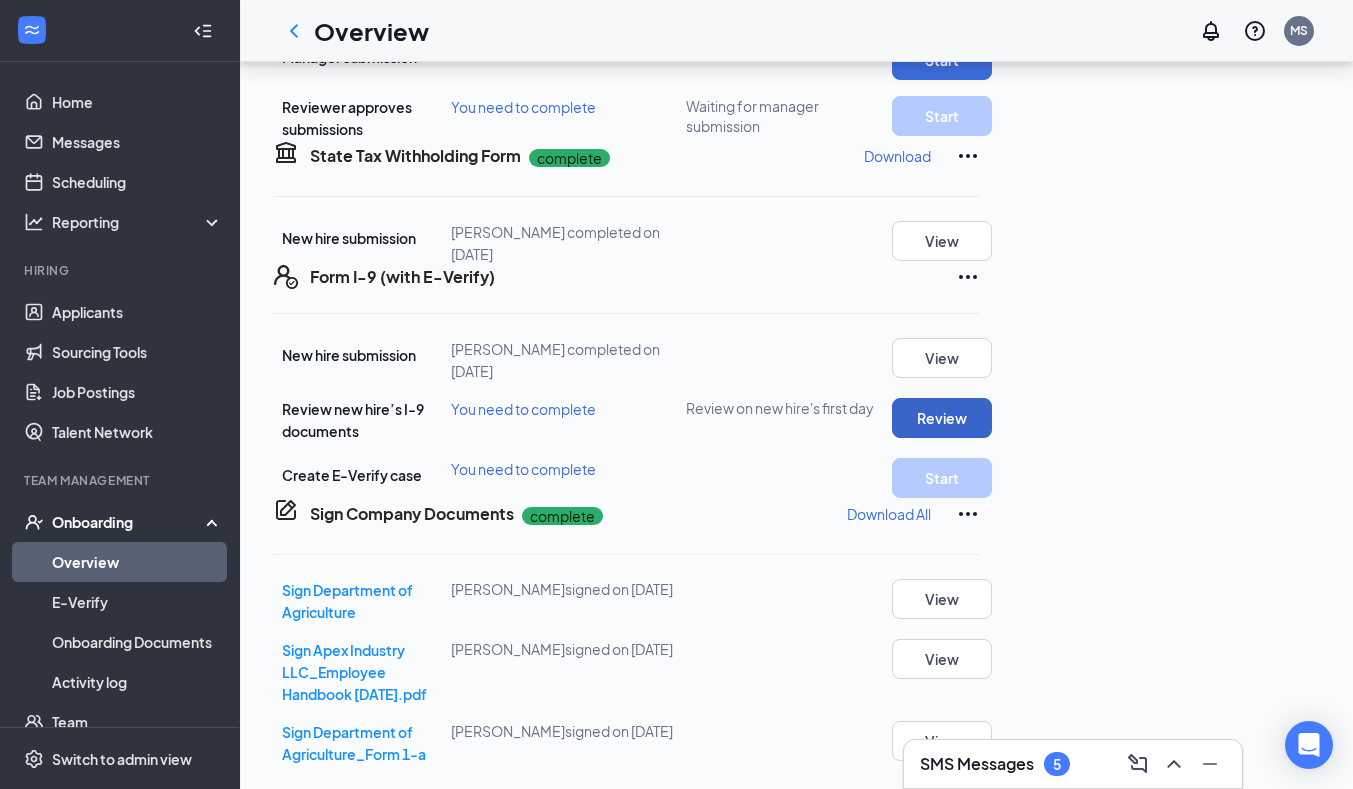
click at [992, 438] on button "Review" at bounding box center [942, 418] width 100 height 40
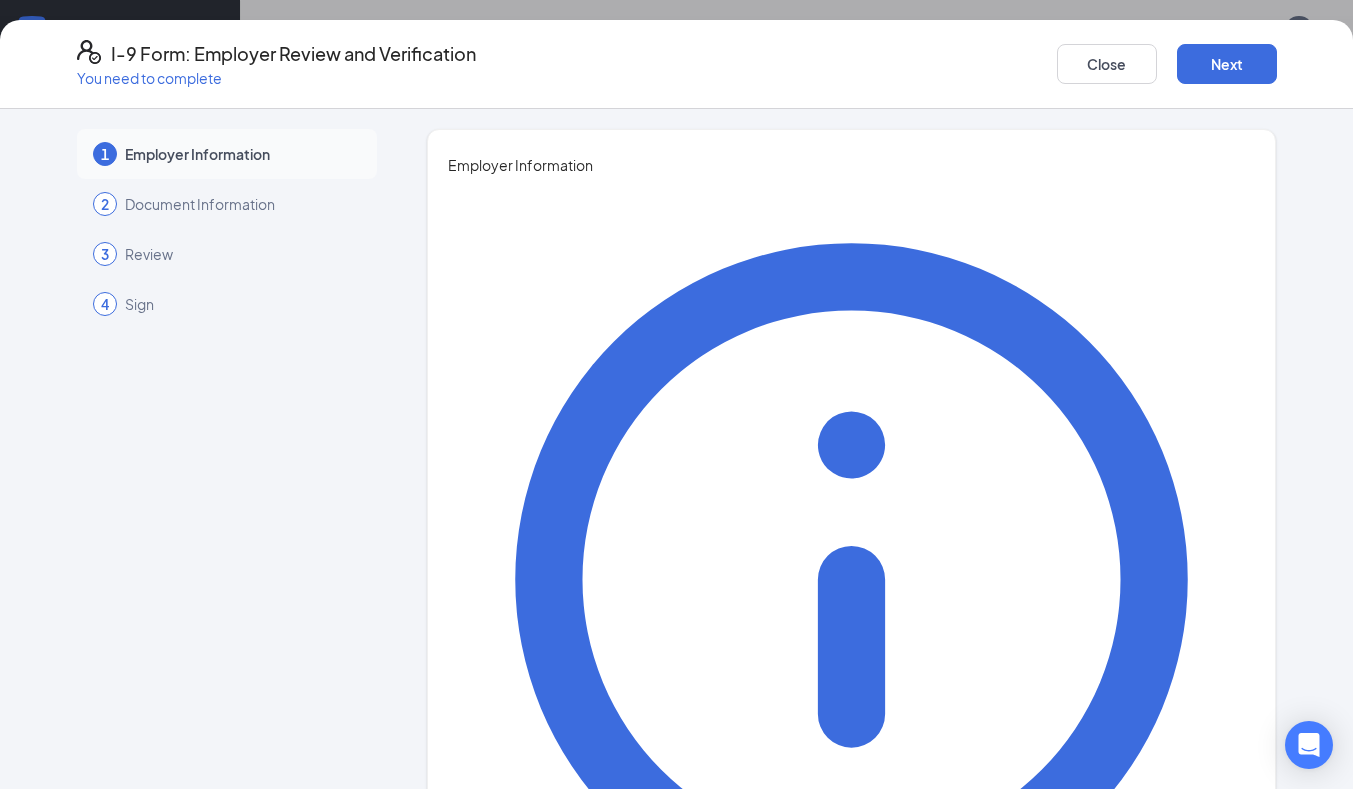
type input "Michael"
type input "s"
type input "Smith"
type input "General Manager"
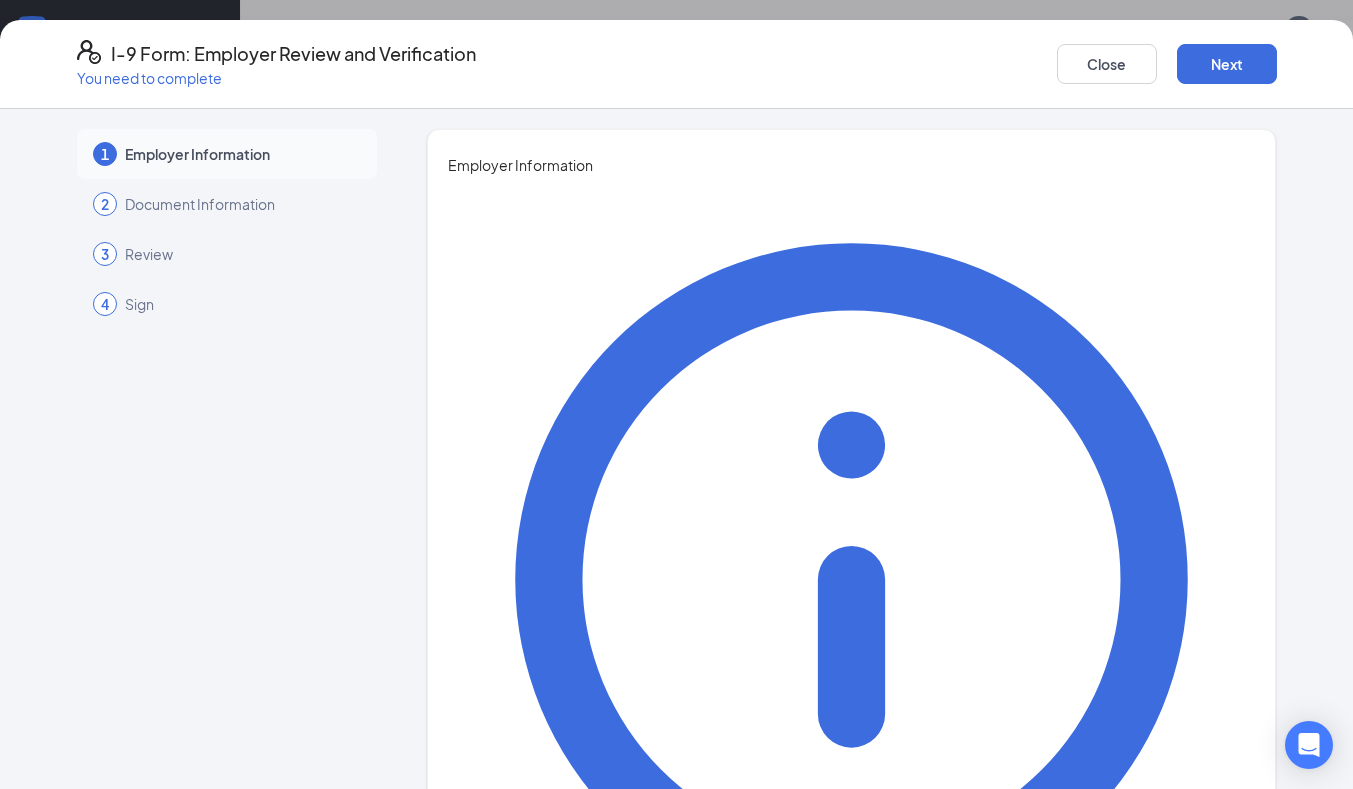
type input "[EMAIL_ADDRESS][DOMAIN_NAME]"
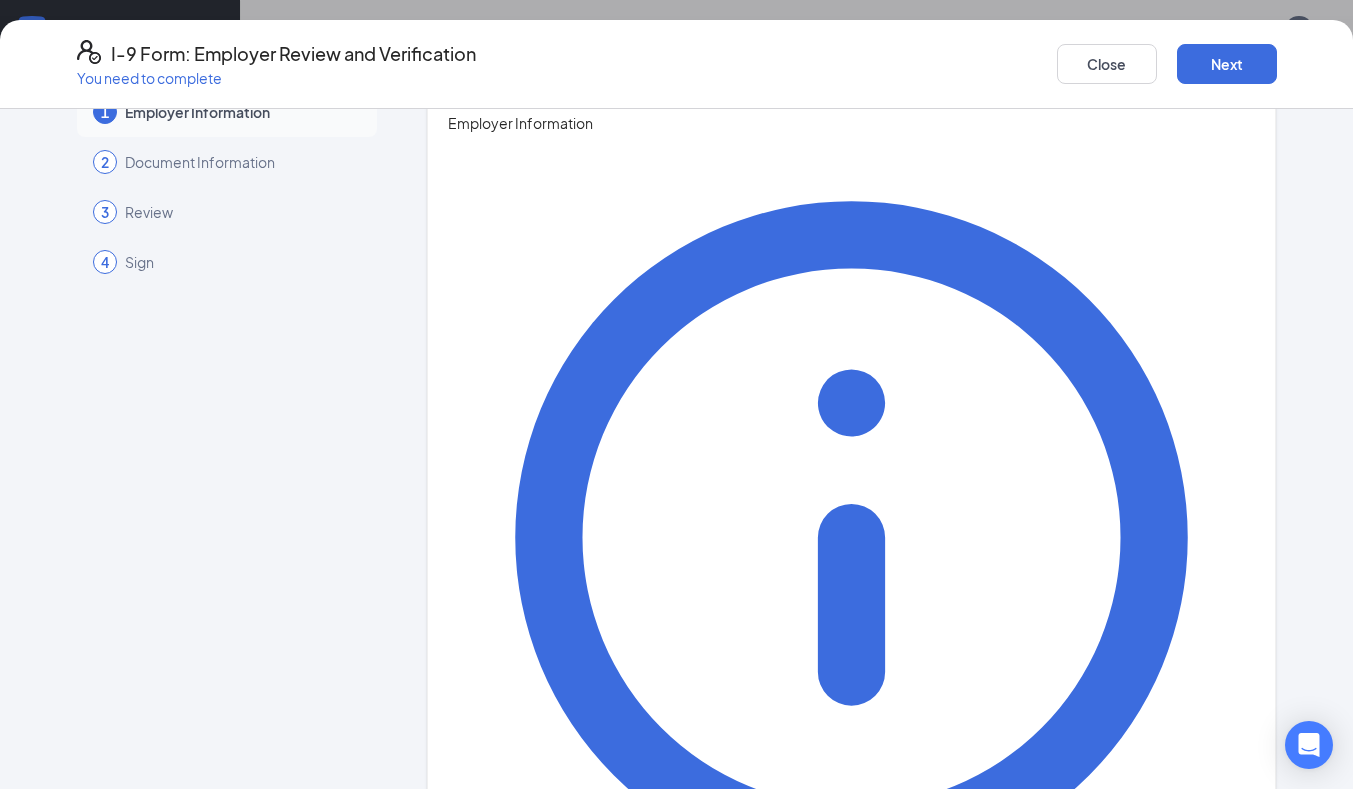
scroll to position [0, 0]
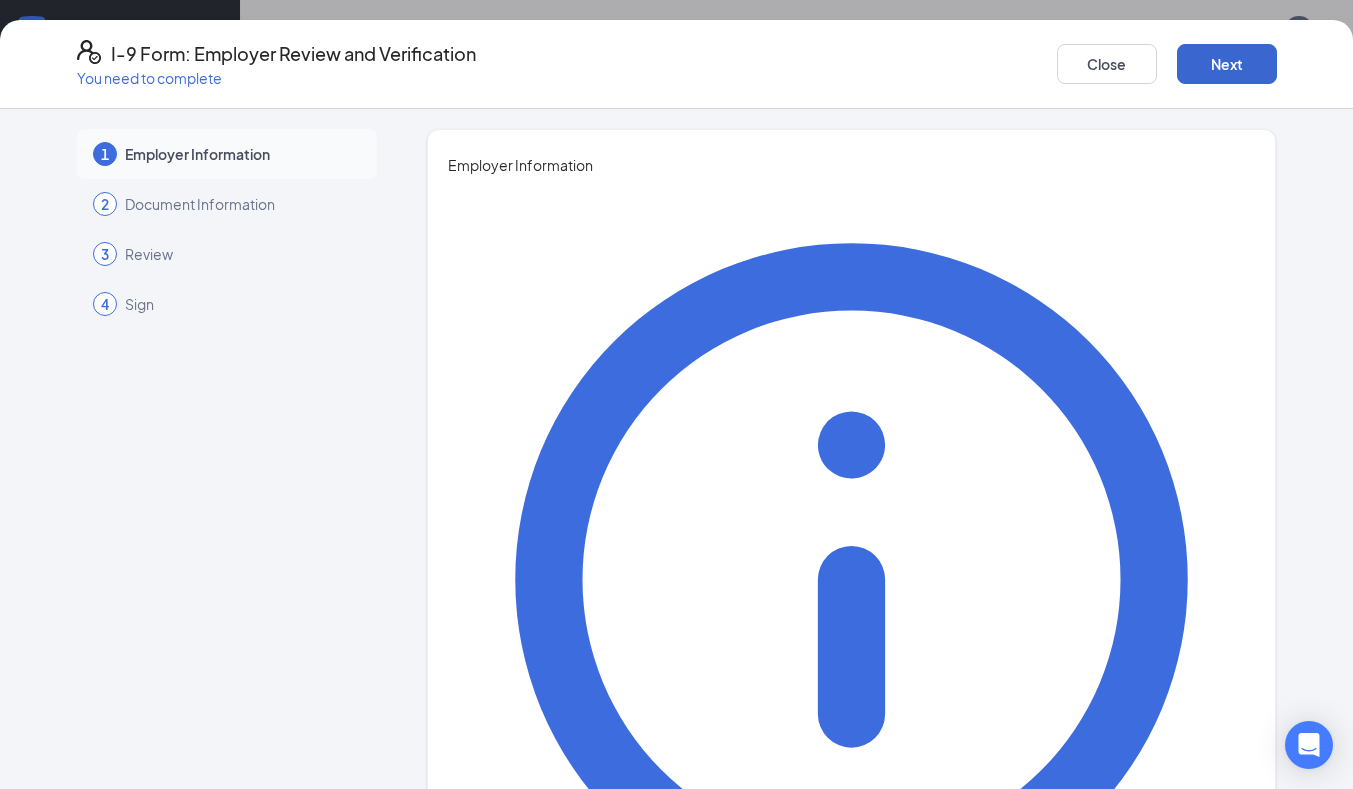
type input "5174845776"
click at [1232, 62] on button "Next" at bounding box center [1227, 64] width 100 height 40
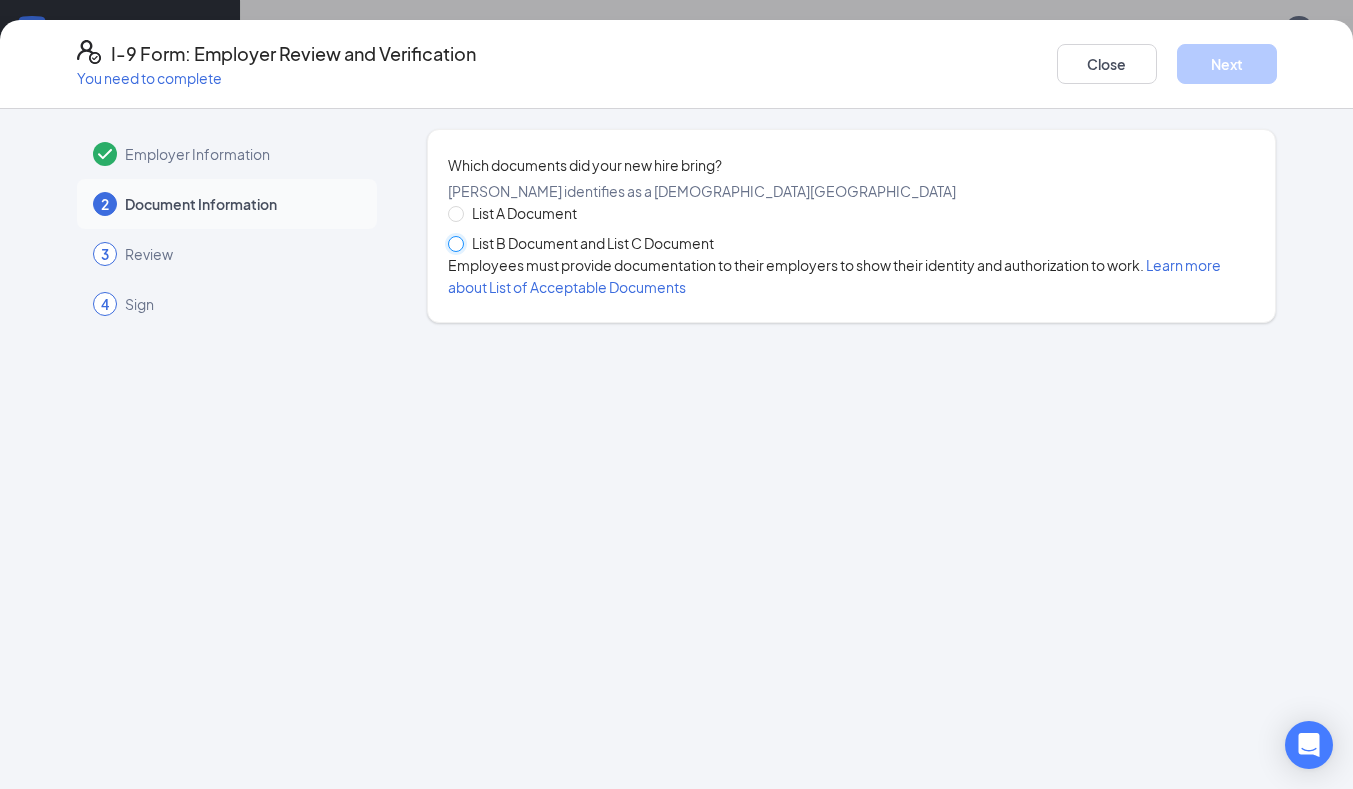
click at [461, 252] on span at bounding box center [456, 244] width 16 height 16
click at [461, 250] on input "List B Document and List C Document" at bounding box center [455, 243] width 14 height 14
radio input "true"
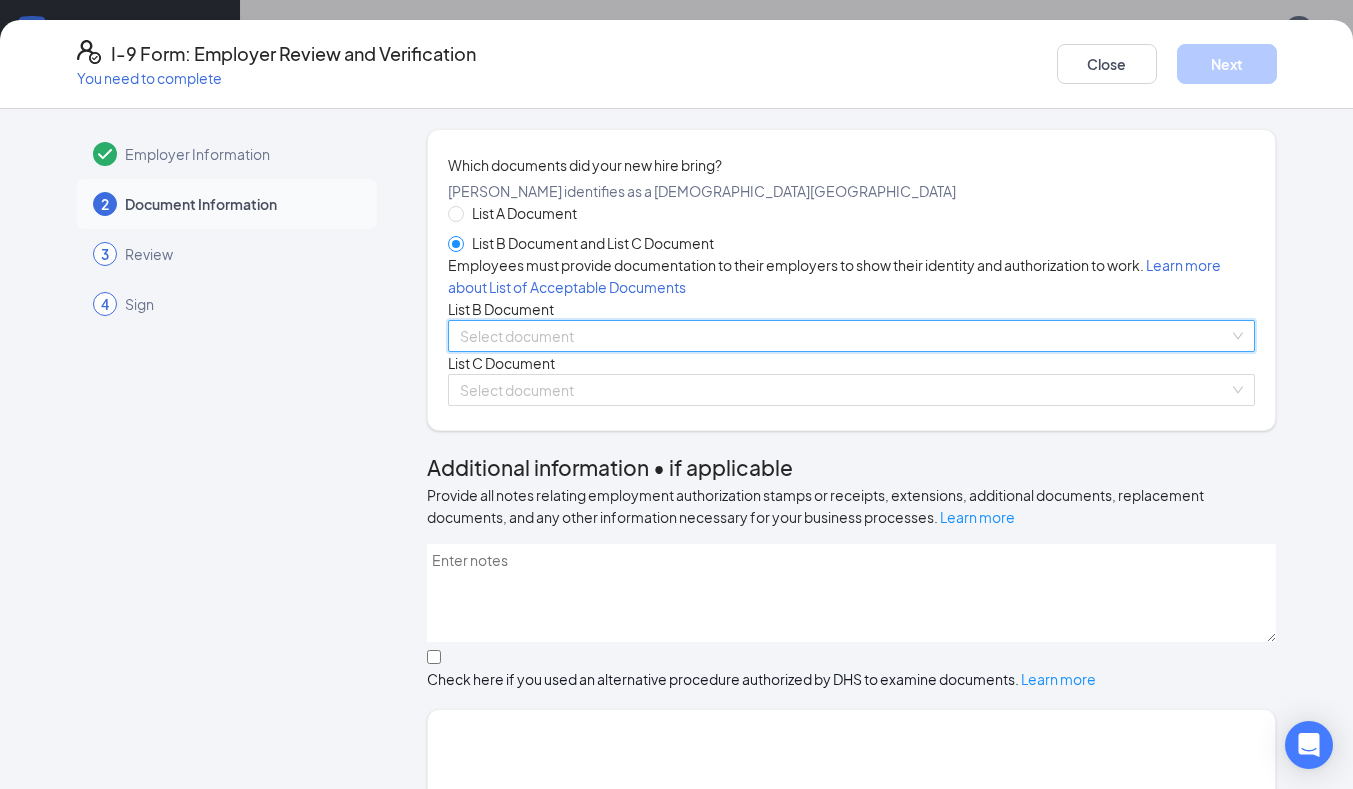
click at [708, 351] on input "search" at bounding box center [845, 336] width 770 height 30
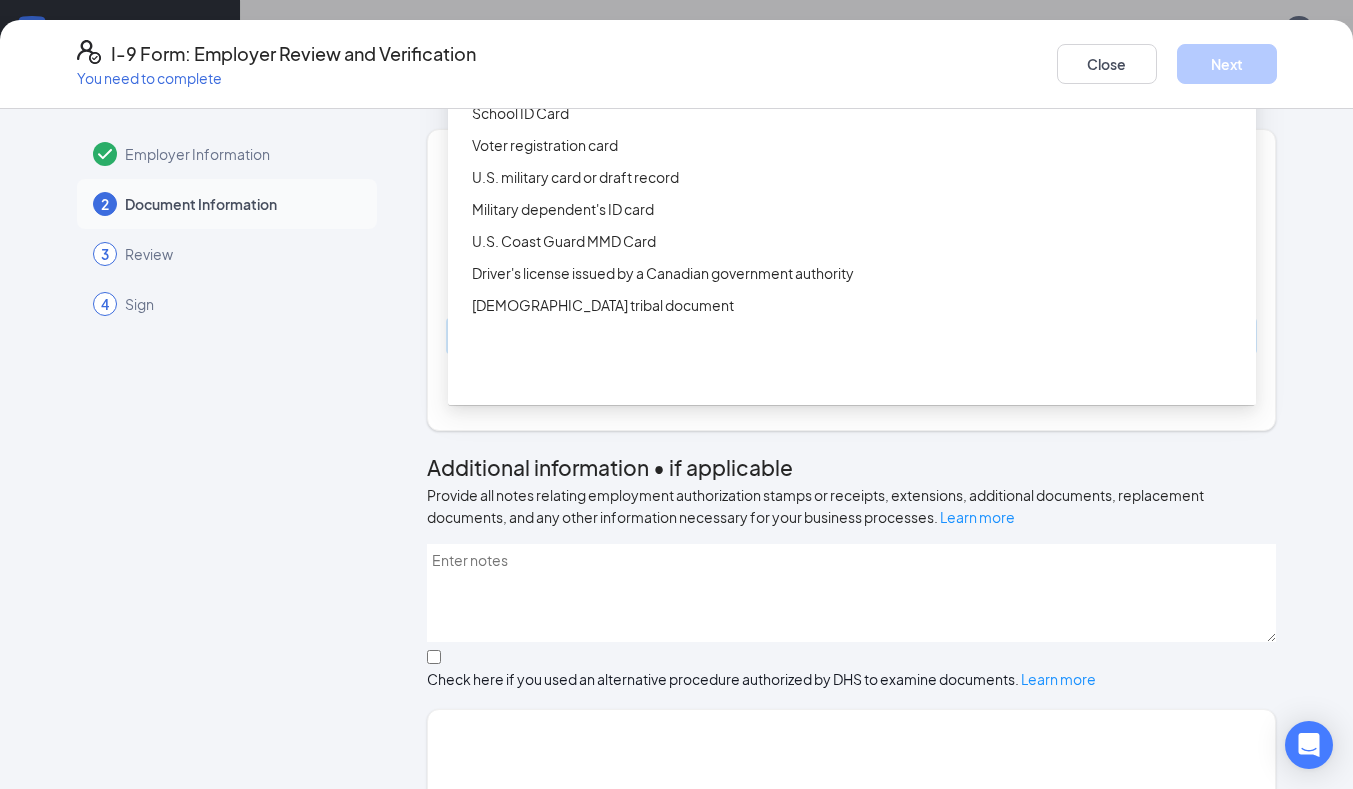
click at [588, 92] on div "ID Card issued by federal, state, or local government agency" at bounding box center [858, 81] width 772 height 22
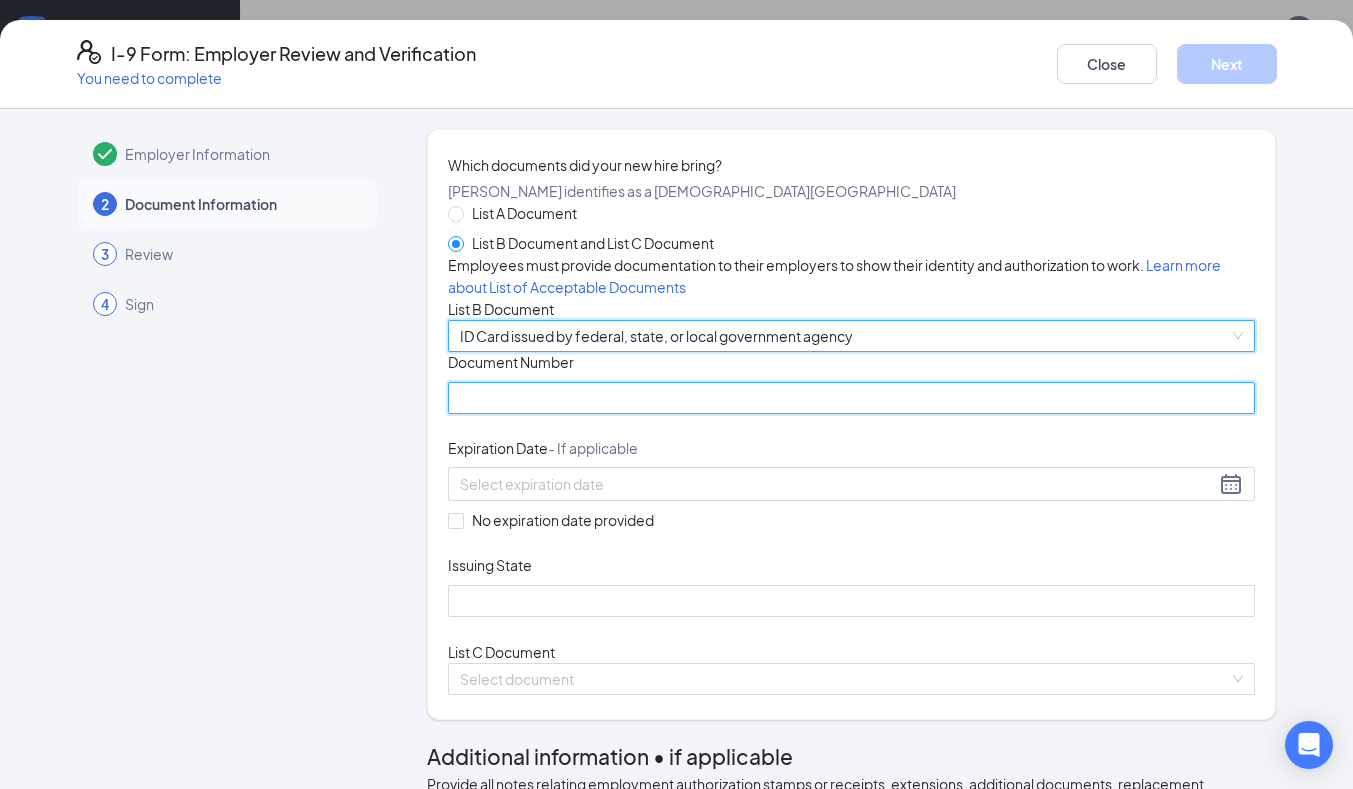
click at [530, 414] on input "Document Number" at bounding box center [852, 398] width 808 height 32
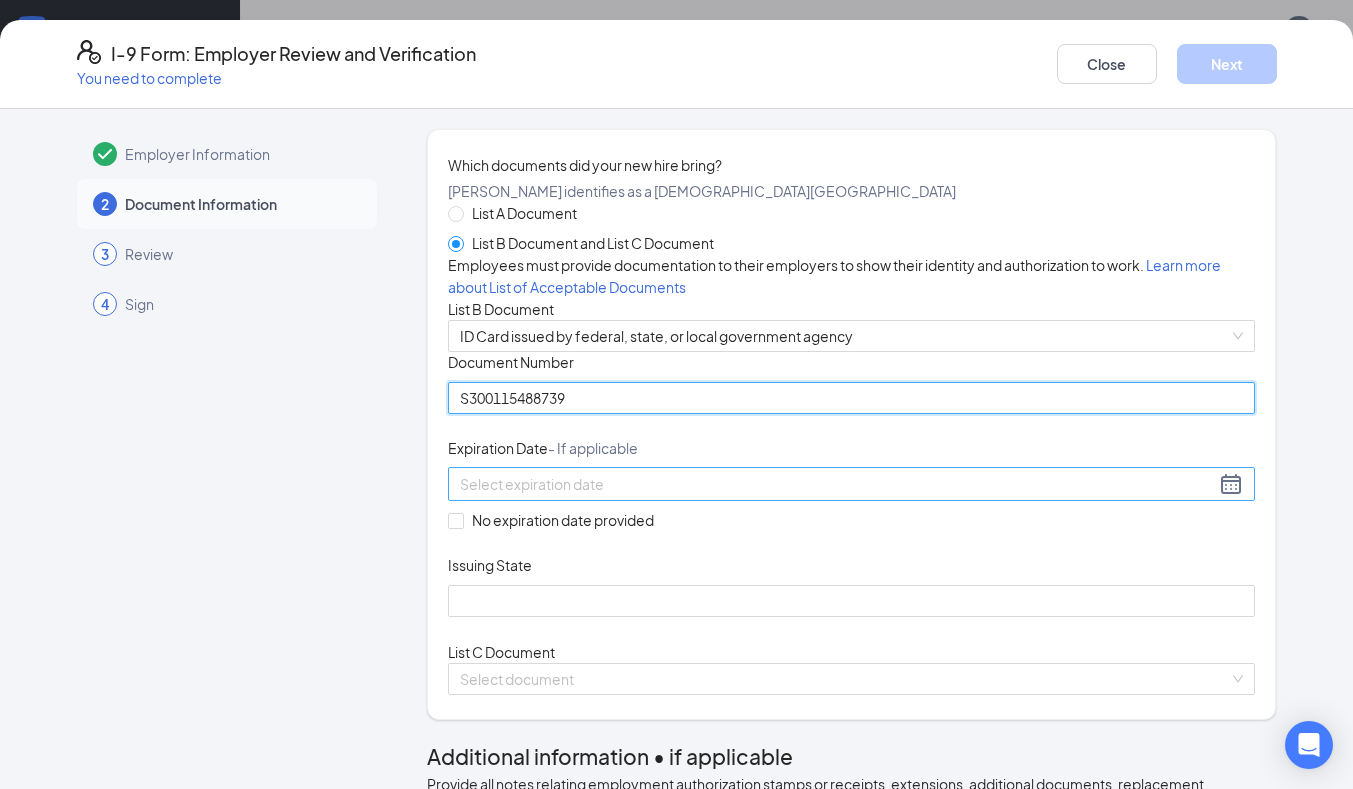
type input "S300115488739"
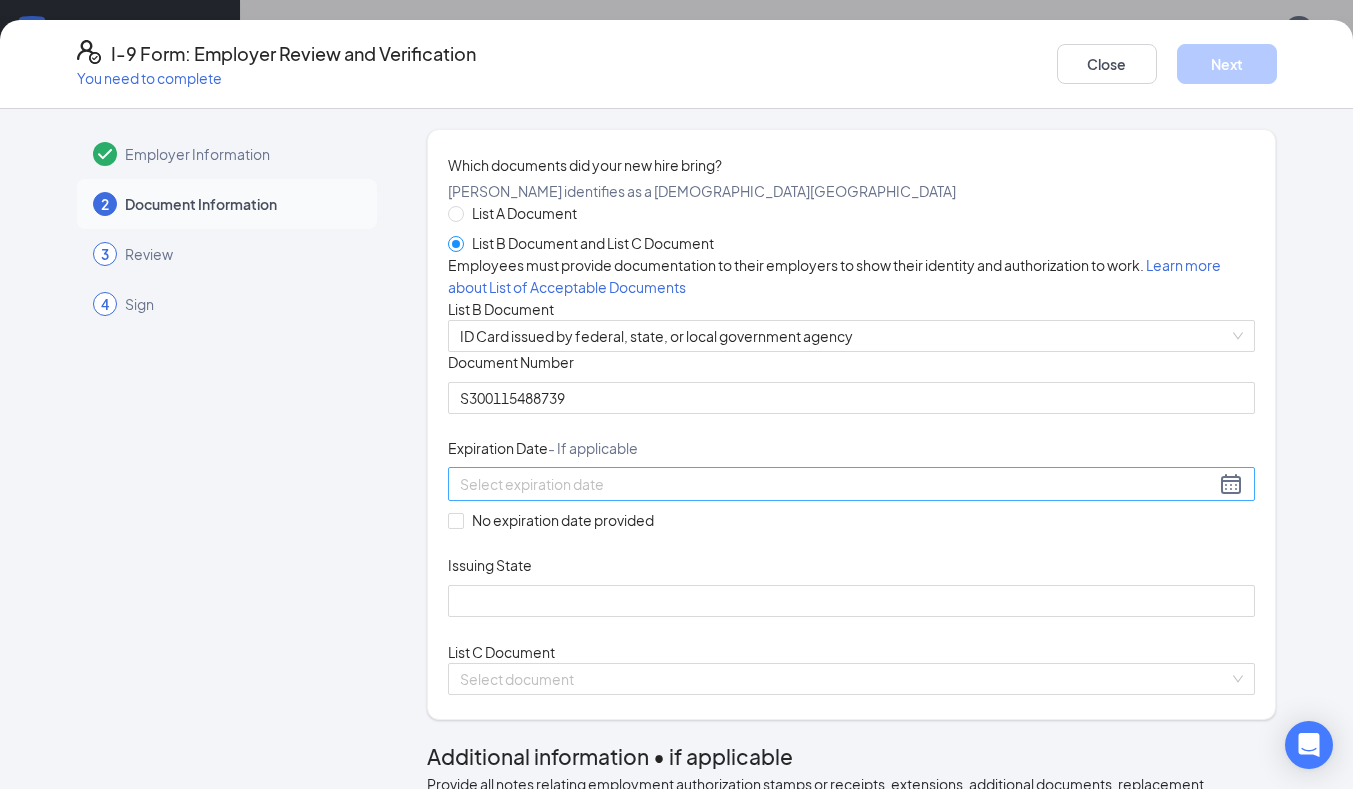
click at [784, 496] on div at bounding box center [852, 484] width 784 height 24
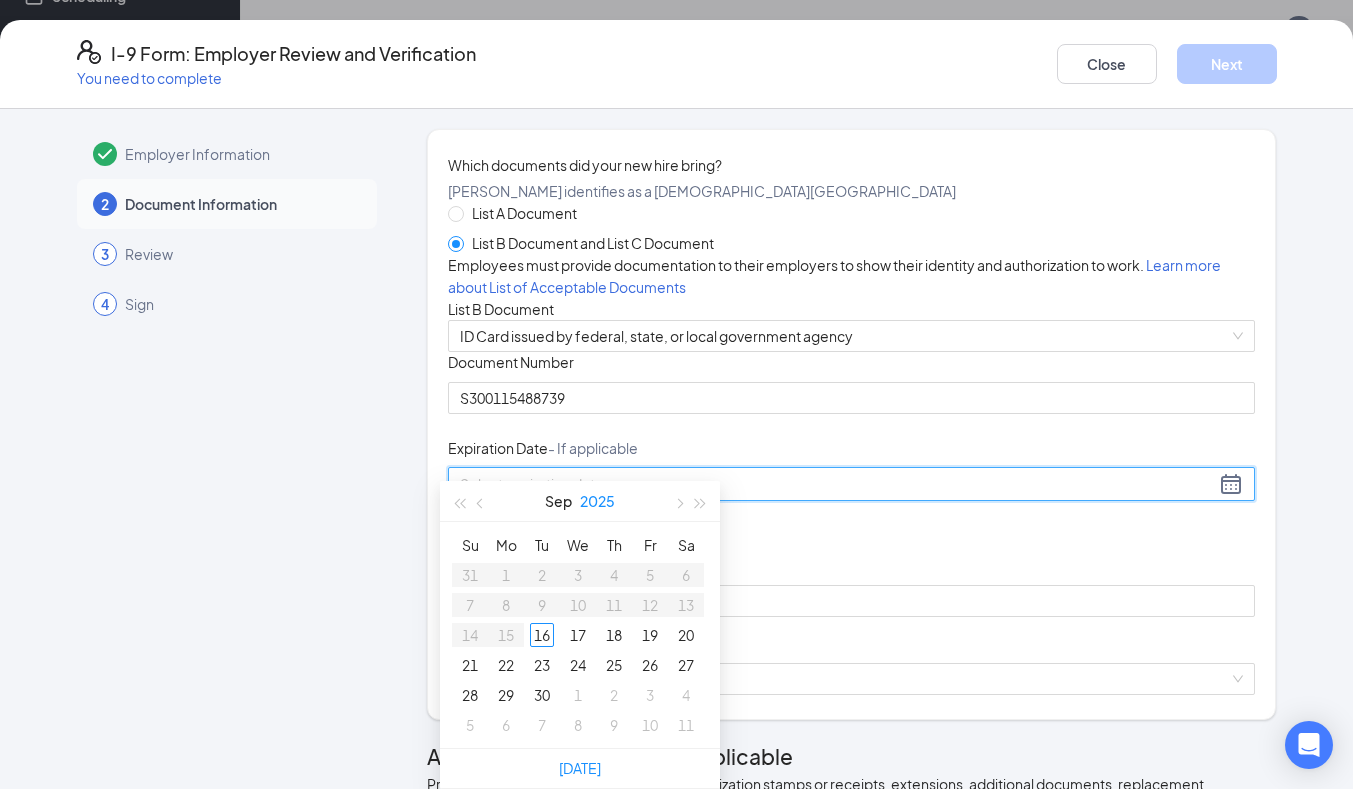
click at [609, 481] on button "2025" at bounding box center [597, 501] width 35 height 40
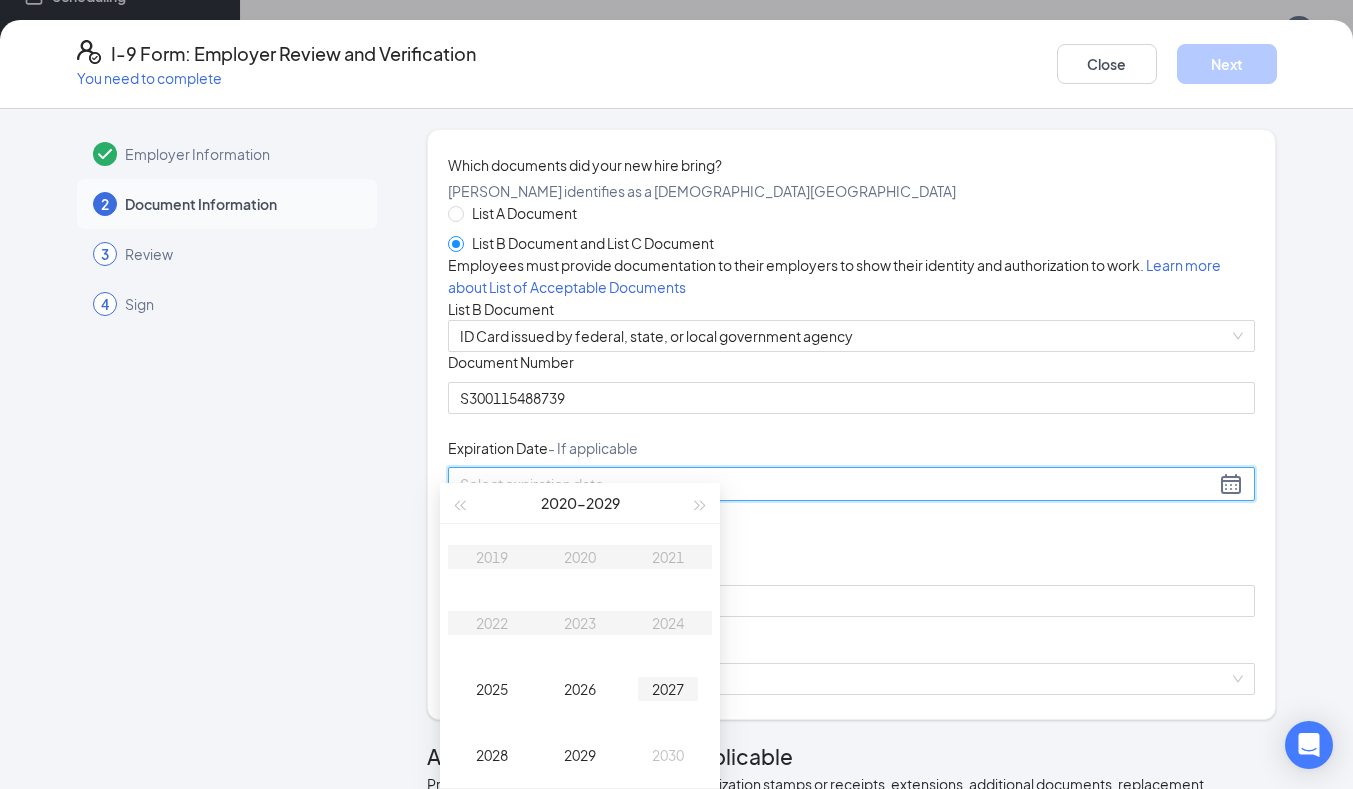
click at [673, 656] on td "2027" at bounding box center [668, 689] width 88 height 66
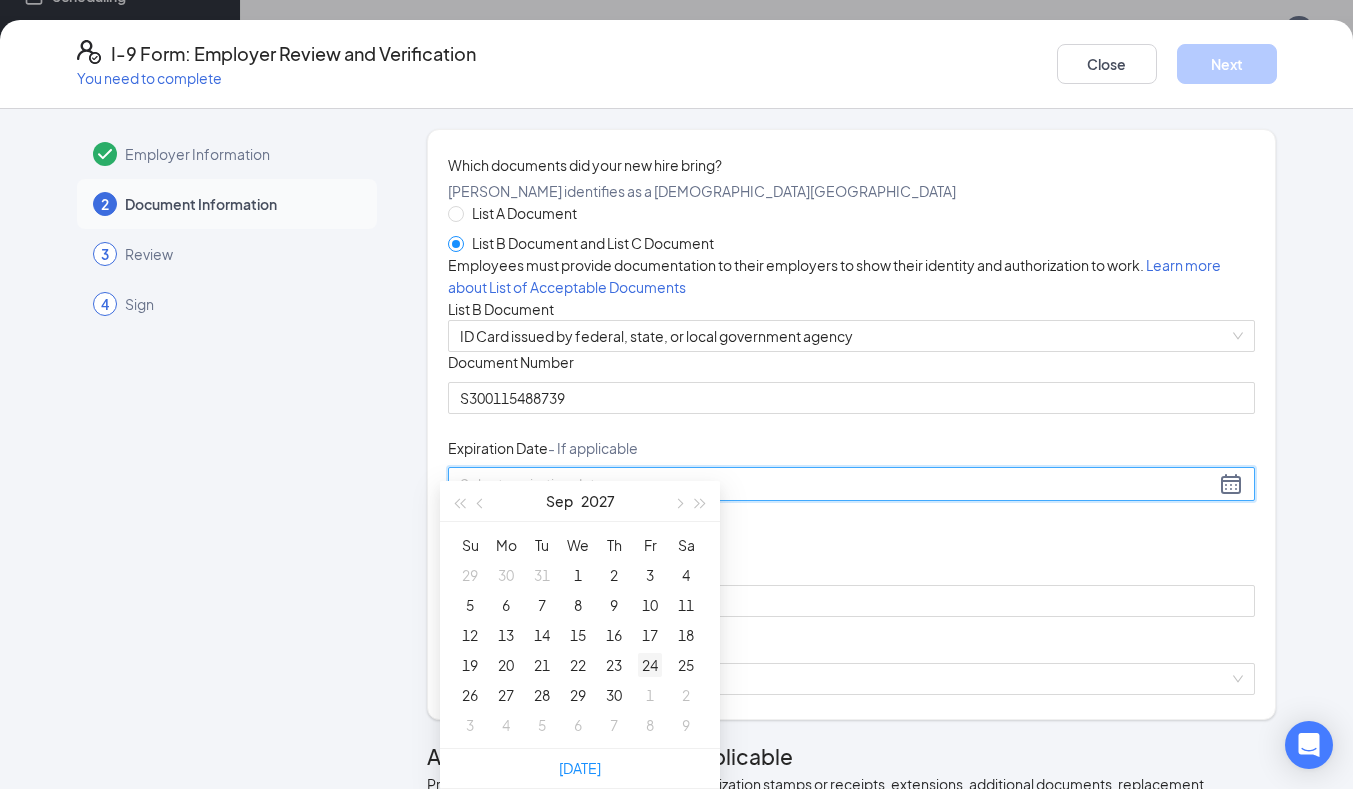
click at [652, 653] on div "24" at bounding box center [650, 665] width 24 height 24
type input "09/24/2027"
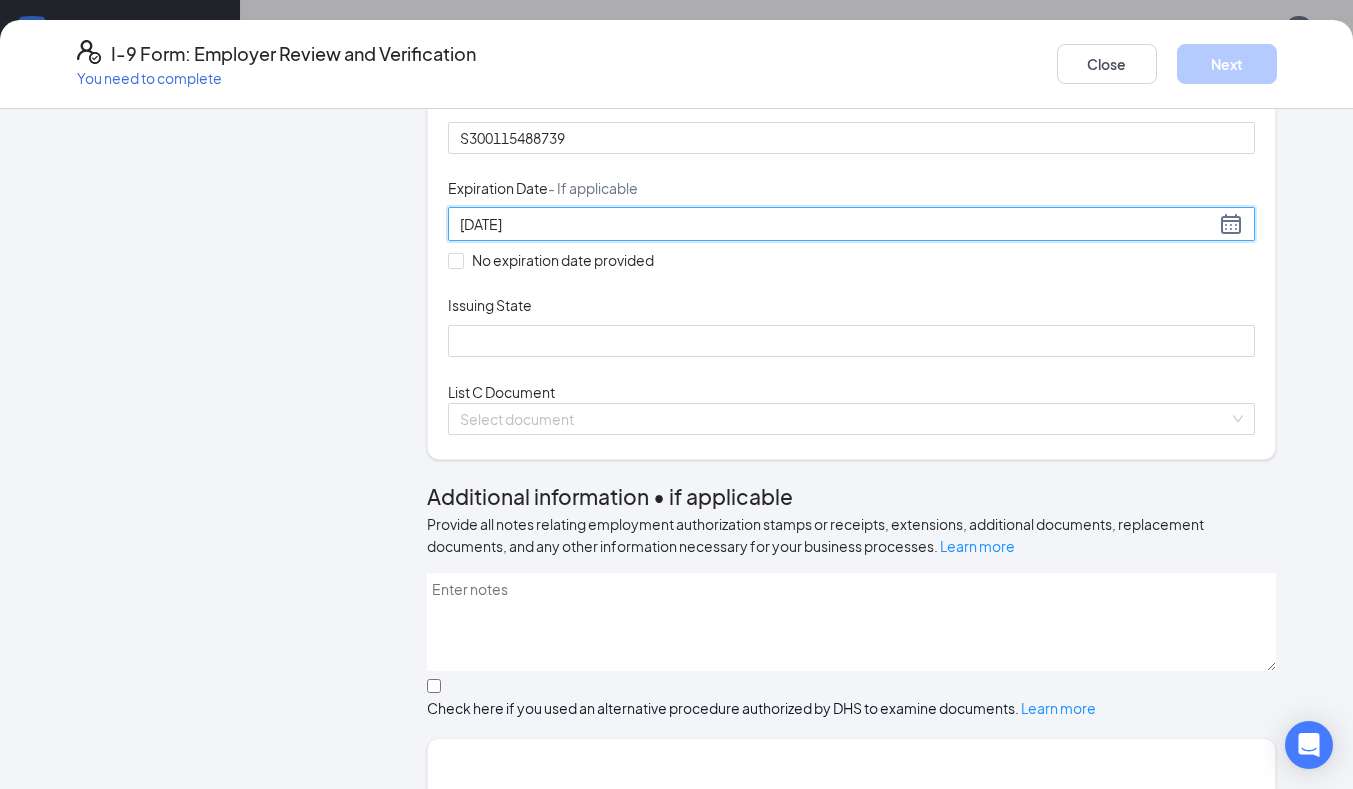
scroll to position [262, 0]
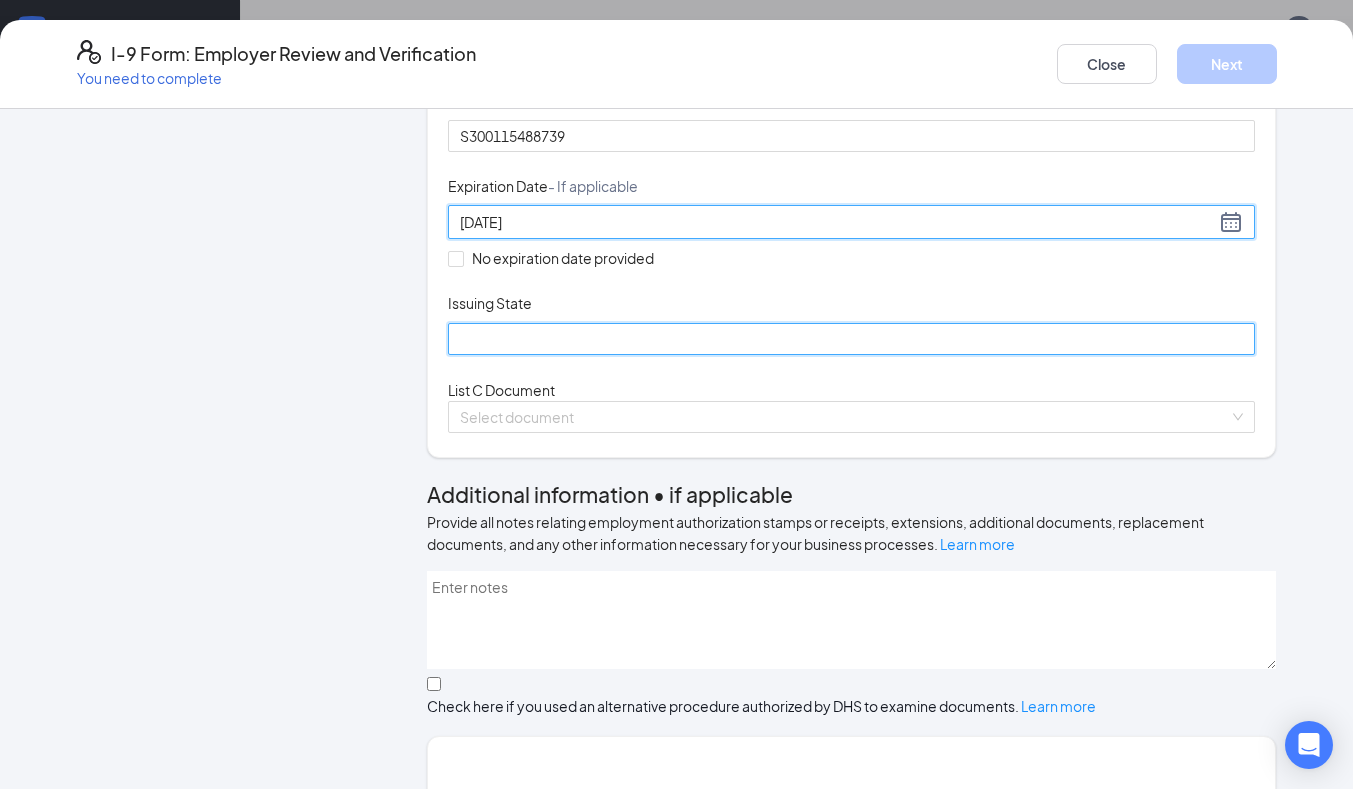
click at [601, 355] on input "Issuing State" at bounding box center [852, 339] width 808 height 32
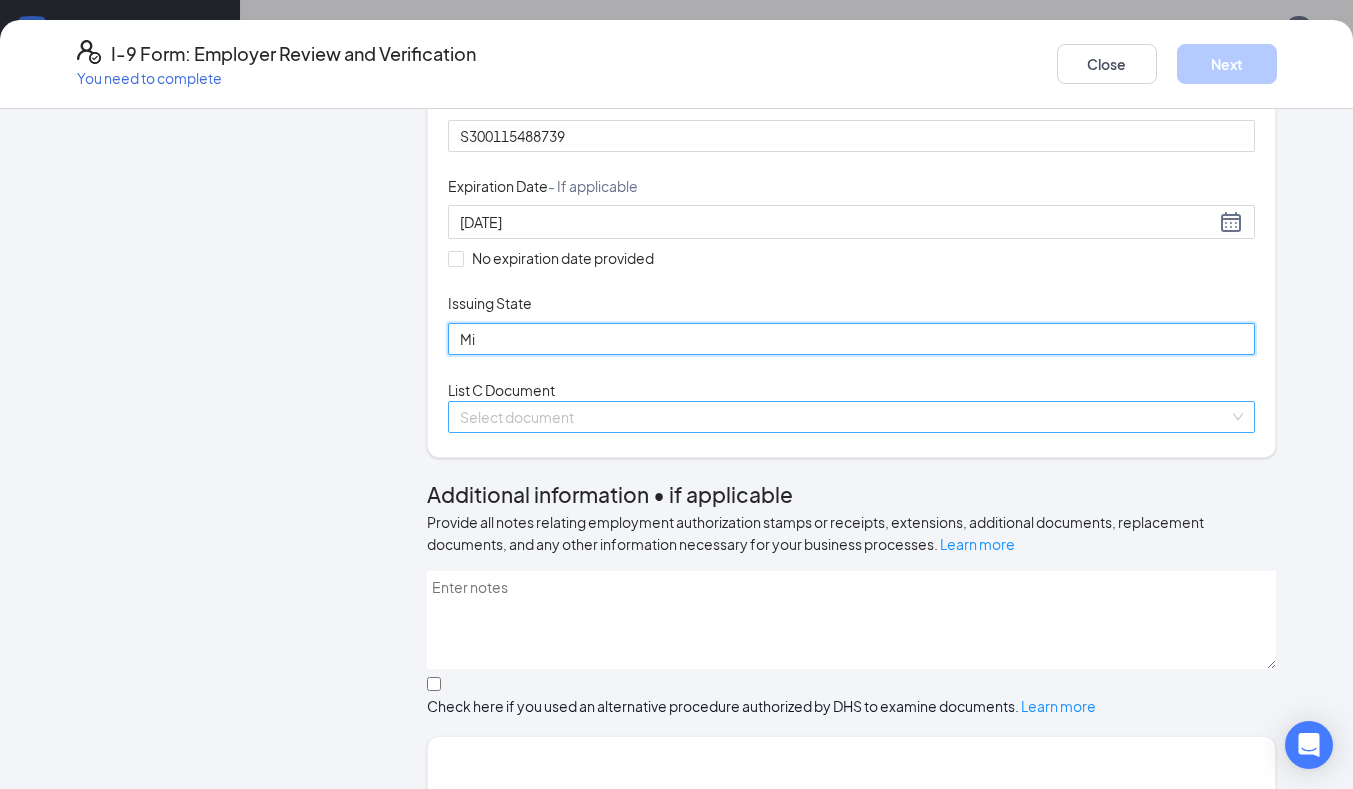
type input "Mi"
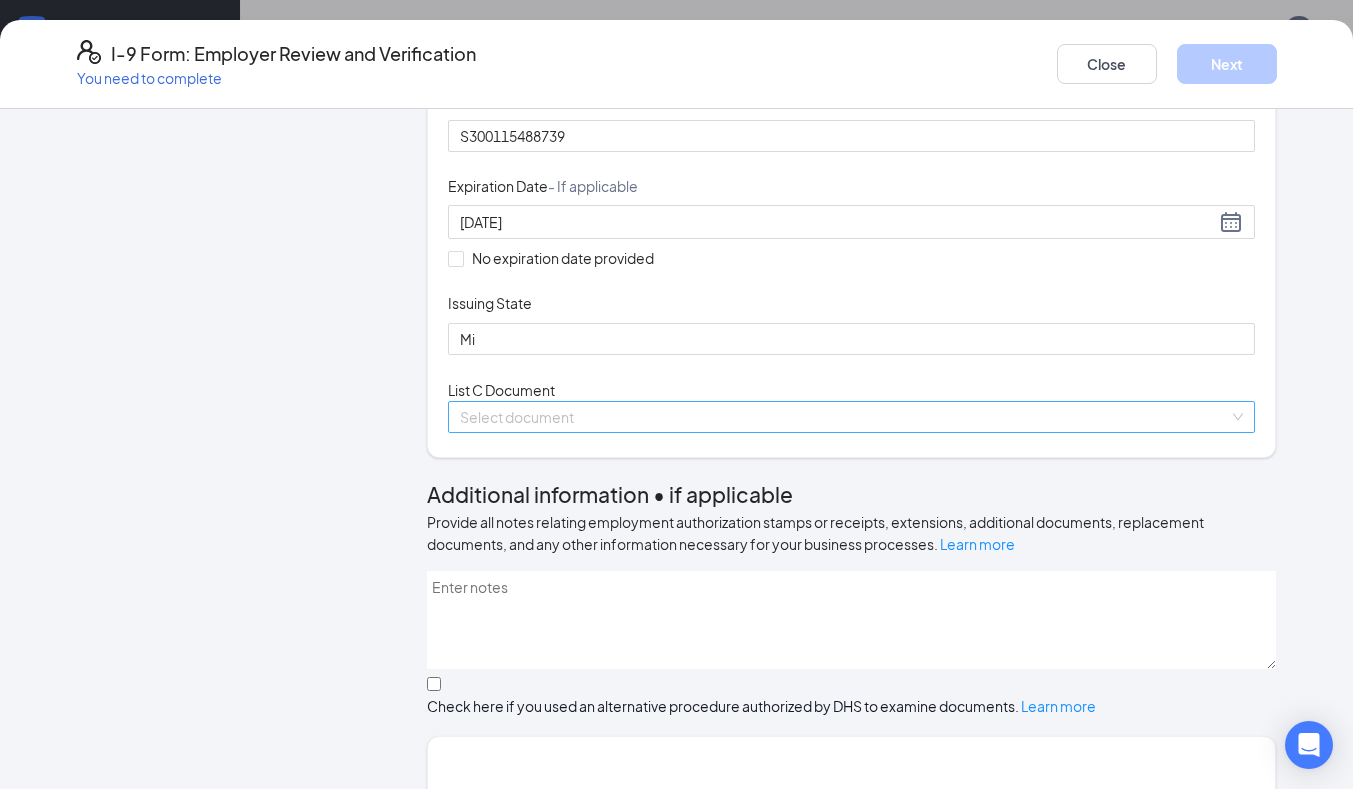
click at [1217, 432] on input "search" at bounding box center [845, 417] width 770 height 30
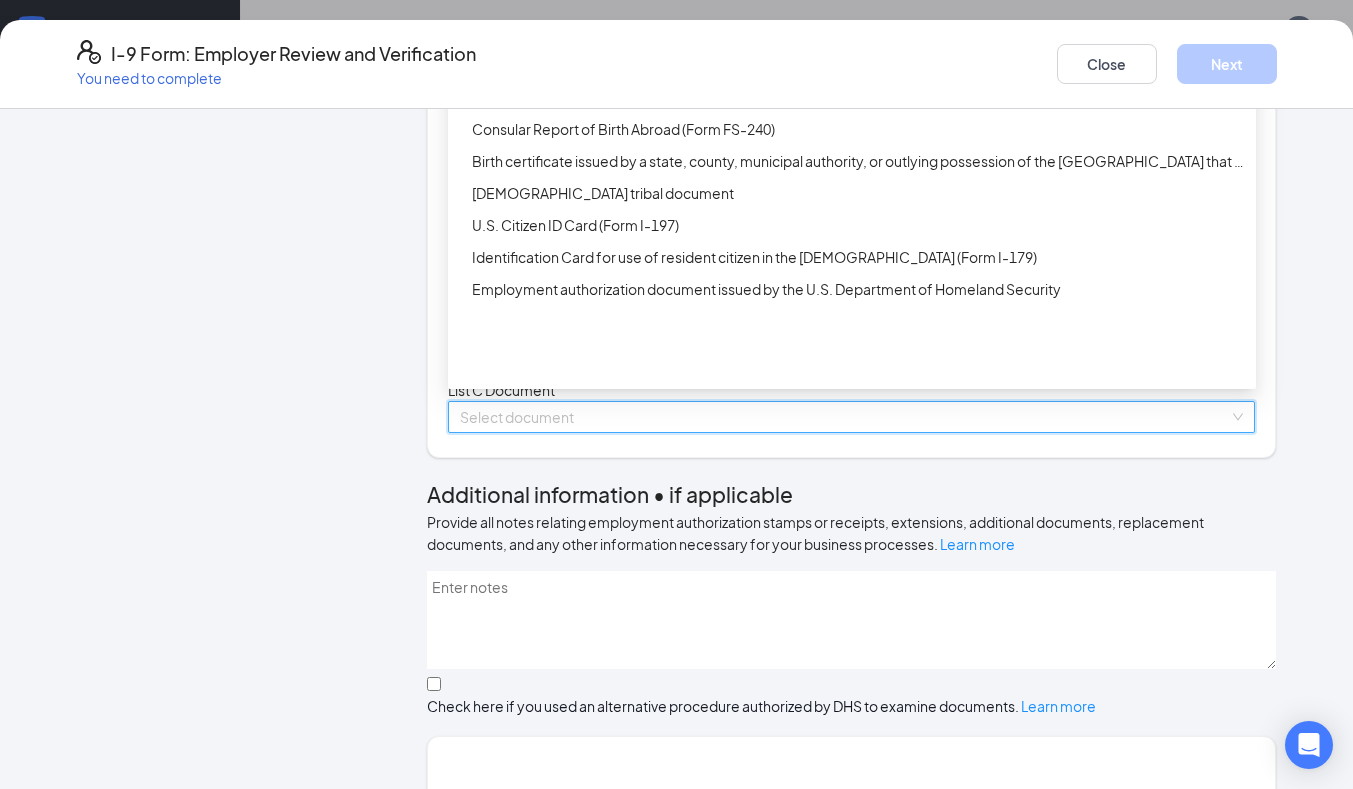
click at [572, 44] on div "Unrestricted Social Security Card" at bounding box center [858, 33] width 772 height 22
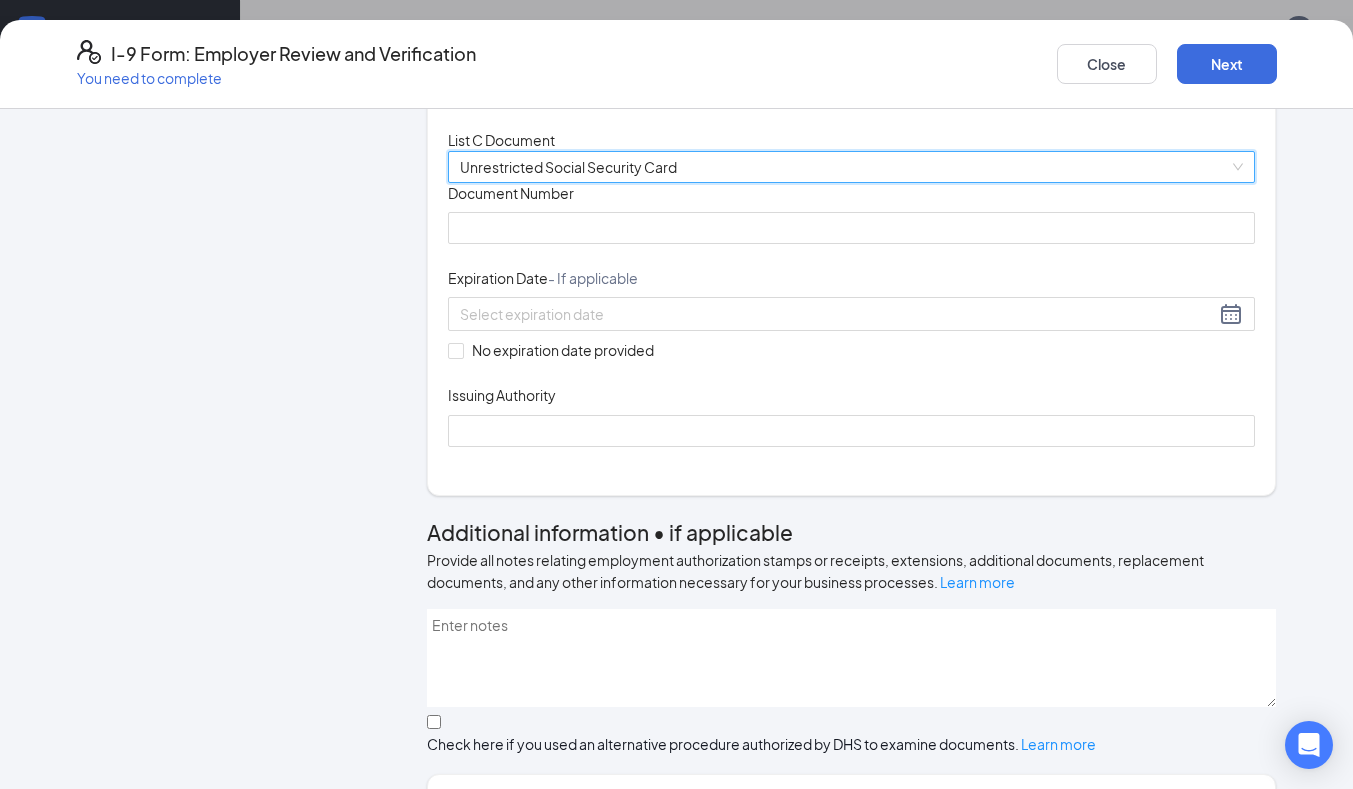
scroll to position [513, 0]
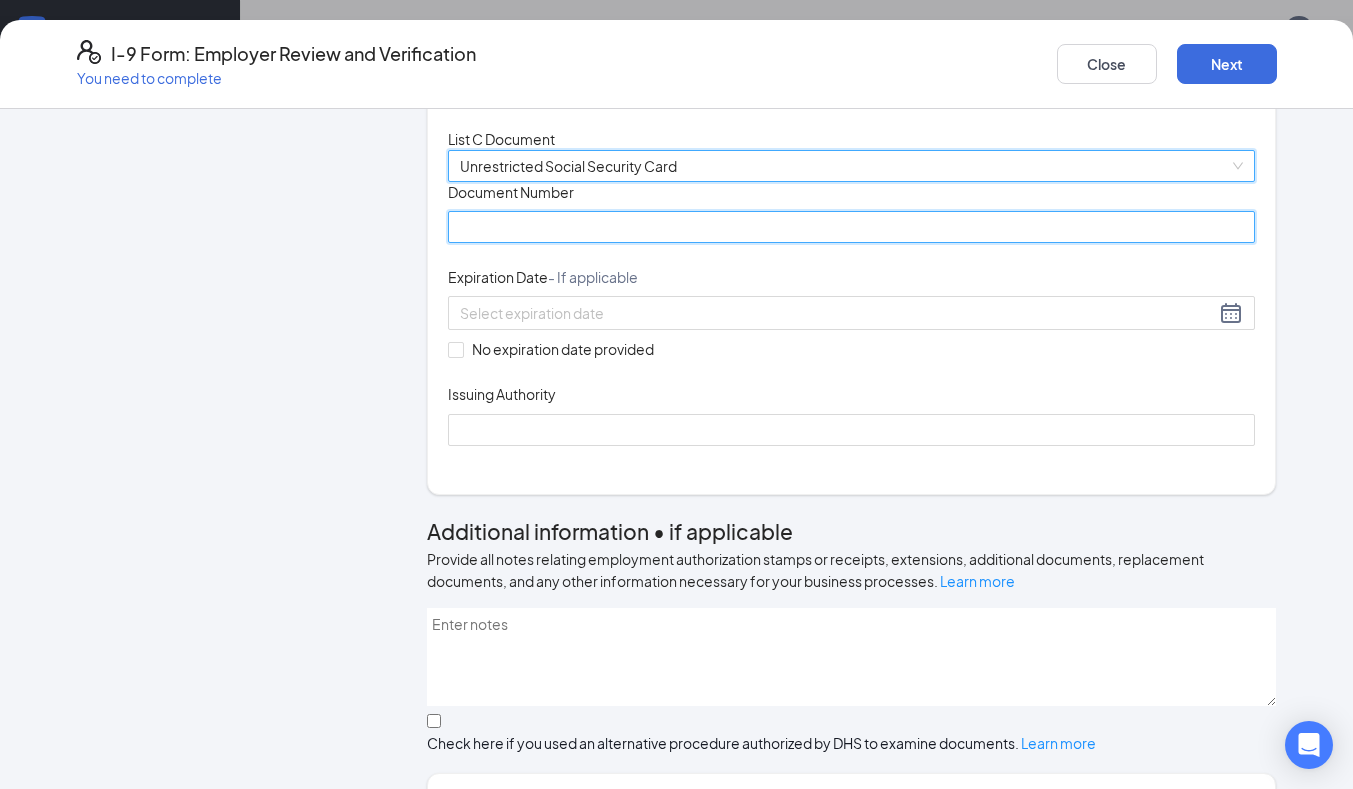
click at [549, 243] on input "Document Number" at bounding box center [852, 227] width 808 height 32
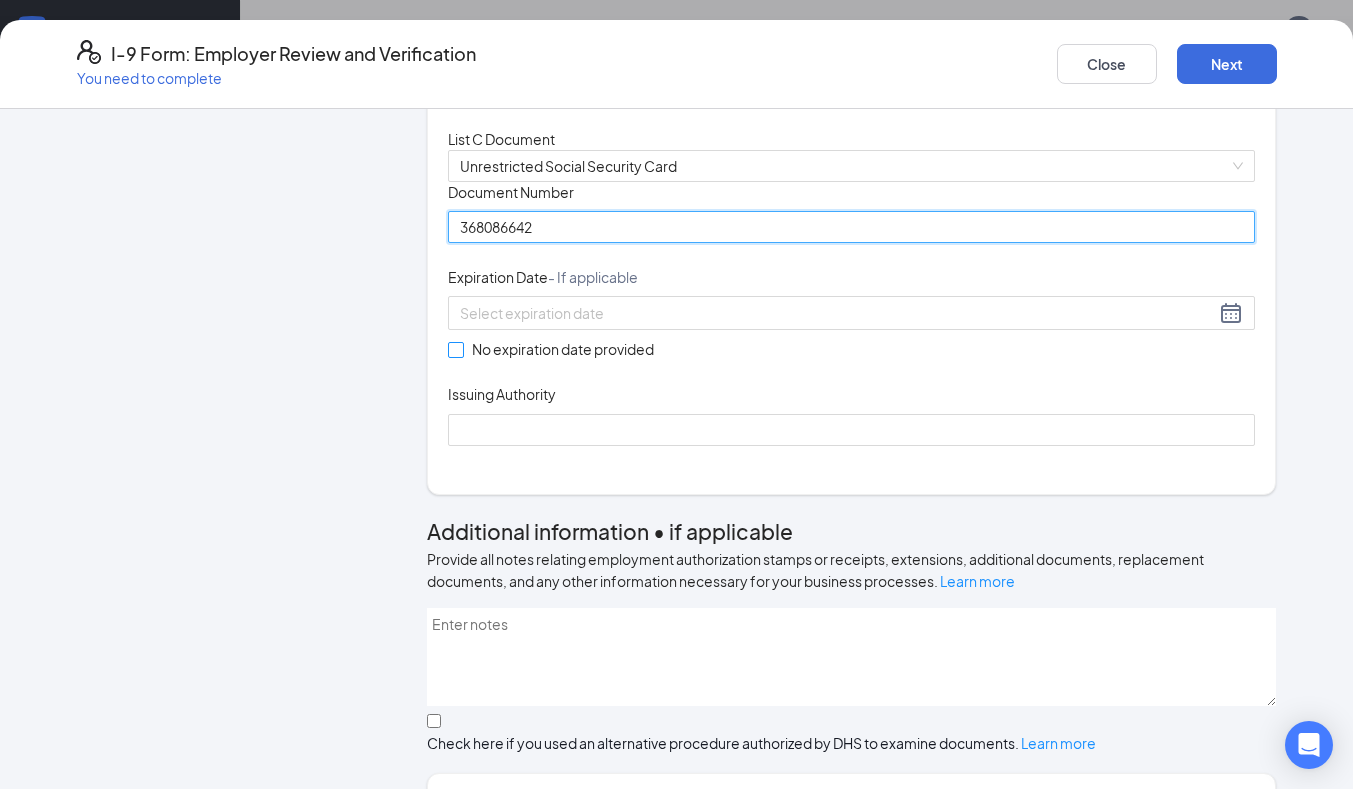
type input "368086642"
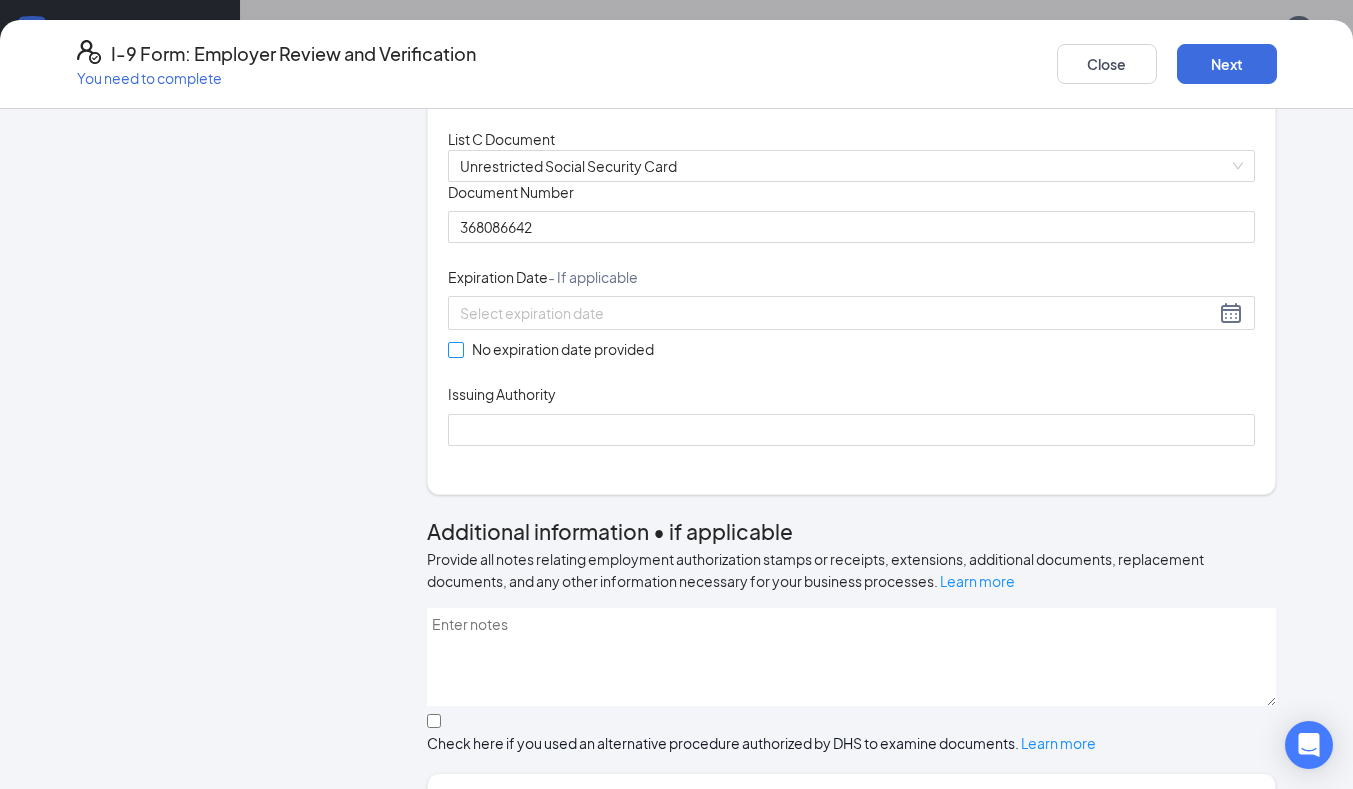
click at [449, 356] on input "No expiration date provided" at bounding box center [455, 349] width 14 height 14
checkbox input "true"
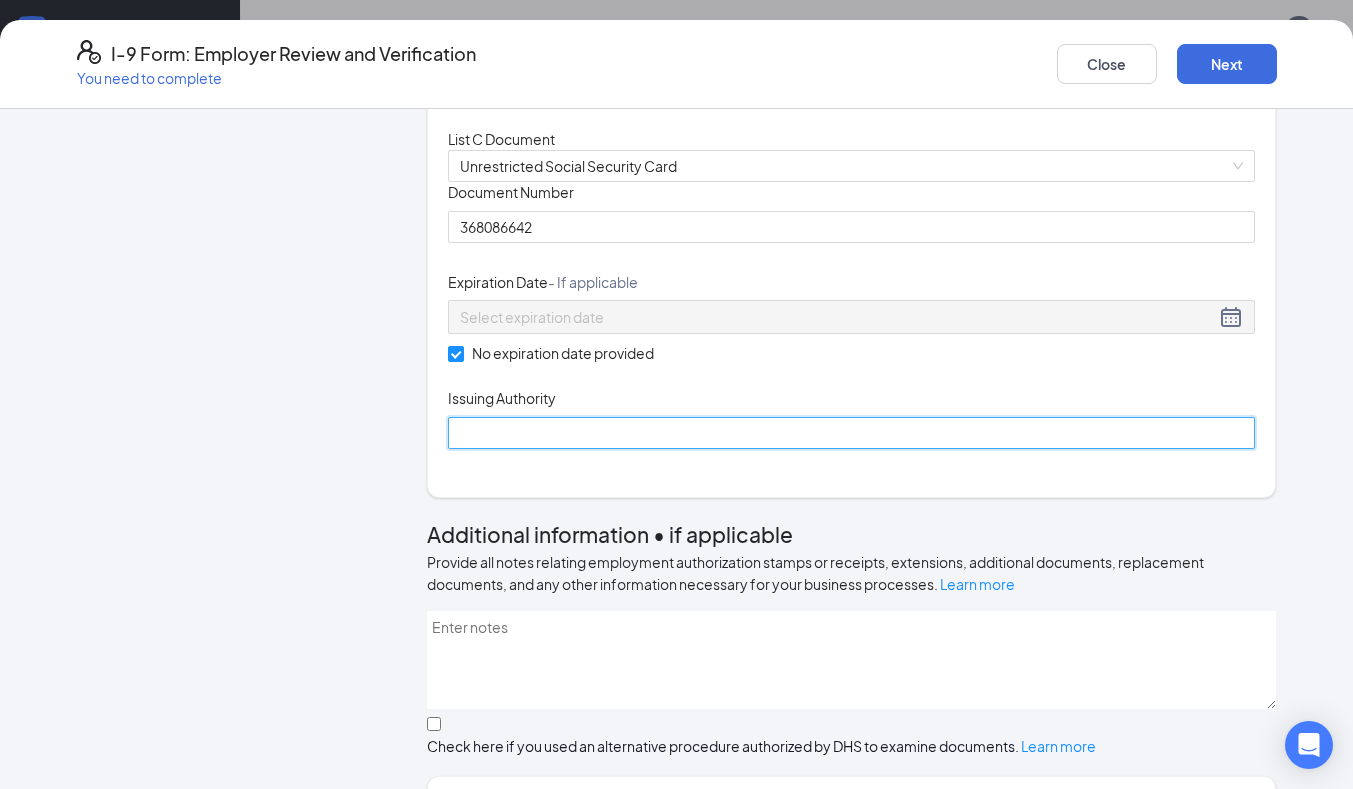
click at [599, 449] on input "Issuing Authority" at bounding box center [852, 433] width 808 height 32
type input "Federal Government"
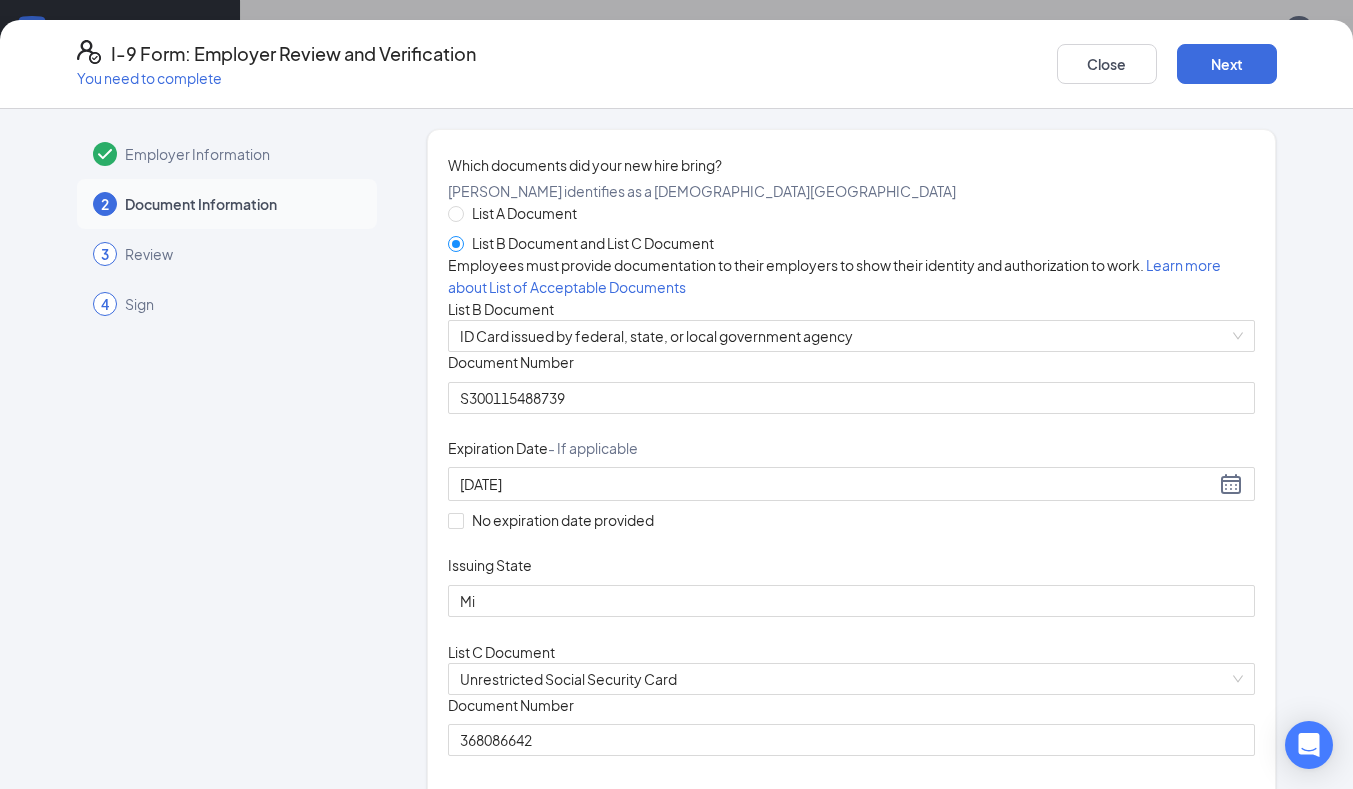
scroll to position [927, 0]
click at [1239, 62] on button "Next" at bounding box center [1227, 64] width 100 height 40
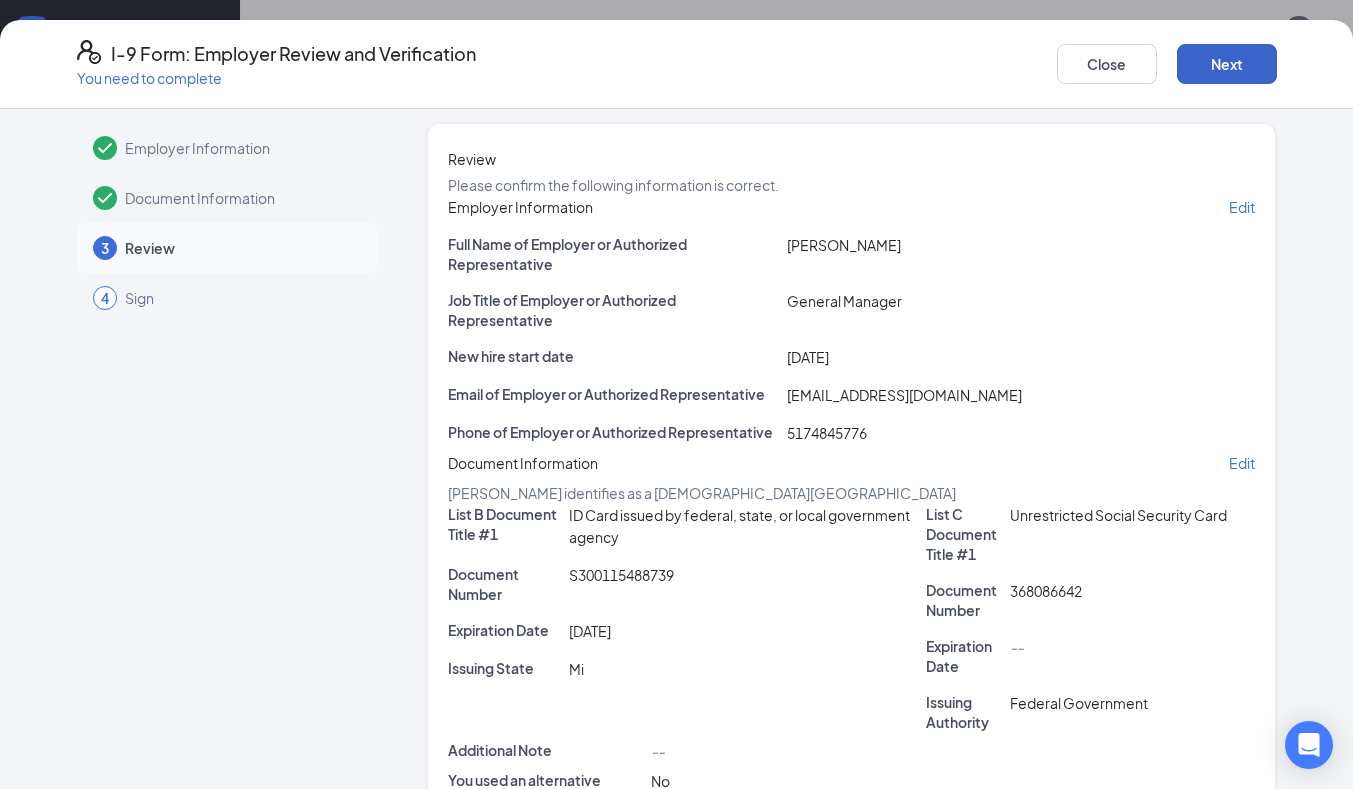
scroll to position [0, 0]
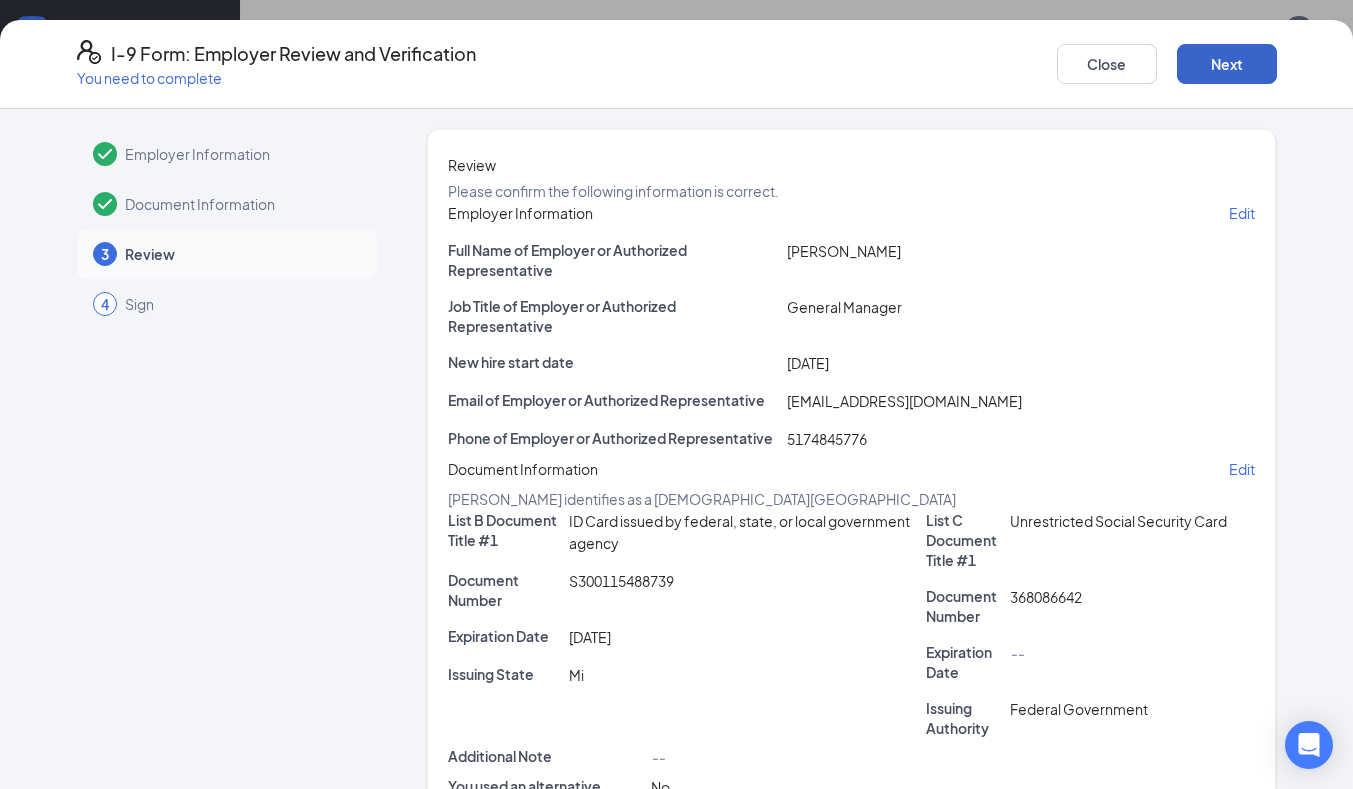
click at [1239, 61] on button "Next" at bounding box center [1227, 64] width 100 height 40
click at [1237, 49] on button "Next" at bounding box center [1227, 64] width 100 height 40
click at [1227, 75] on button "Next" at bounding box center [1227, 64] width 100 height 40
click at [1239, 62] on button "Next" at bounding box center [1227, 64] width 100 height 40
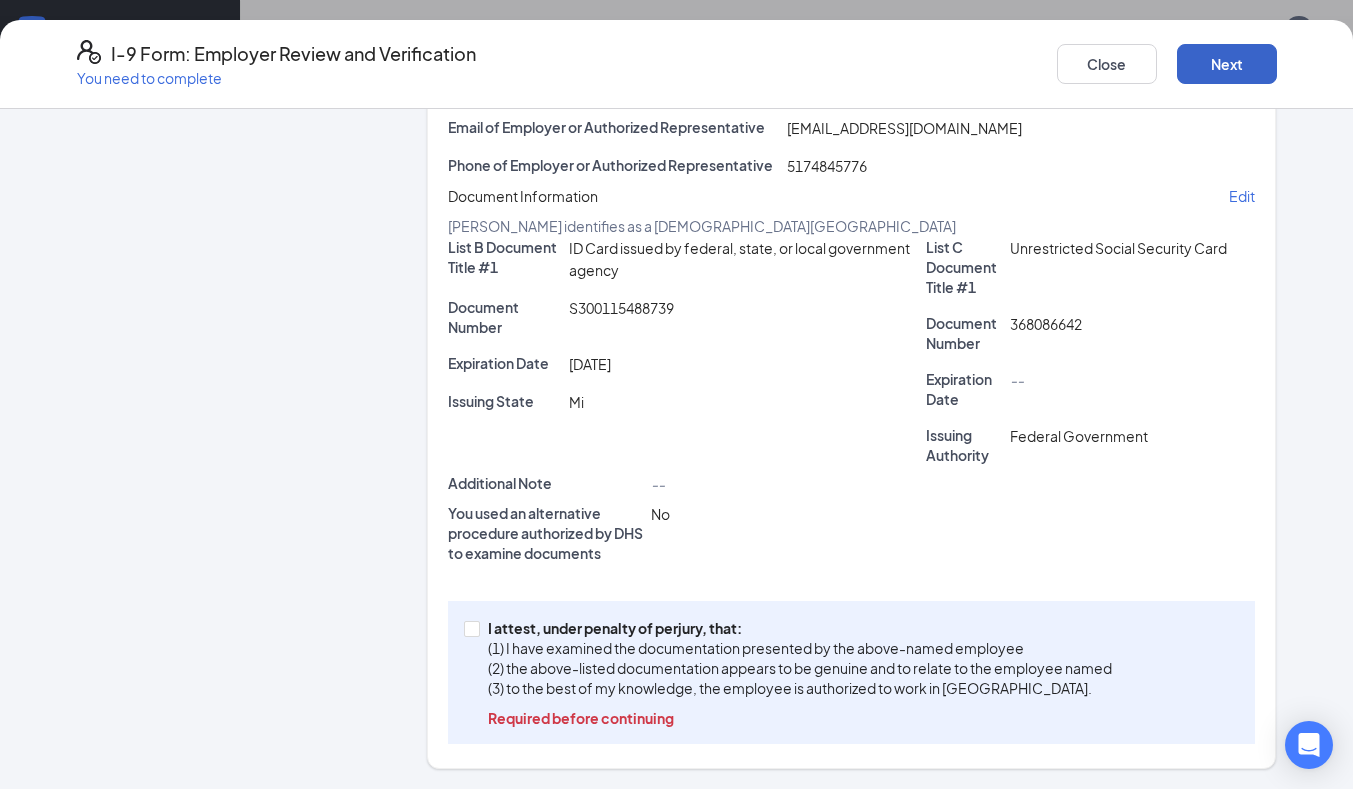
scroll to position [1227, 0]
click at [464, 627] on input "I attest, under penalty of perjury, that: (1) I have examined the documentation…" at bounding box center [471, 628] width 14 height 14
checkbox input "true"
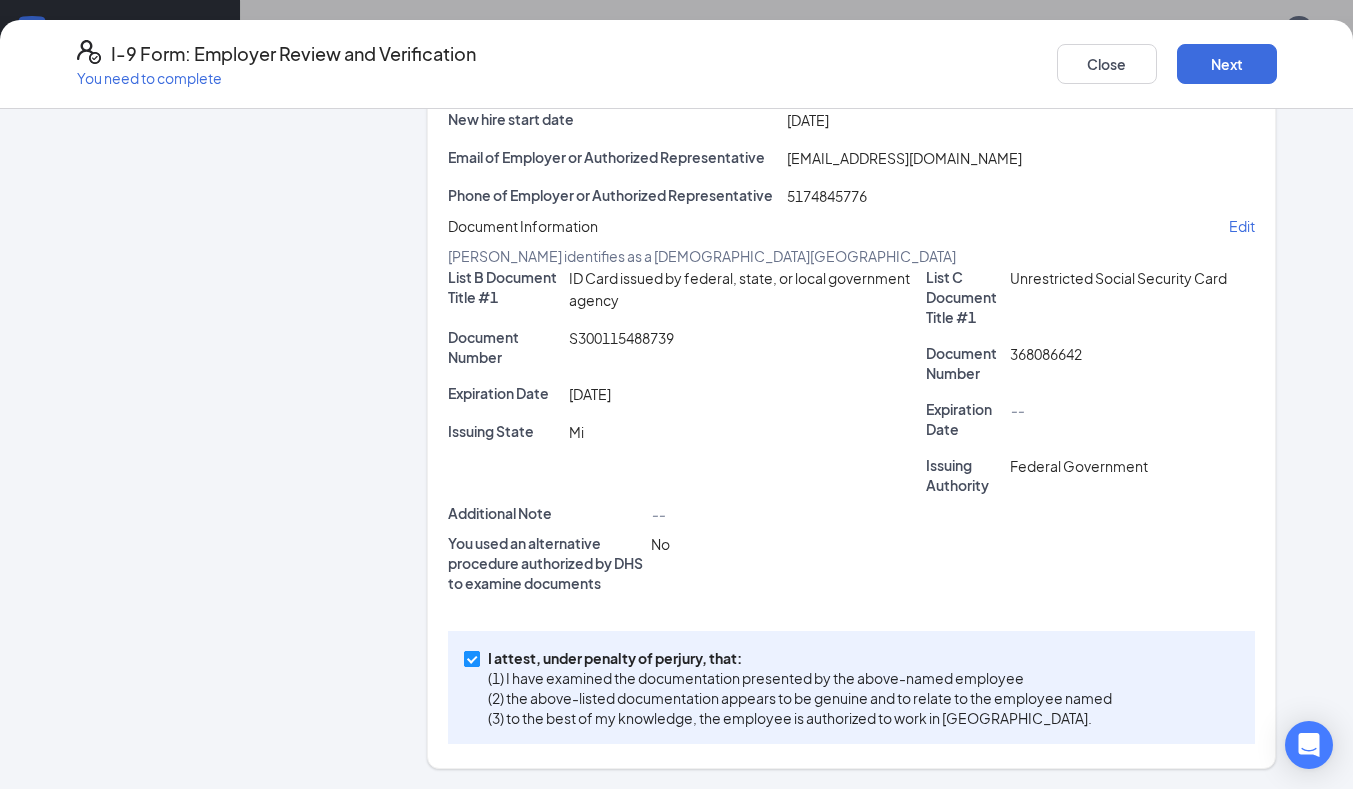
scroll to position [418, 0]
click at [1230, 66] on button "Next" at bounding box center [1227, 64] width 100 height 40
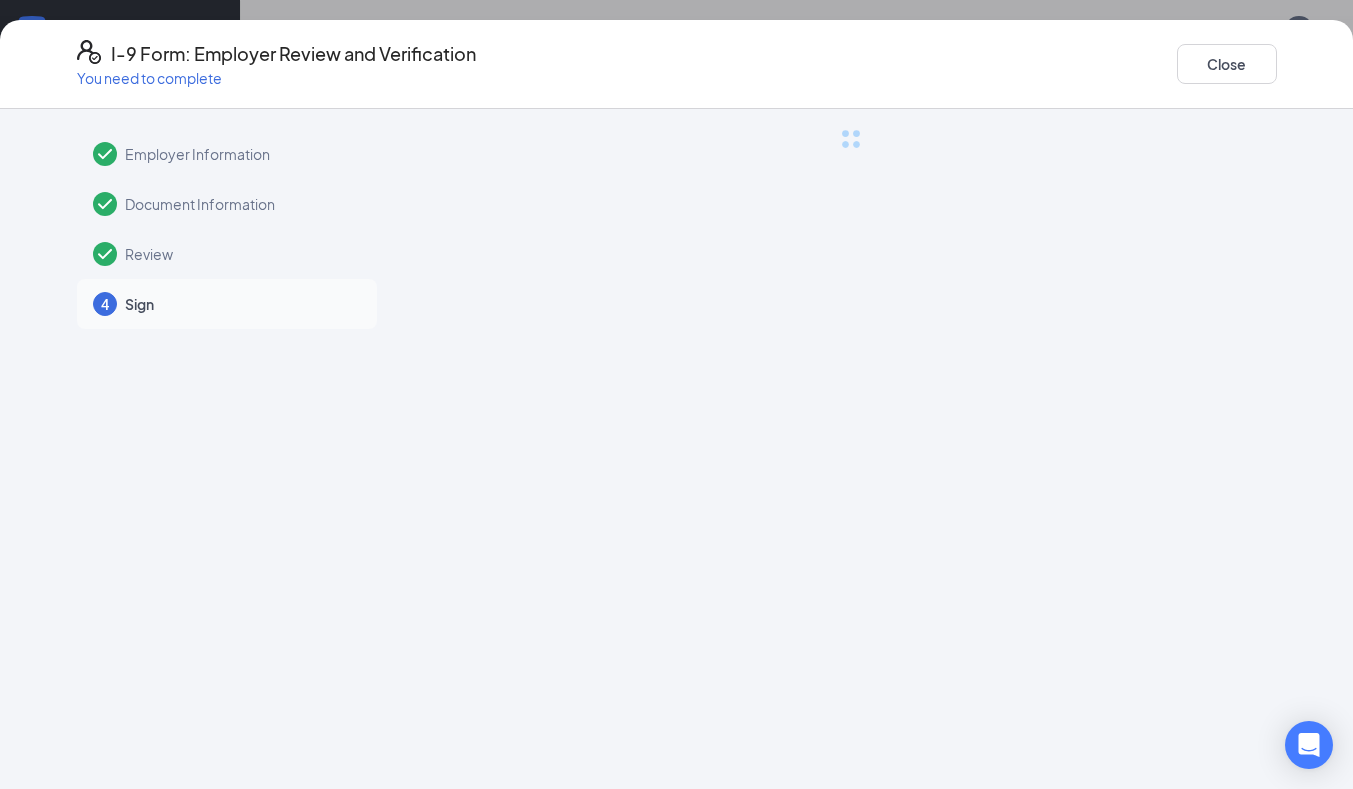
scroll to position [0, 0]
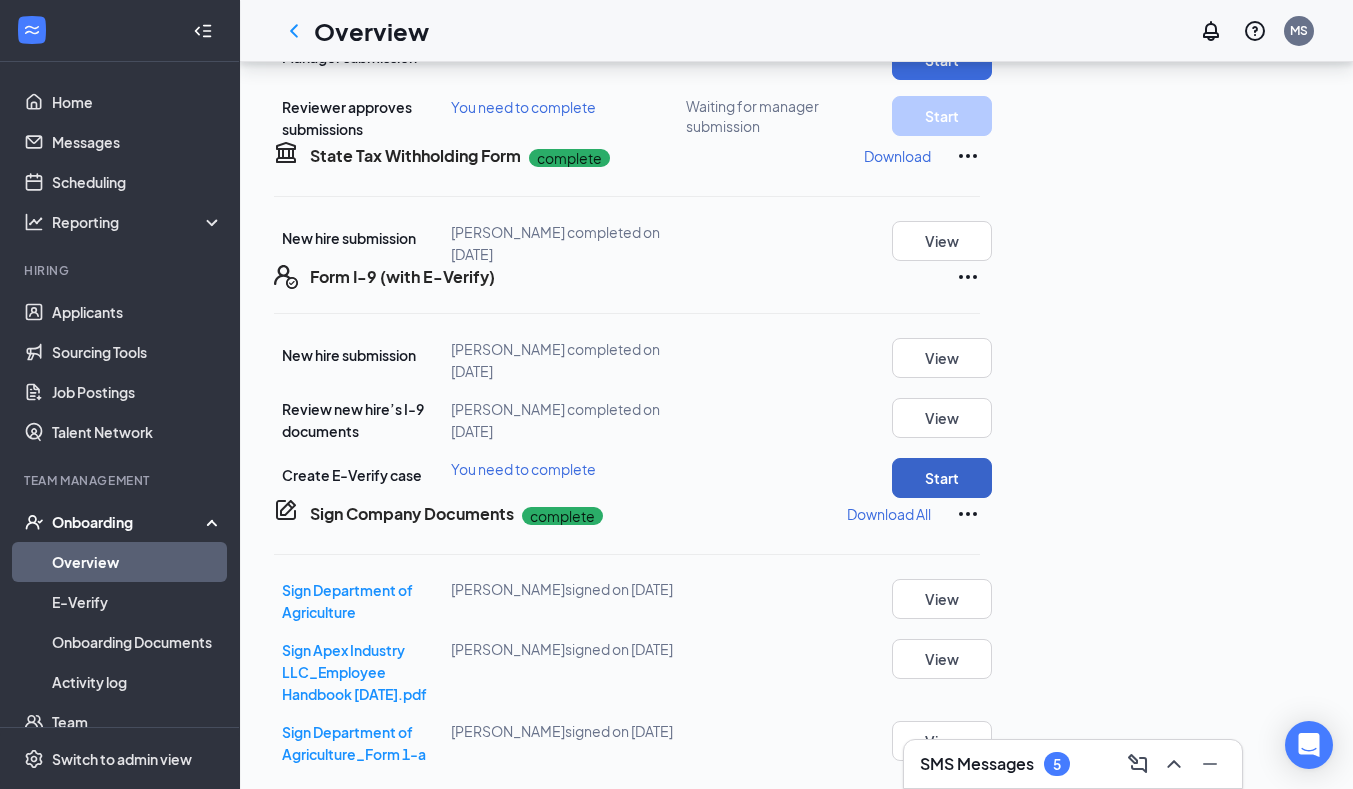
click at [992, 458] on button "Start" at bounding box center [942, 478] width 100 height 40
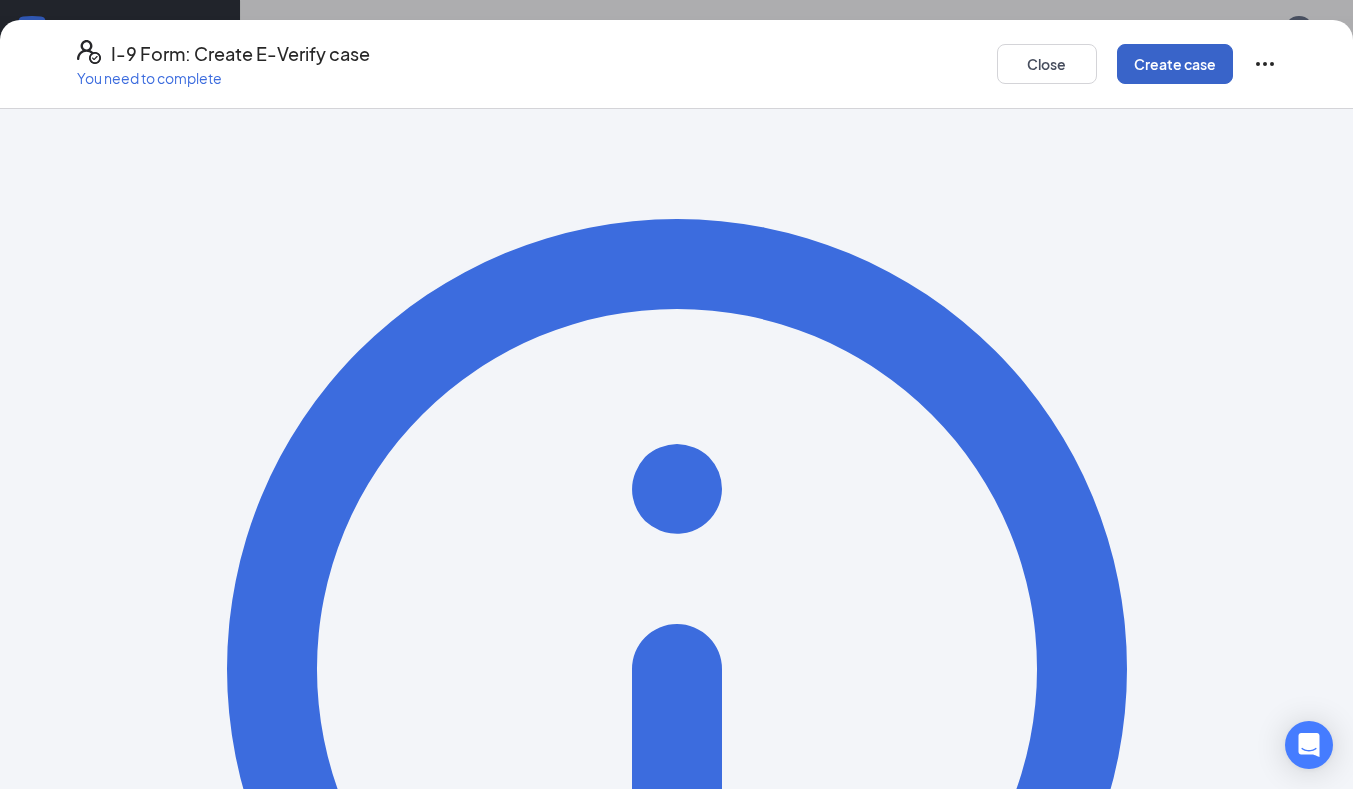
click at [1198, 56] on button "Create case" at bounding box center [1175, 64] width 116 height 40
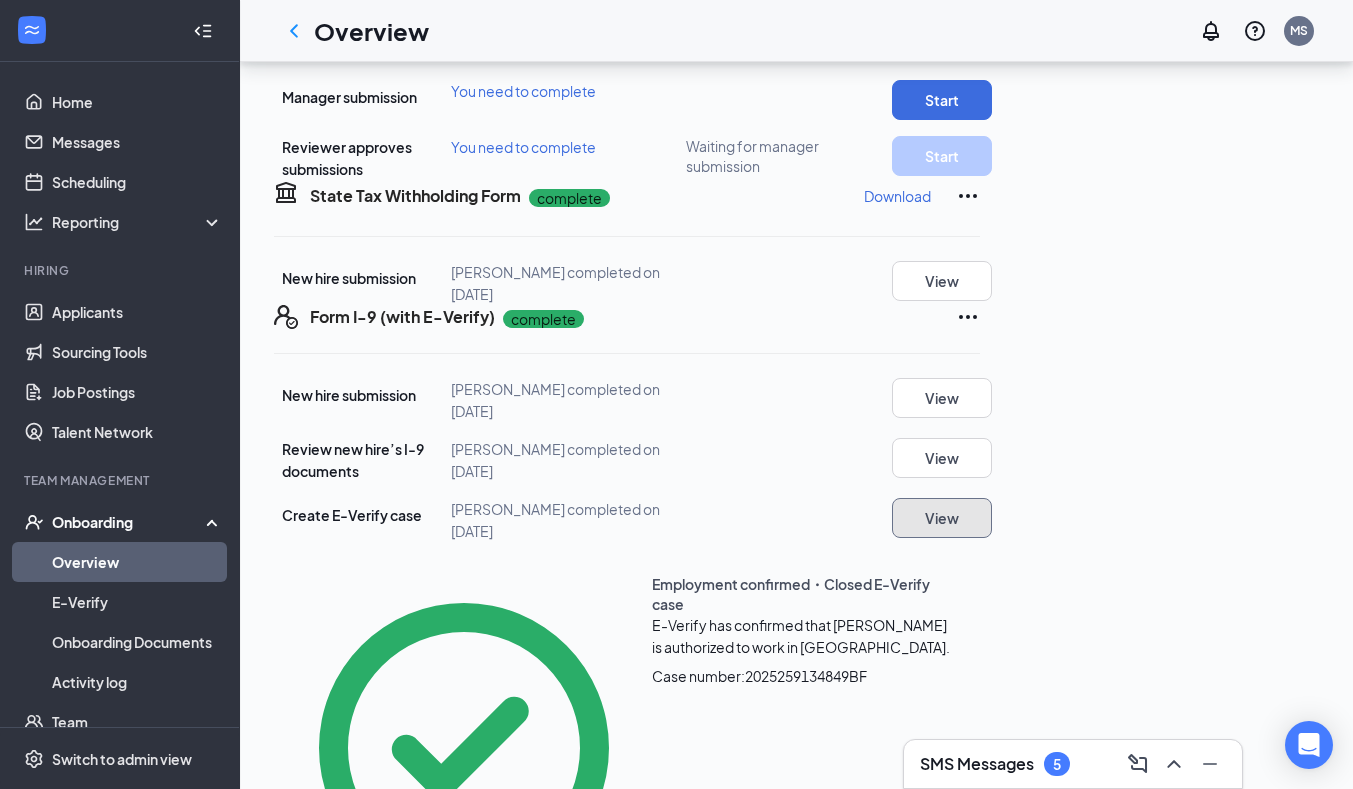
scroll to position [823, 0]
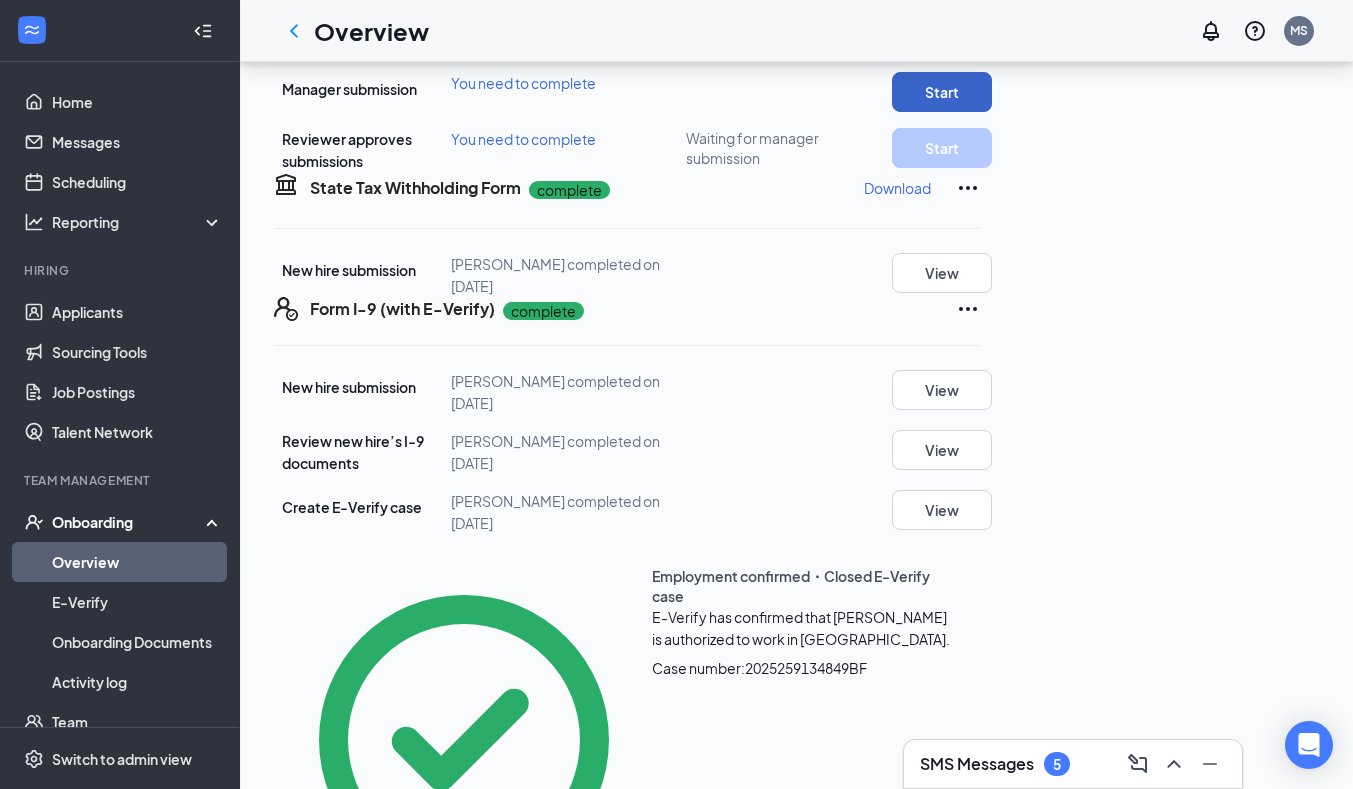
click at [992, 112] on button "Start" at bounding box center [942, 92] width 100 height 40
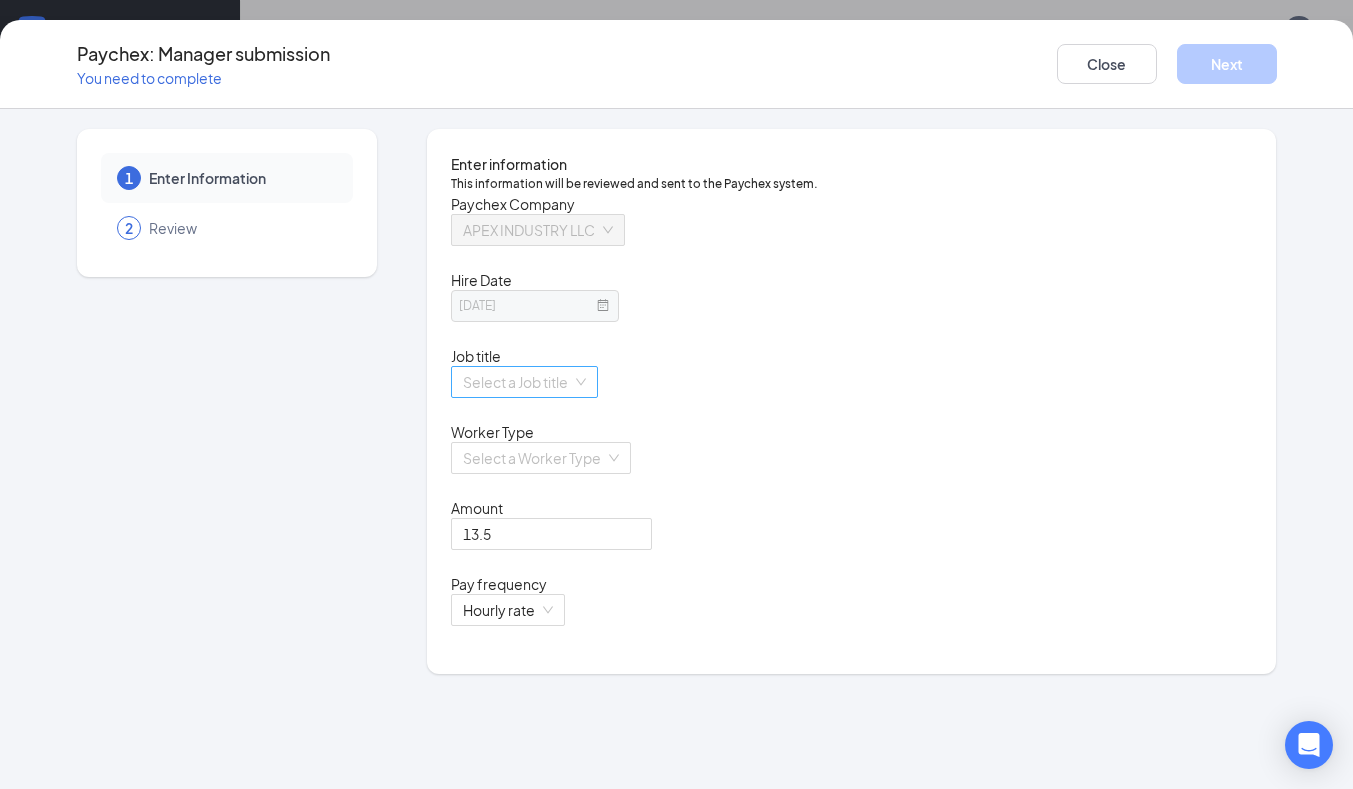
click at [572, 397] on input "search" at bounding box center [517, 382] width 109 height 30
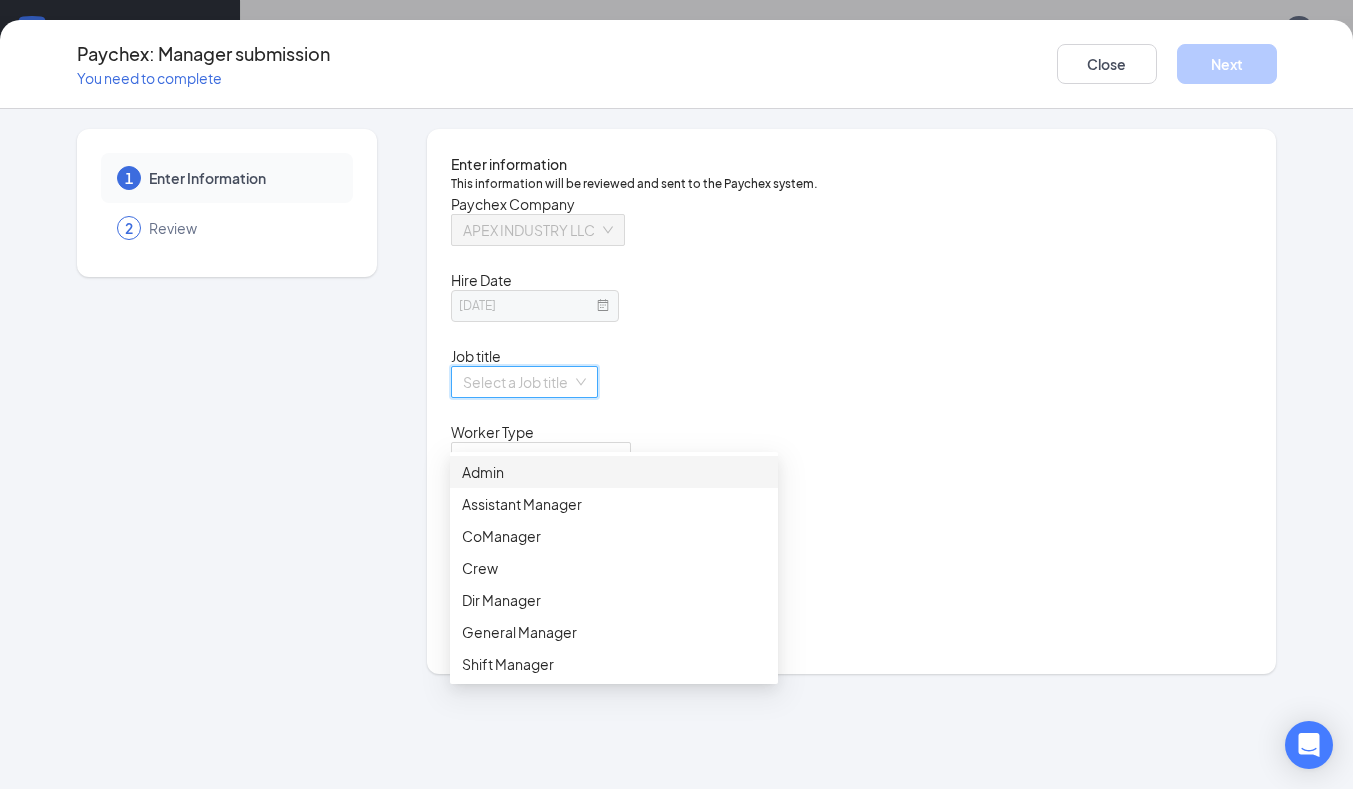
click at [515, 575] on div "Crew" at bounding box center [614, 568] width 304 height 22
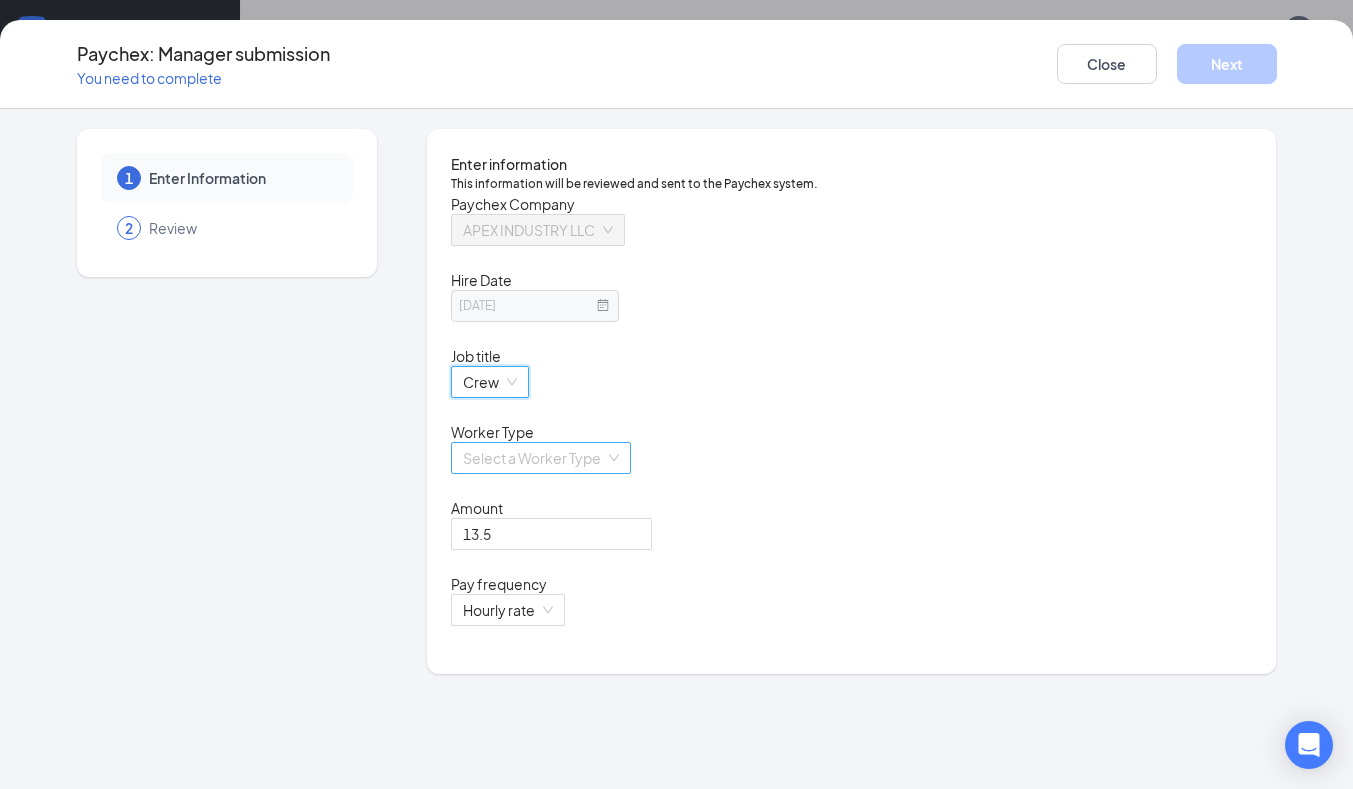
click at [597, 473] on input "search" at bounding box center [534, 458] width 142 height 30
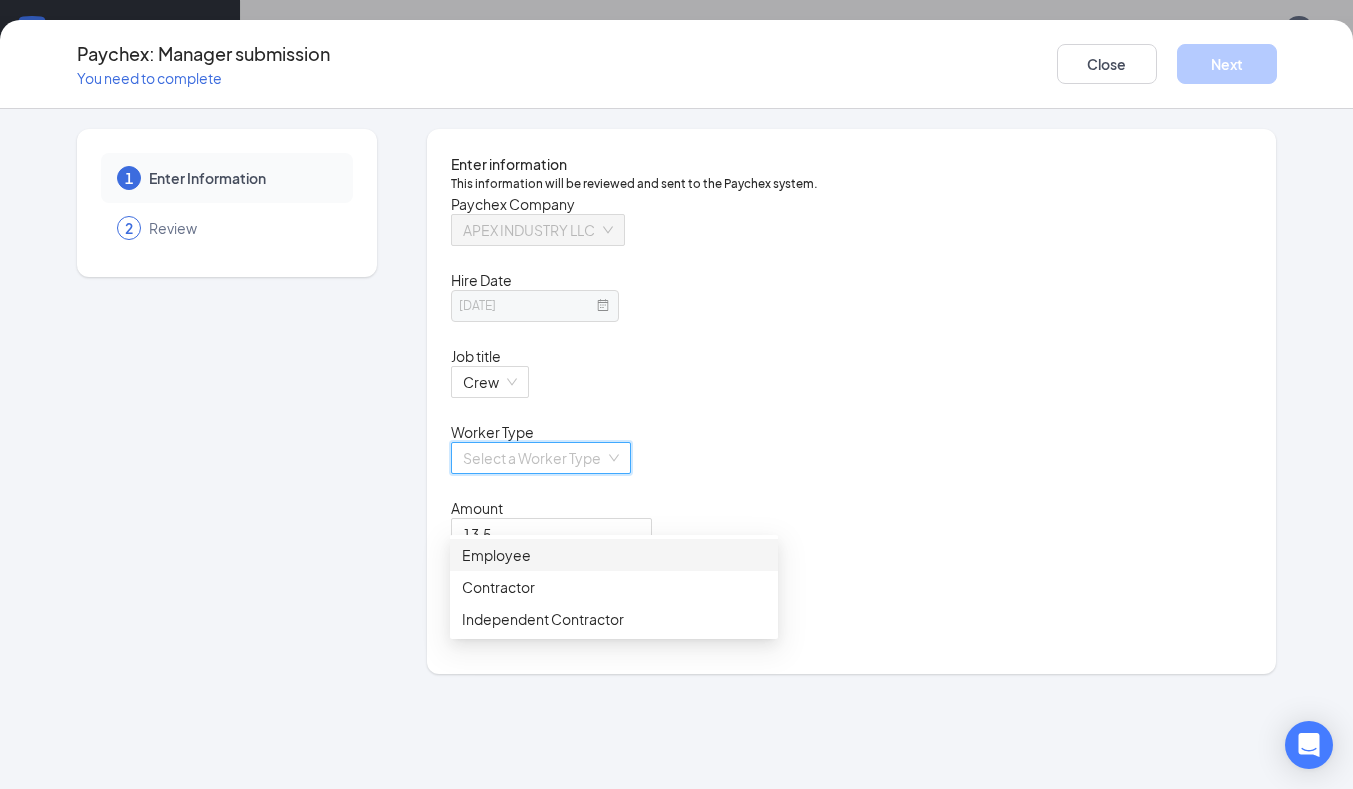
click at [571, 565] on div "Employee" at bounding box center [614, 555] width 328 height 32
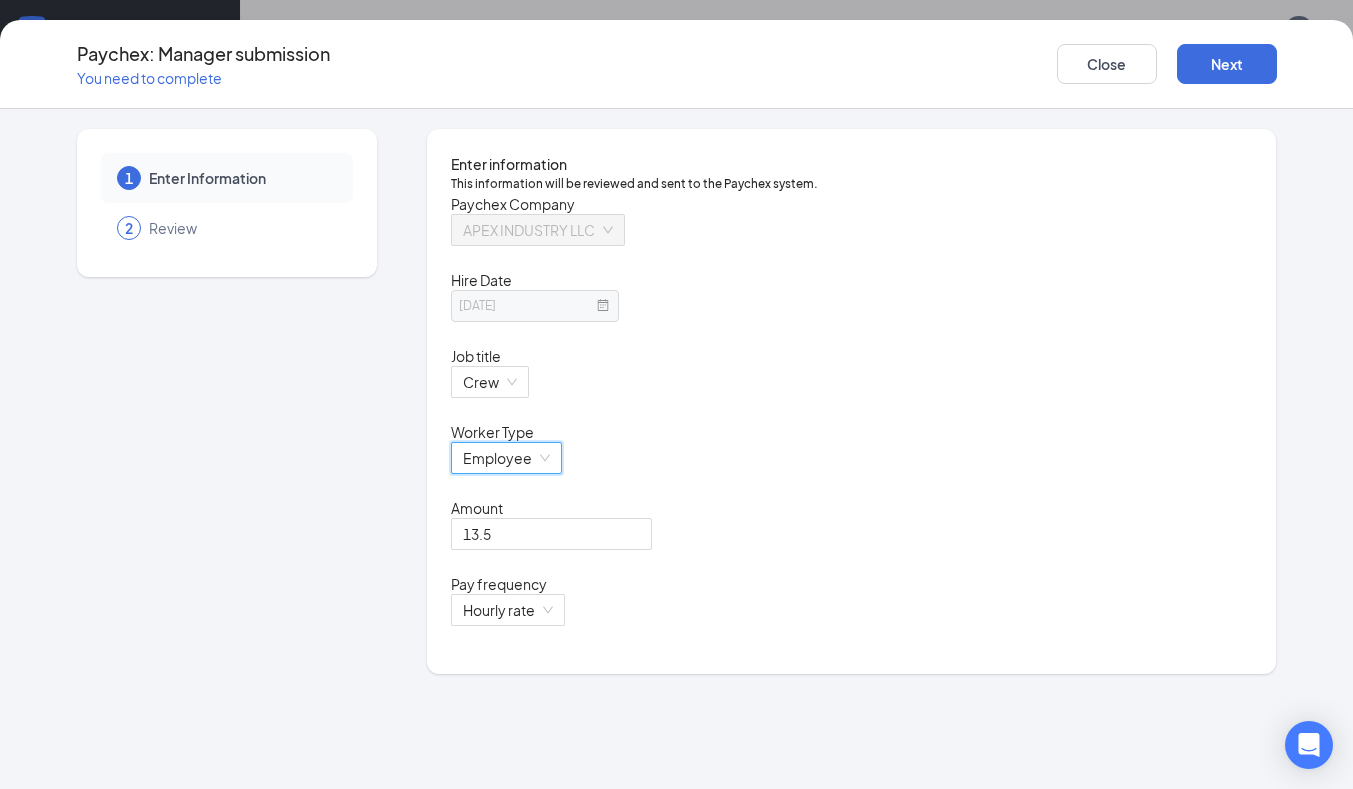
scroll to position [873, 0]
click at [1241, 64] on button "Next" at bounding box center [1227, 64] width 100 height 40
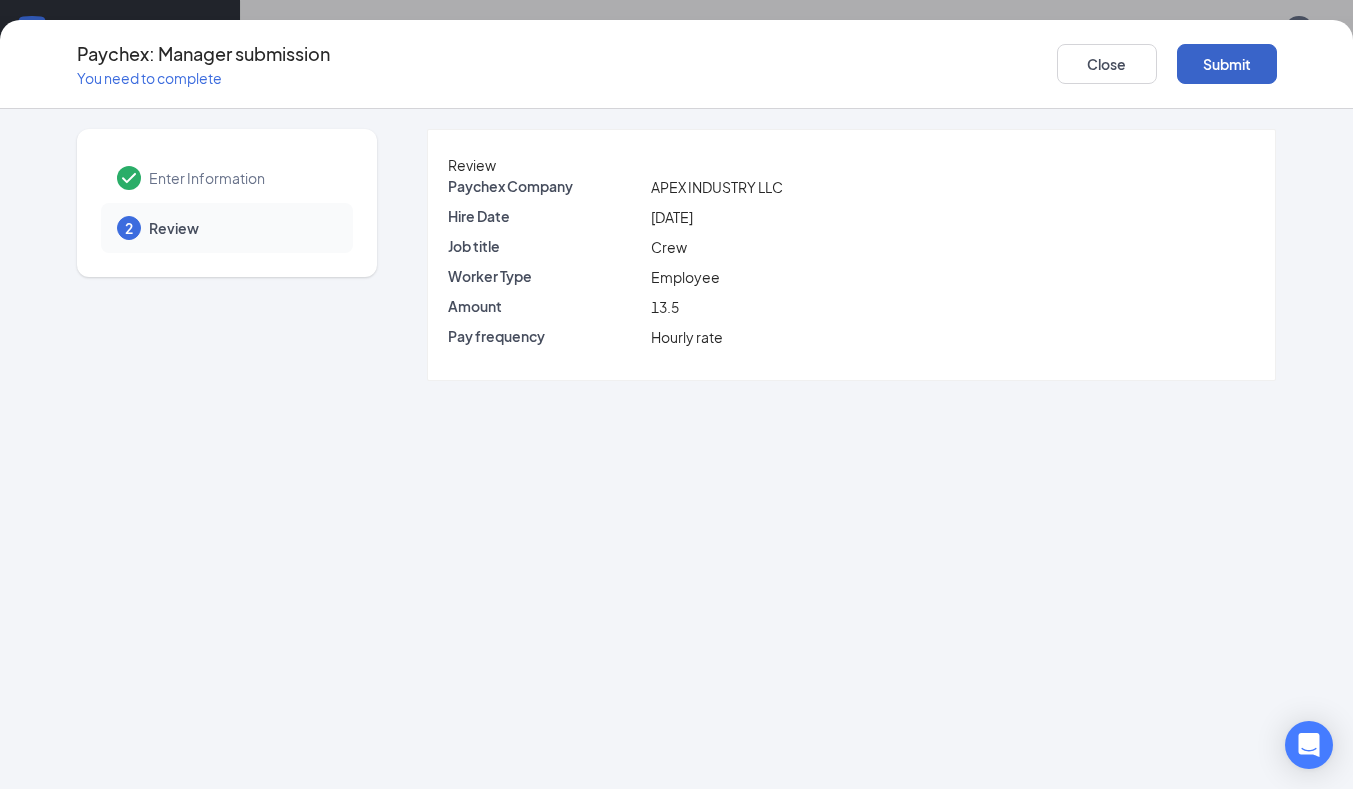
click at [1231, 69] on button "Submit" at bounding box center [1227, 64] width 100 height 40
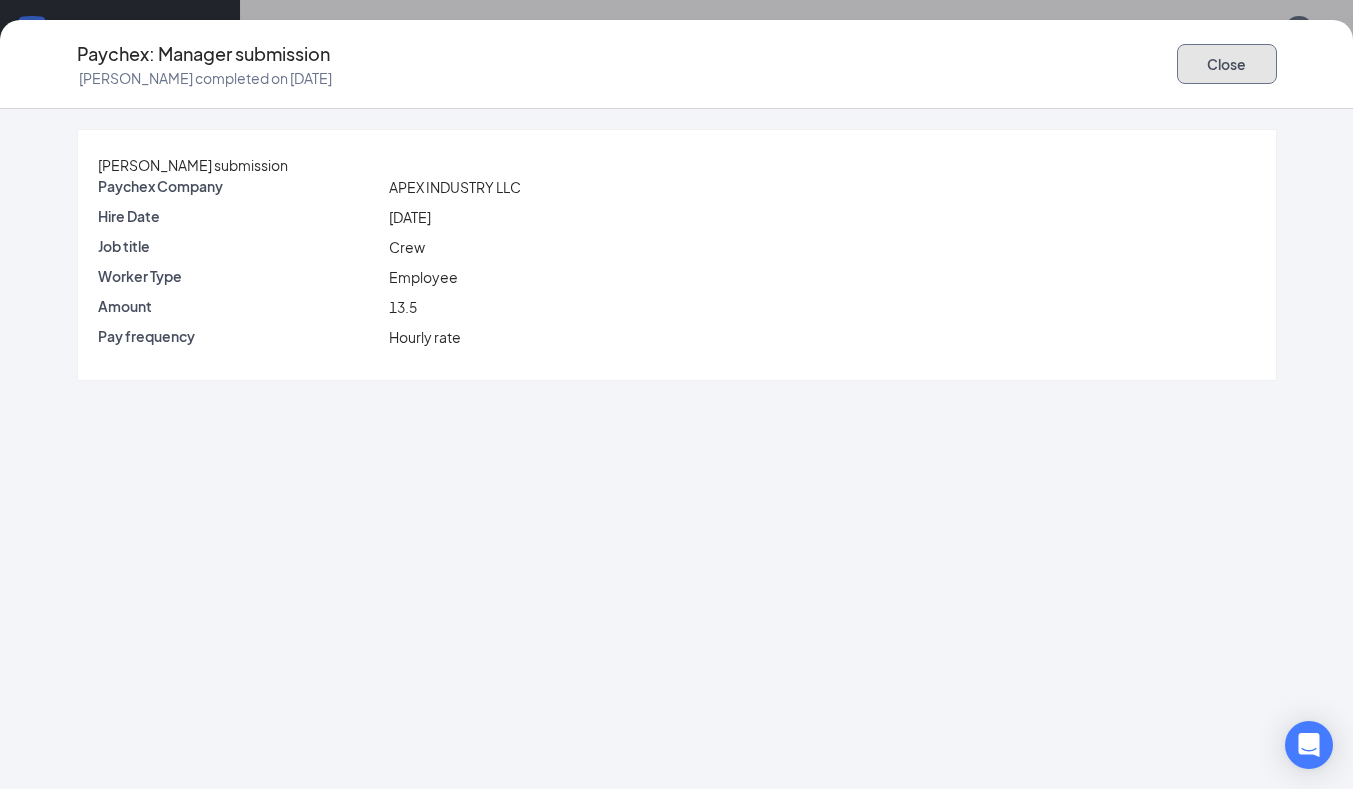
click at [1242, 63] on button "Close" at bounding box center [1227, 64] width 100 height 40
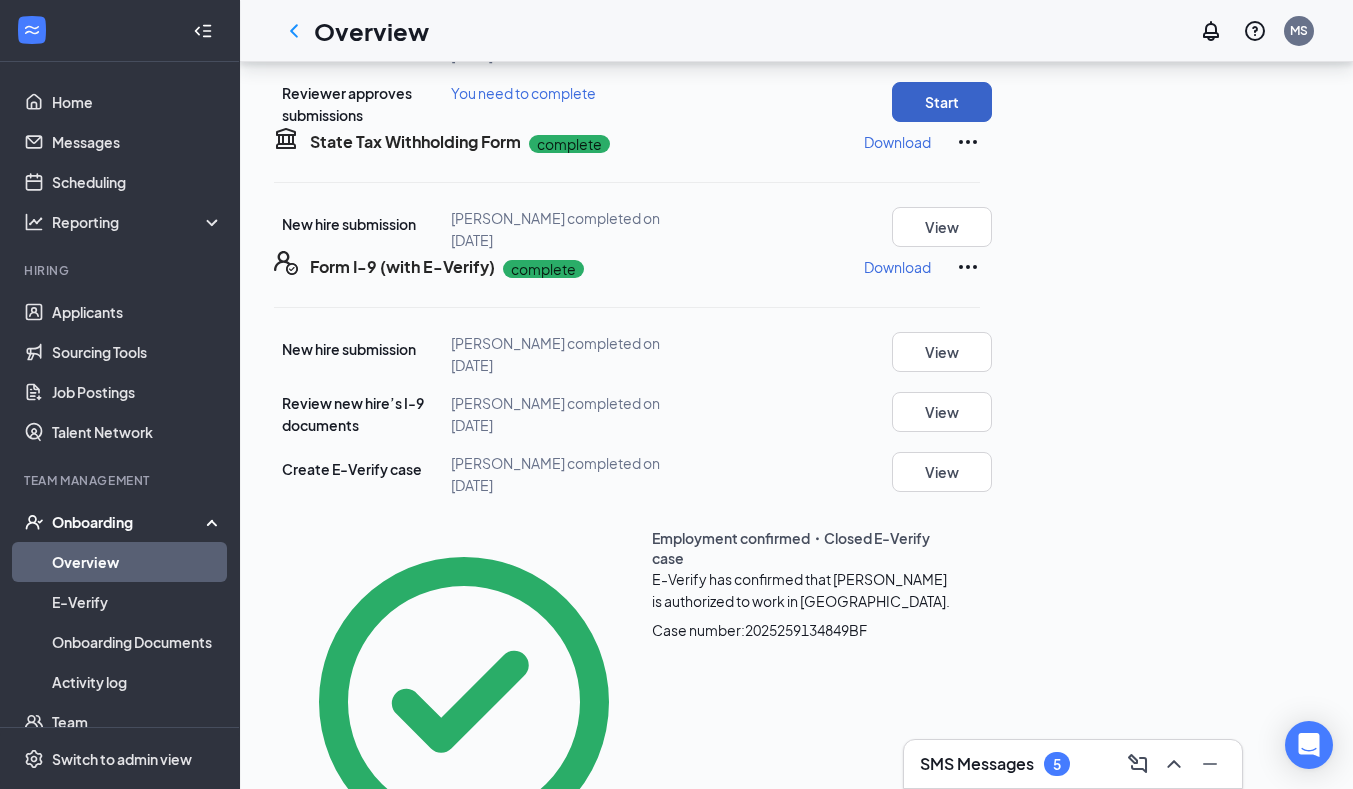
click at [992, 122] on button "Start" at bounding box center [942, 102] width 100 height 40
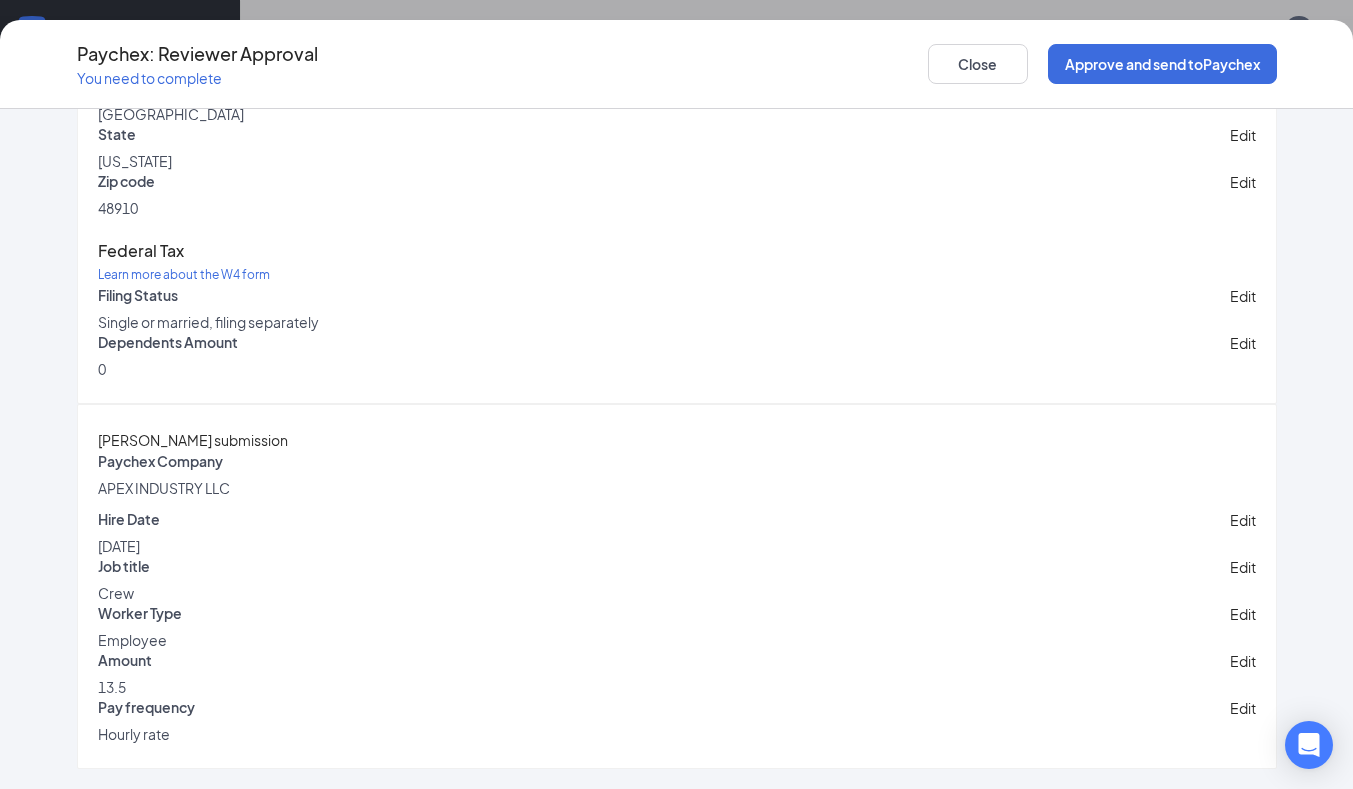
scroll to position [1145, 0]
click at [1221, 57] on button "Approve and send to Paychex" at bounding box center [1162, 64] width 229 height 40
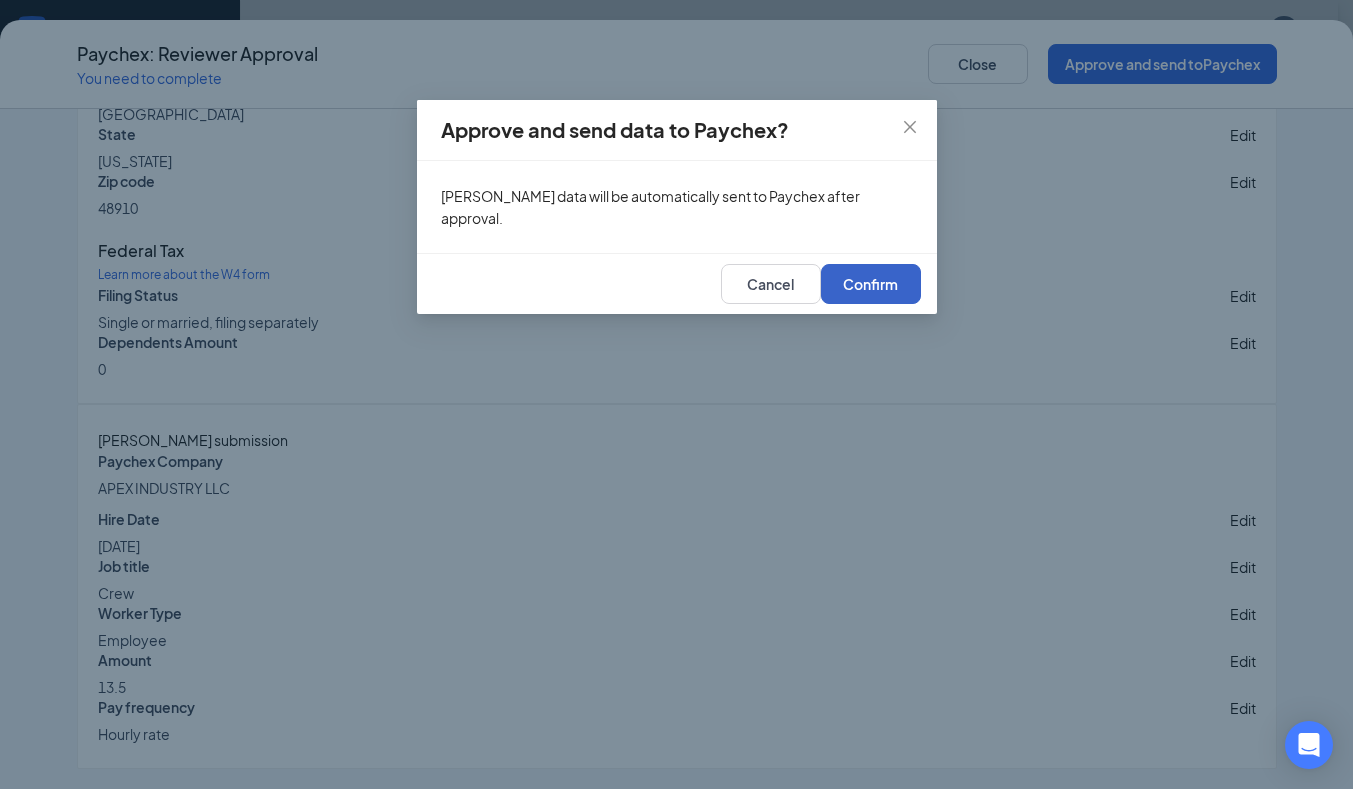
click at [898, 304] on button "Confirm" at bounding box center [871, 284] width 100 height 40
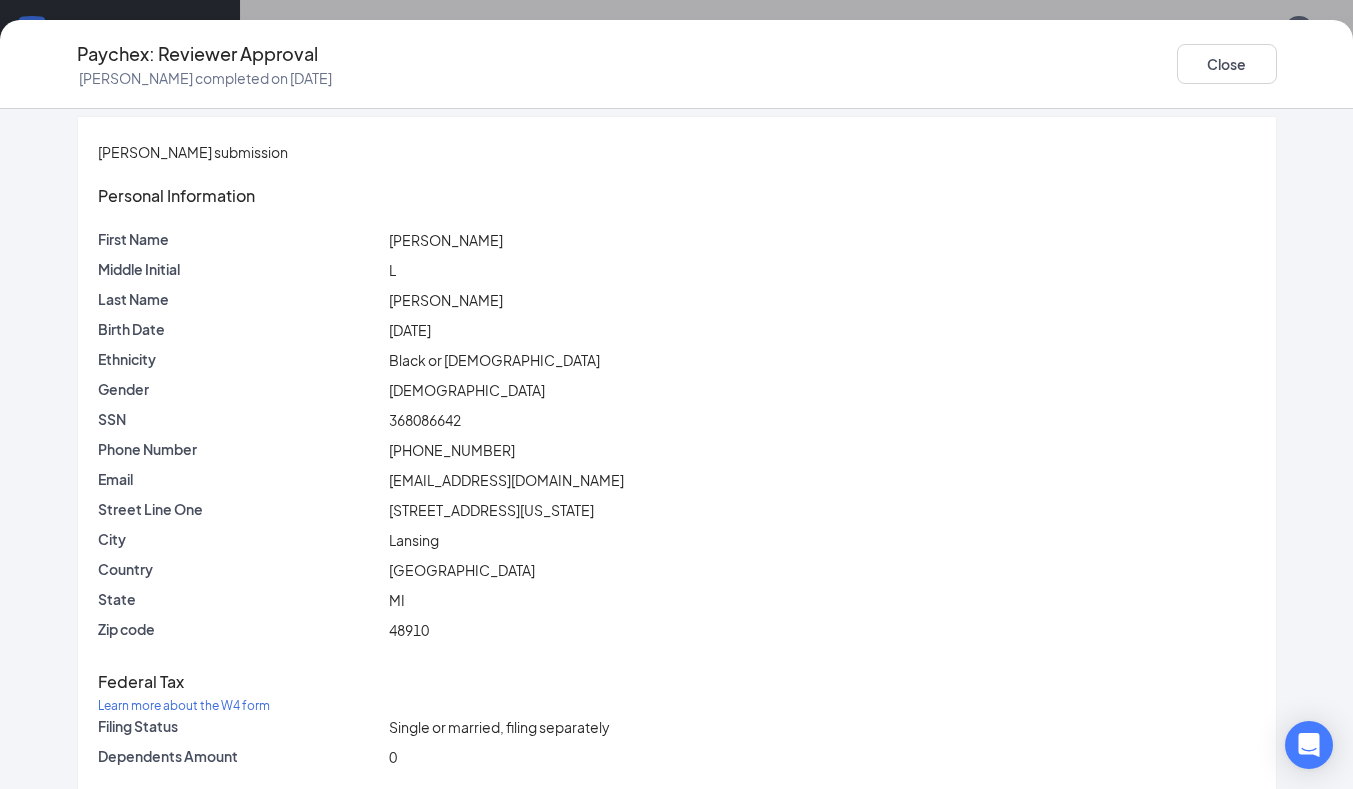
scroll to position [0, 0]
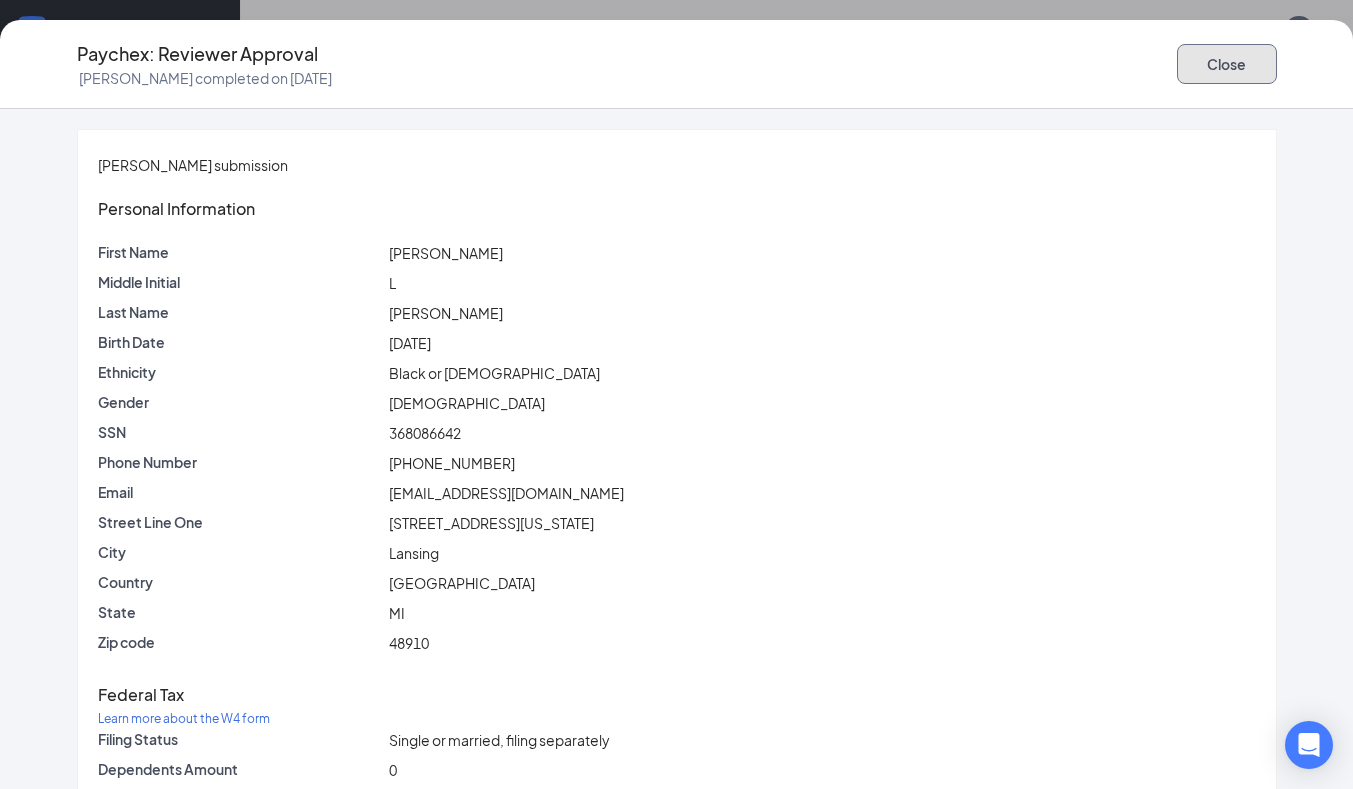
click at [1259, 64] on button "Close" at bounding box center [1227, 64] width 100 height 40
